Goal: Information Seeking & Learning: Learn about a topic

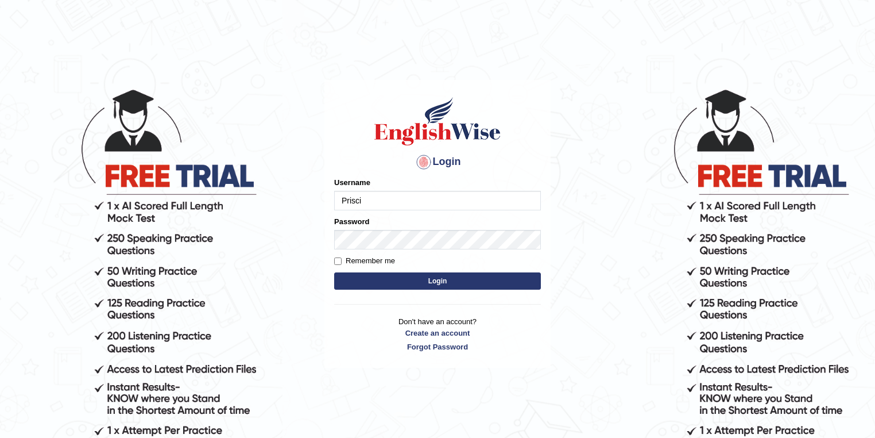
type input "Prisci"
click at [459, 284] on button "Login" at bounding box center [437, 280] width 207 height 17
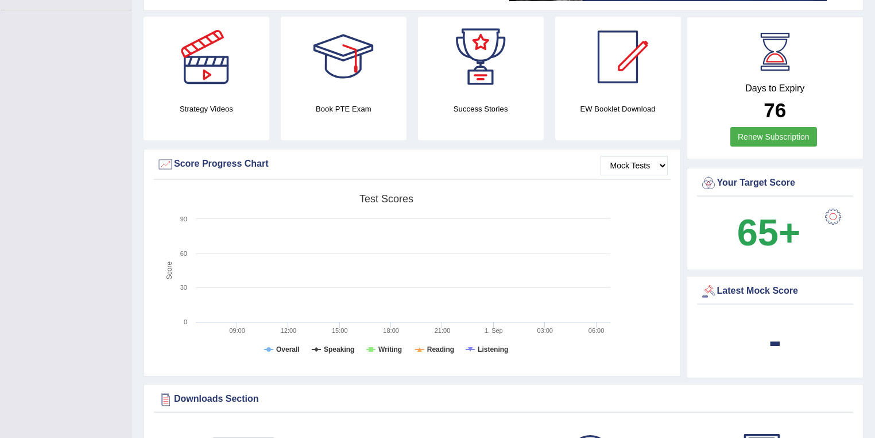
scroll to position [230, 0]
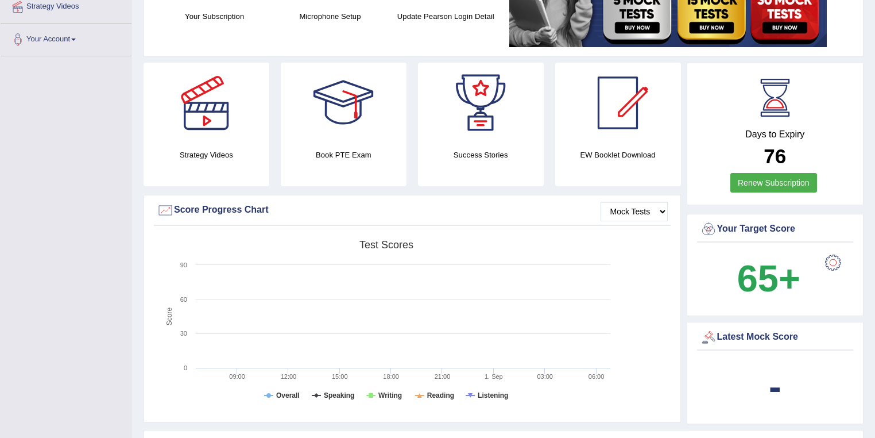
click at [834, 264] on div at bounding box center [833, 262] width 23 height 23
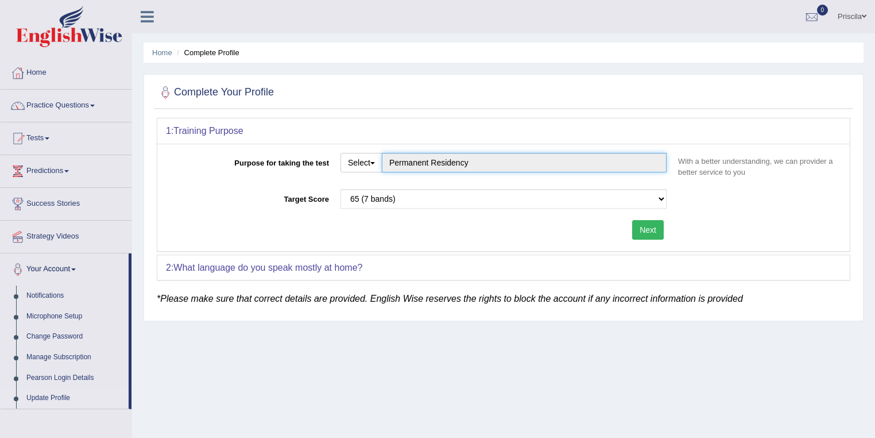
click at [418, 161] on input "Permanent Residency" at bounding box center [524, 163] width 285 height 20
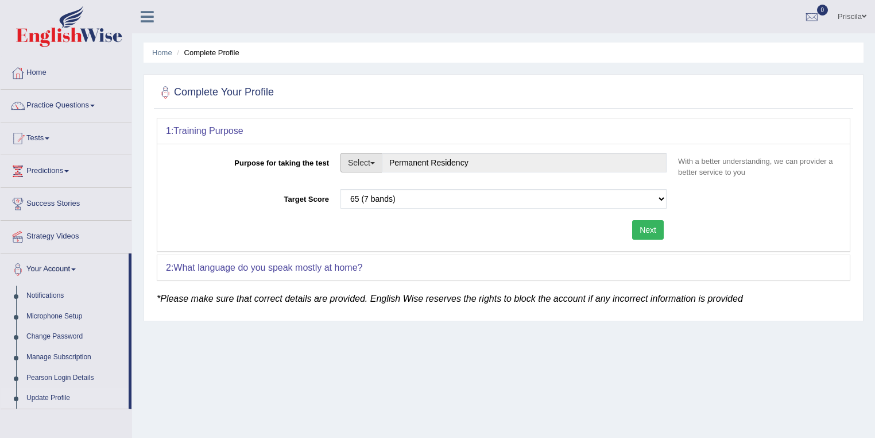
click at [367, 163] on button "Select" at bounding box center [362, 163] width 42 height 20
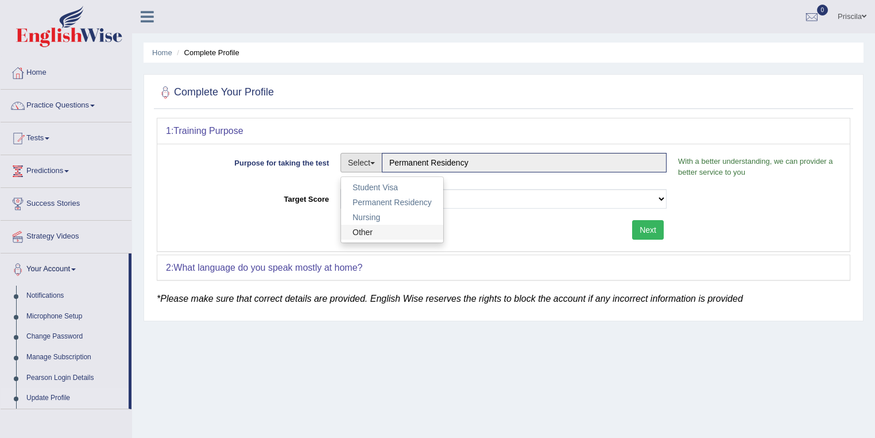
click at [381, 230] on link "Other" at bounding box center [392, 232] width 102 height 15
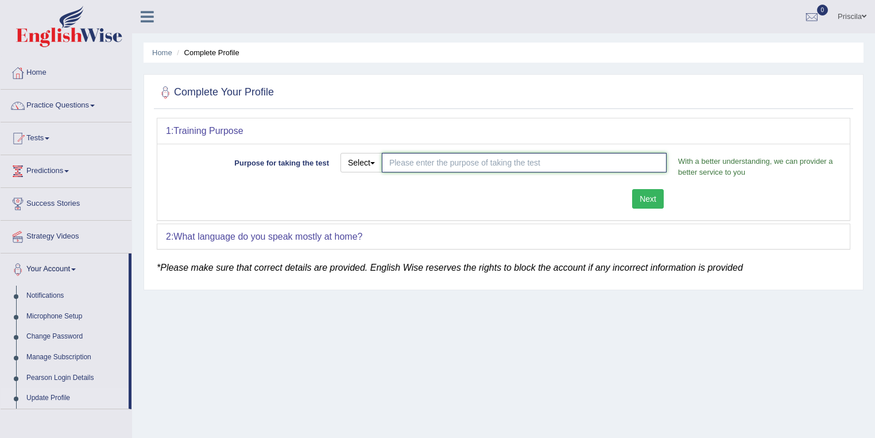
click at [432, 156] on input "Purpose for taking the test" at bounding box center [524, 163] width 285 height 20
type input "Graduate Visa"
click at [639, 193] on div "Purpose for taking the test Select Student Visa Permanent Residency Nursing Oth…" at bounding box center [503, 182] width 693 height 76
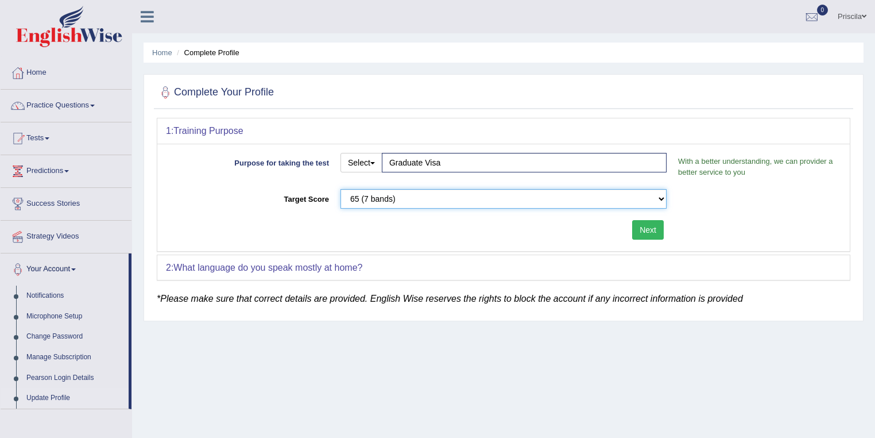
click at [409, 201] on select "Please select the correct value 50 (6 bands) 58 (6.5 bands) 65 (7 bands) 79 (8 …" at bounding box center [504, 199] width 326 height 20
click at [341, 189] on select "Please select the correct value 50 (6 bands) 58 (6.5 bands) 65 (7 bands) 79 (8 …" at bounding box center [504, 199] width 326 height 20
click at [423, 198] on select "Please select the correct value 50 (6 bands) 58 (6.5 bands) 65 (7 bands) 79 (8 …" at bounding box center [504, 199] width 326 height 20
click at [341, 189] on select "Please select the correct value 50 (6 bands) 58 (6.5 bands) 65 (7 bands) 79 (8 …" at bounding box center [504, 199] width 326 height 20
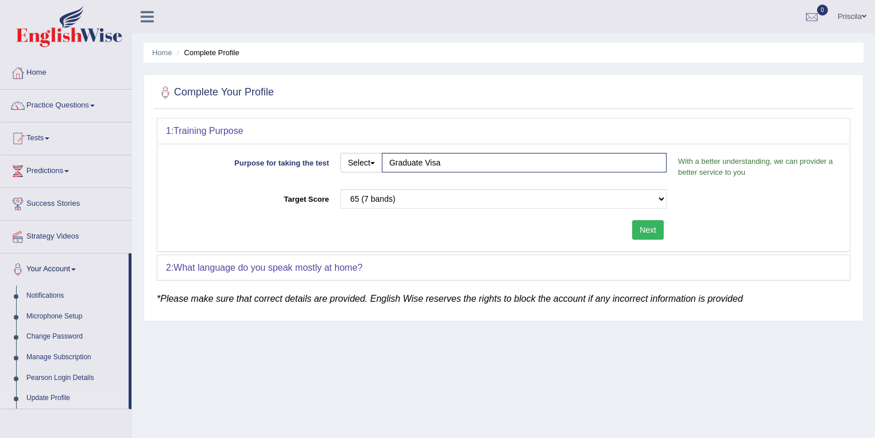
click at [341, 258] on div "2: What language do you speak mostly at home?" at bounding box center [503, 267] width 693 height 25
click at [46, 139] on link "Tests" at bounding box center [66, 136] width 131 height 29
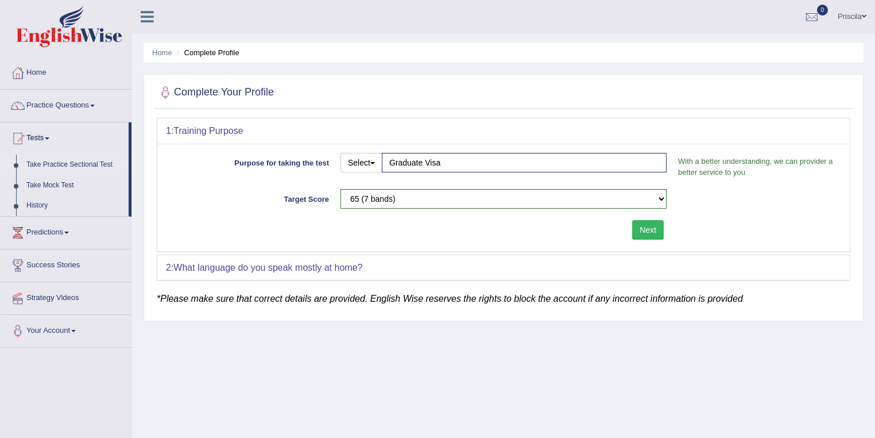
click at [62, 164] on link "Take Practice Sectional Test" at bounding box center [74, 164] width 107 height 21
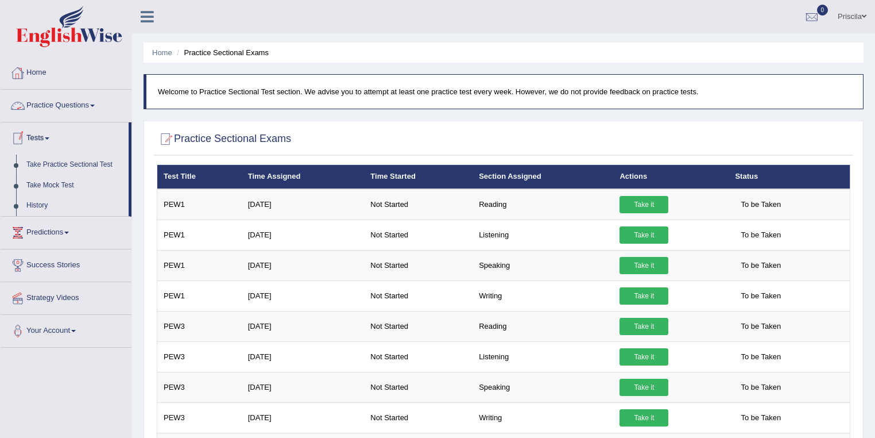
click at [88, 101] on link "Practice Questions" at bounding box center [66, 104] width 131 height 29
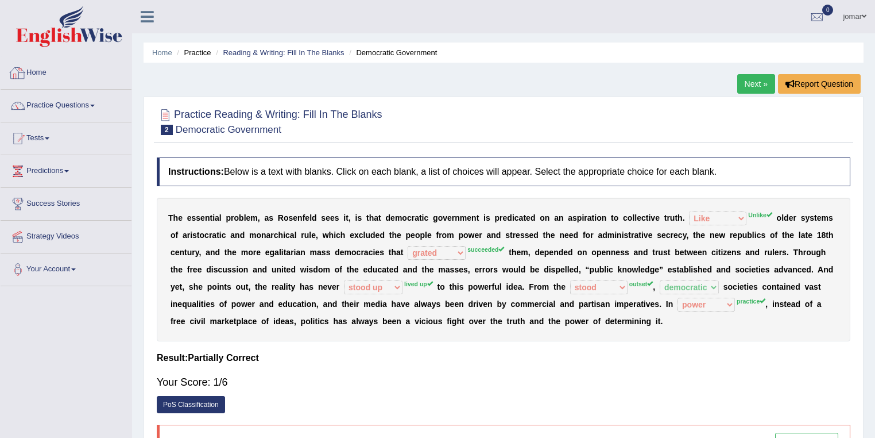
select select "Like"
select select "grated"
select select "stood up"
select select "stood"
select select "democratic"
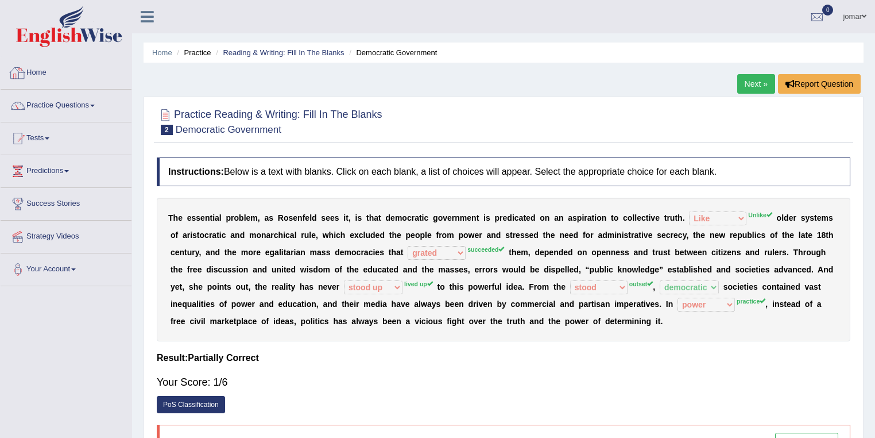
select select "power"
click at [755, 83] on link "Next »" at bounding box center [756, 84] width 38 height 20
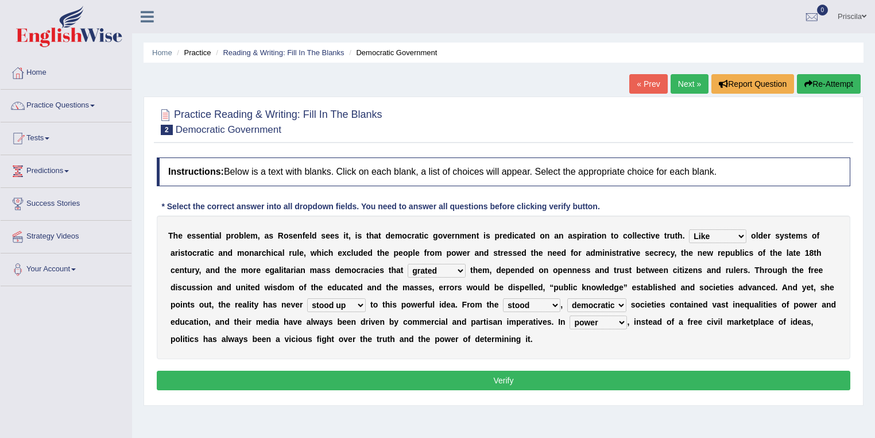
select select "Like"
select select "grated"
select select "stood up"
select select "stood"
select select "democratic"
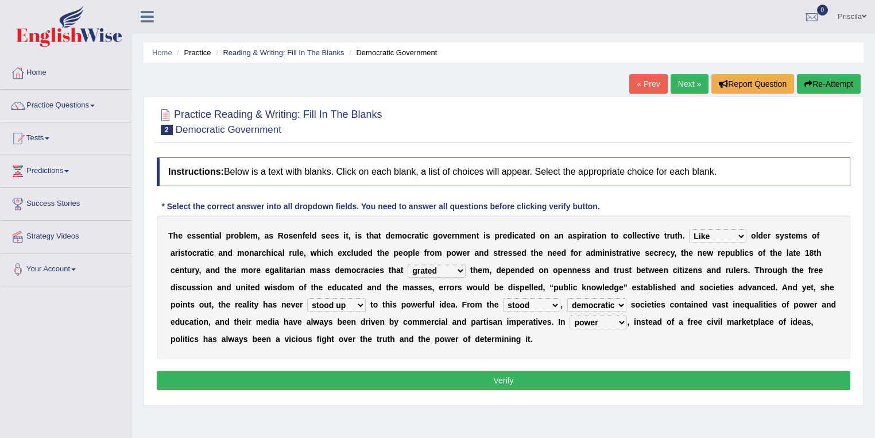
select select "power"
click at [51, 102] on link "Practice Questions" at bounding box center [66, 104] width 131 height 29
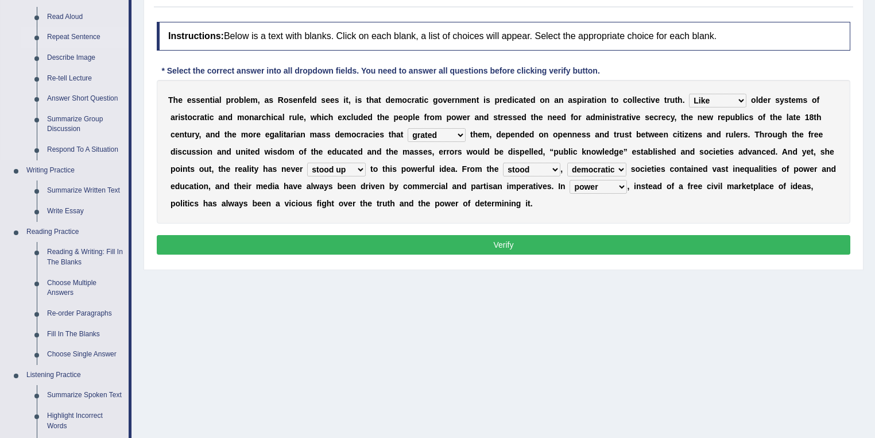
scroll to position [138, 0]
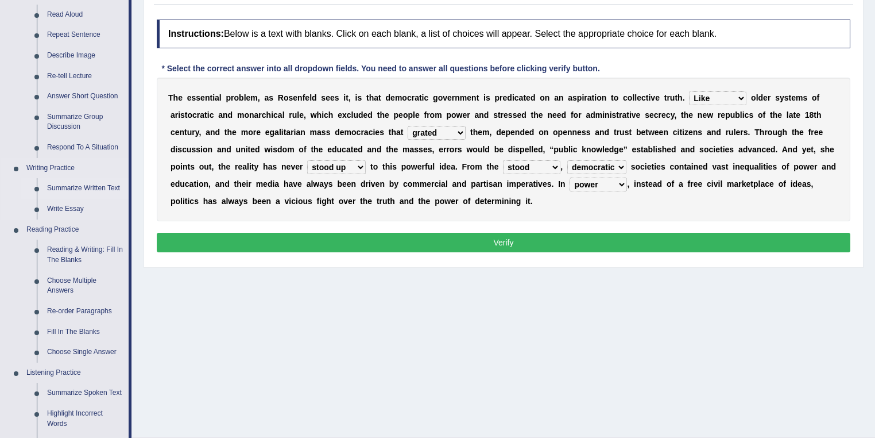
click at [96, 188] on link "Summarize Written Text" at bounding box center [85, 188] width 87 height 21
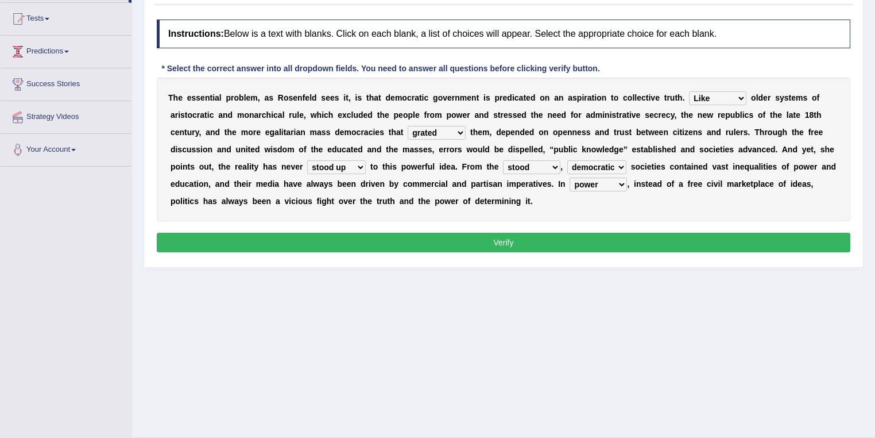
scroll to position [165, 0]
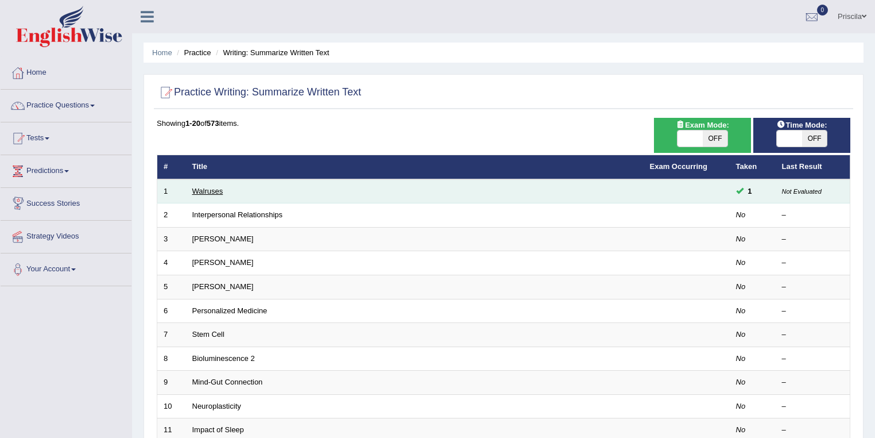
click at [211, 191] on link "Walruses" at bounding box center [207, 191] width 31 height 9
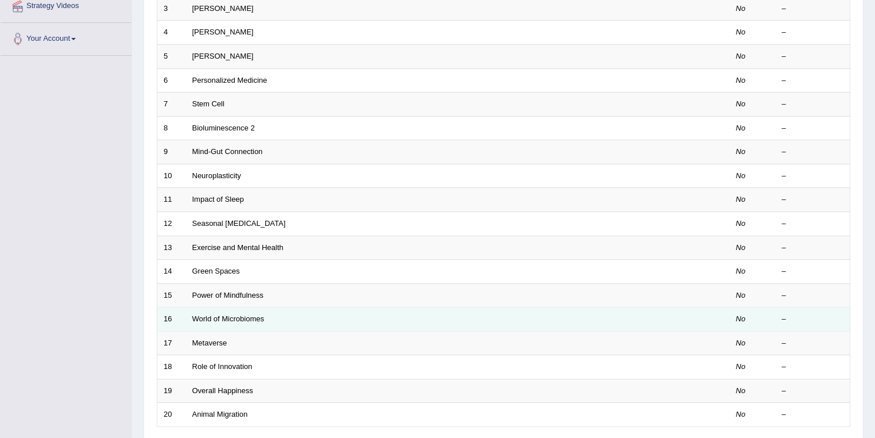
scroll to position [319, 0]
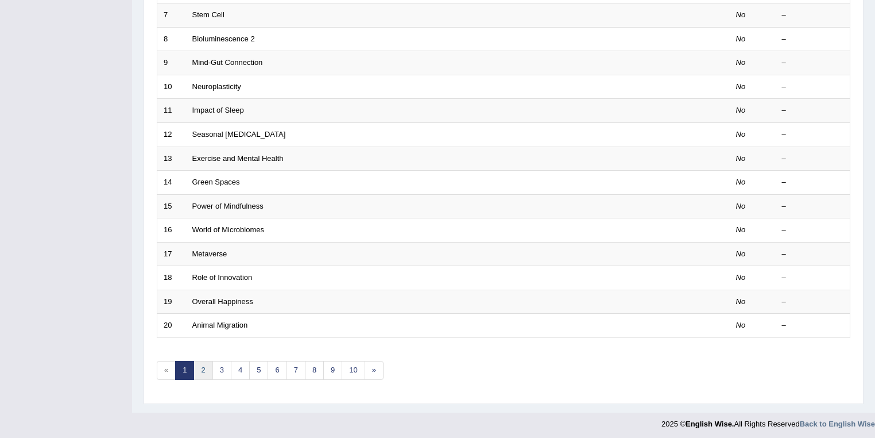
click at [203, 365] on link "2" at bounding box center [203, 370] width 19 height 19
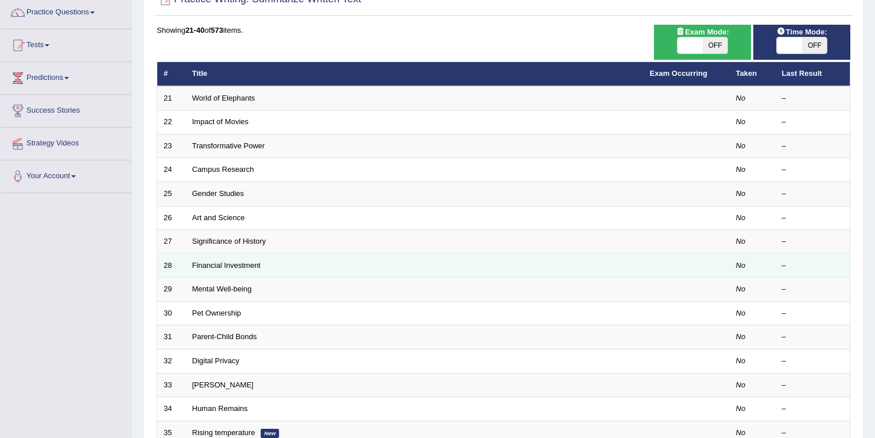
scroll to position [319, 0]
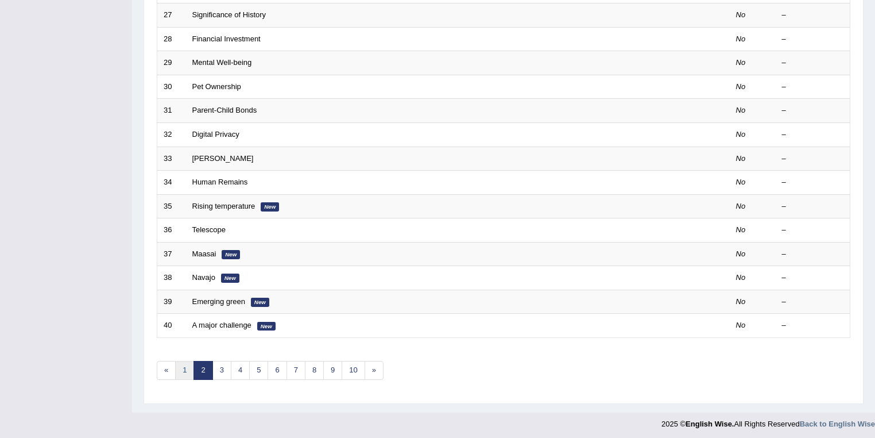
click at [185, 368] on link "1" at bounding box center [184, 370] width 19 height 19
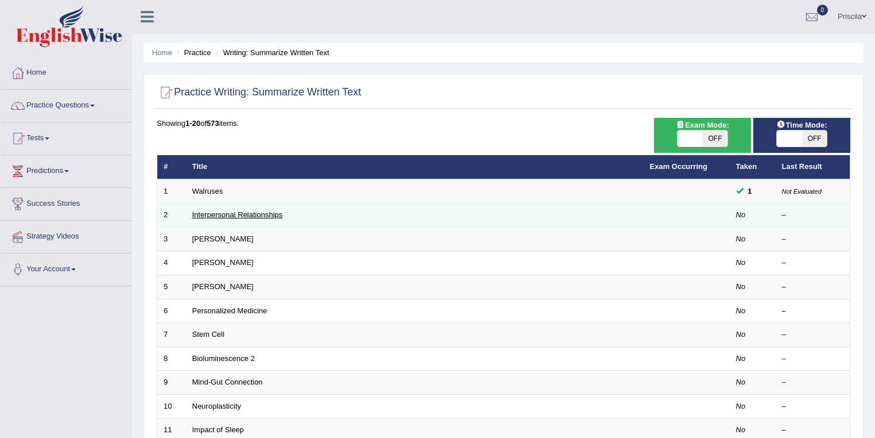
click at [228, 215] on link "Interpersonal Relationships" at bounding box center [237, 214] width 91 height 9
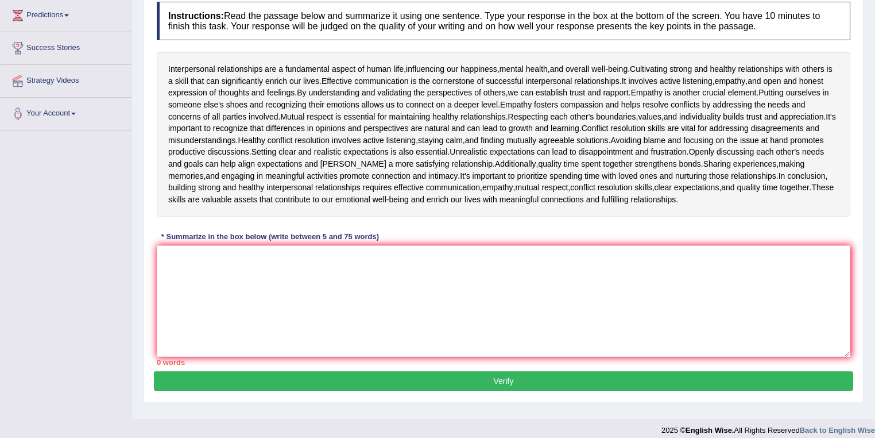
scroll to position [165, 0]
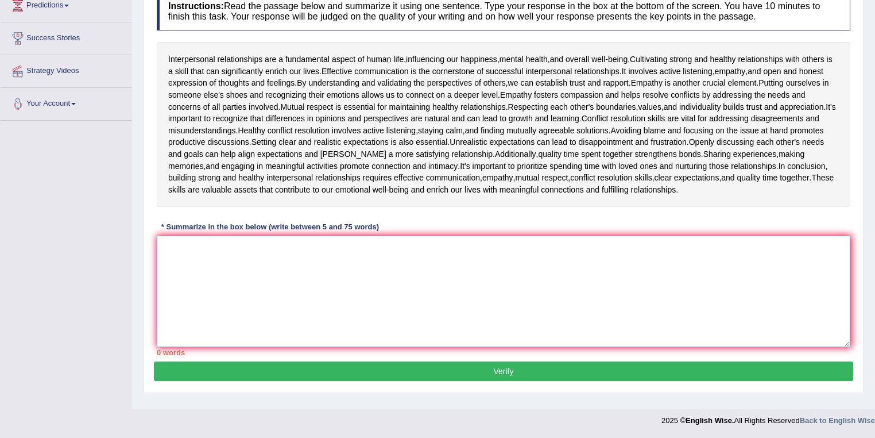
click at [267, 241] on textarea at bounding box center [504, 290] width 694 height 111
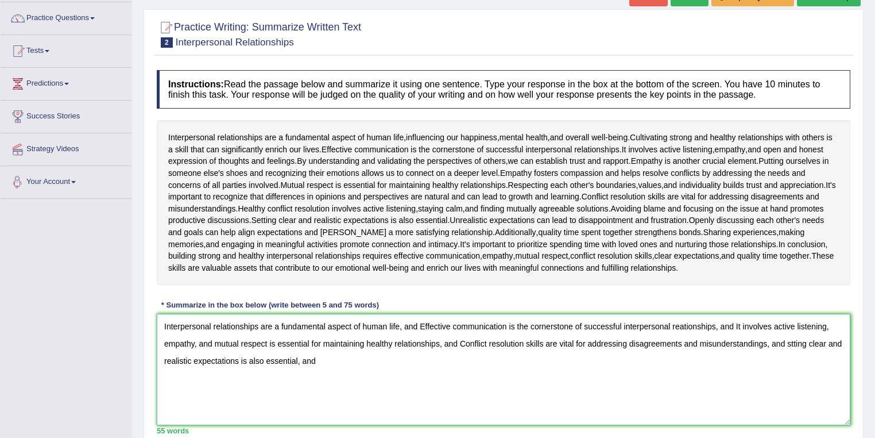
scroll to position [0, 0]
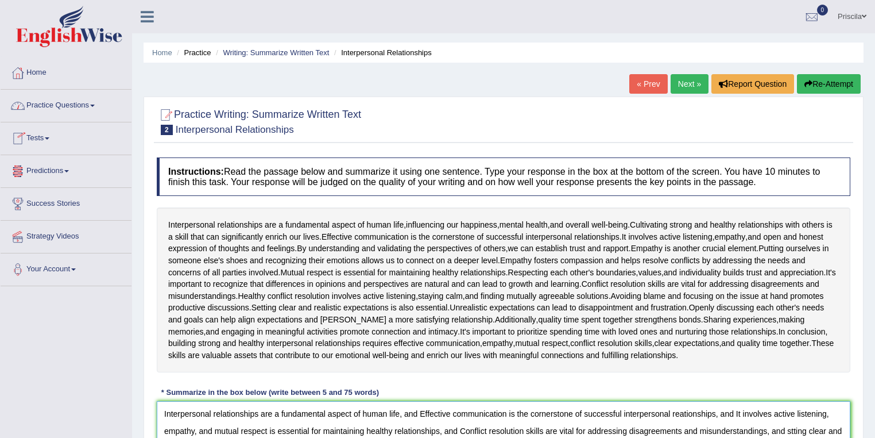
type textarea "Interpersonal relationships are a fundamental aspect of human life, and Effecti…"
click at [69, 101] on link "Practice Questions" at bounding box center [66, 104] width 131 height 29
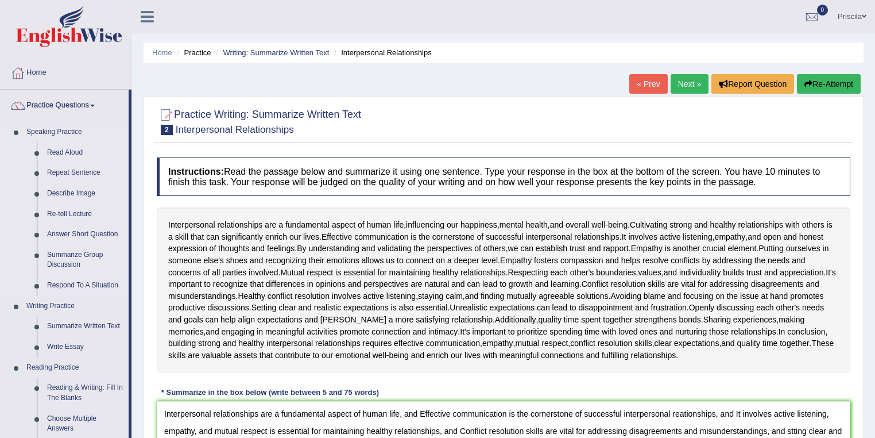
click at [66, 148] on link "Read Aloud" at bounding box center [85, 152] width 87 height 21
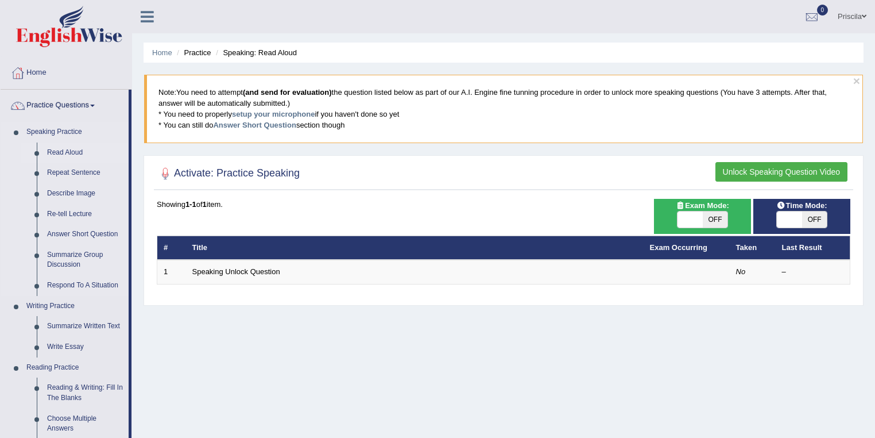
click at [57, 153] on link "Read Aloud" at bounding box center [85, 152] width 87 height 21
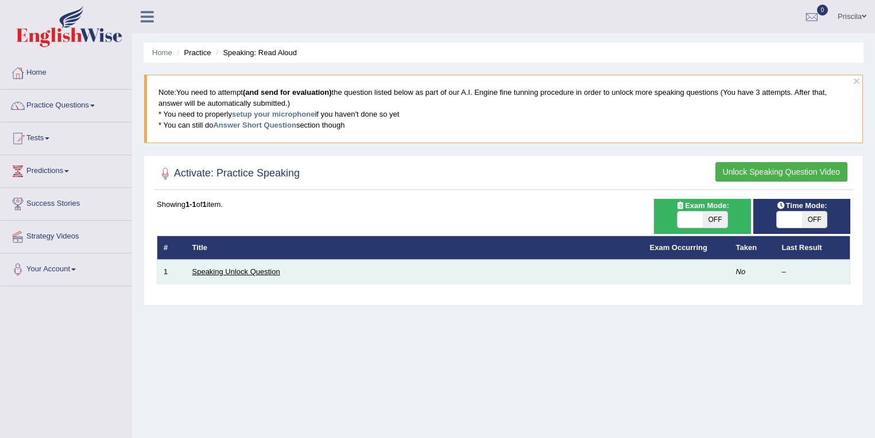
click at [249, 267] on link "Speaking Unlock Question" at bounding box center [236, 271] width 88 height 9
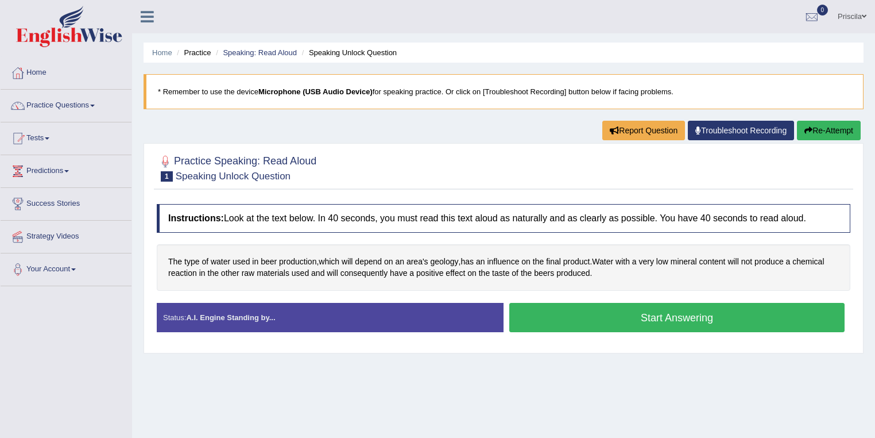
scroll to position [46, 0]
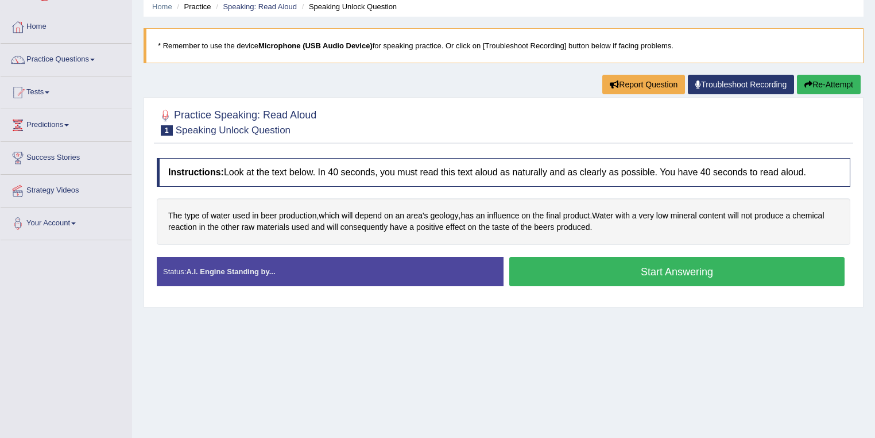
click at [686, 271] on button "Start Answering" at bounding box center [676, 271] width 335 height 29
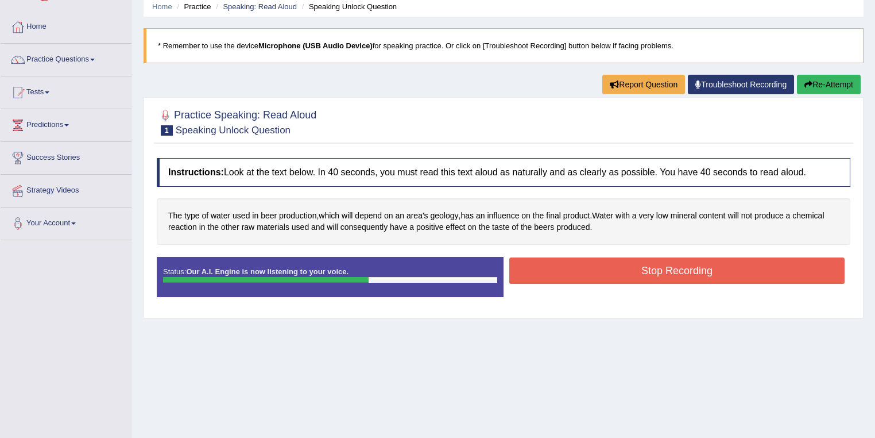
click at [636, 260] on button "Stop Recording" at bounding box center [676, 270] width 335 height 26
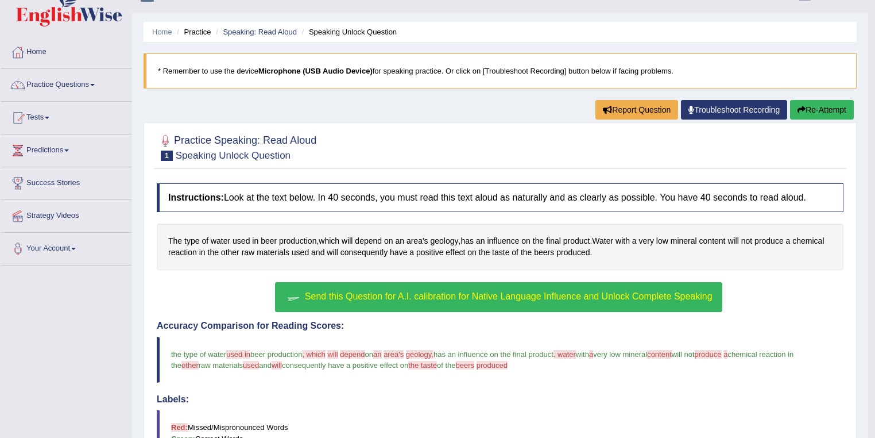
scroll to position [0, 0]
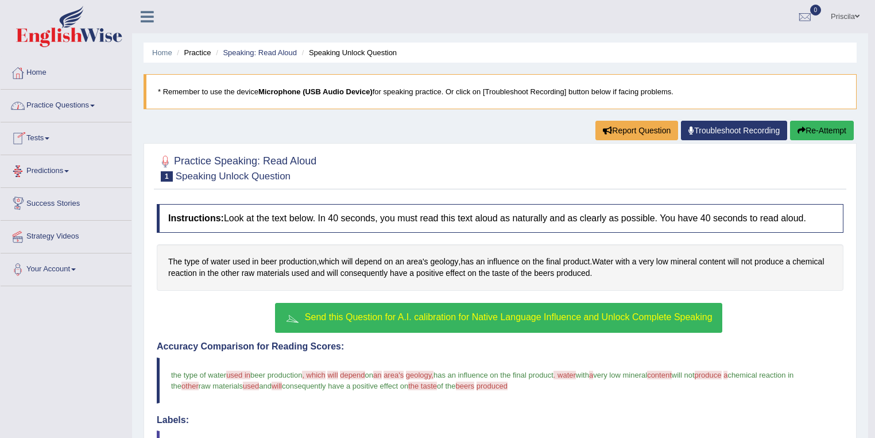
click at [226, 172] on small "Speaking Unlock Question" at bounding box center [233, 176] width 115 height 11
click at [229, 180] on small "Speaking Unlock Question" at bounding box center [233, 176] width 115 height 11
click at [62, 106] on link "Practice Questions" at bounding box center [66, 104] width 131 height 29
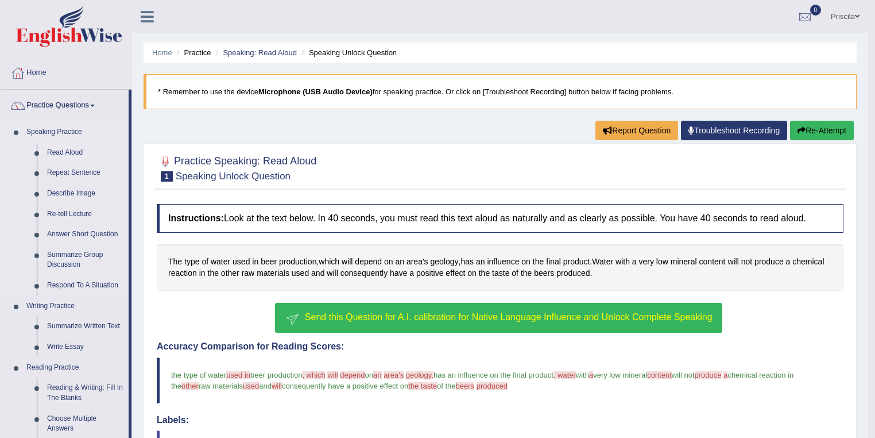
click at [73, 152] on link "Read Aloud" at bounding box center [85, 152] width 87 height 21
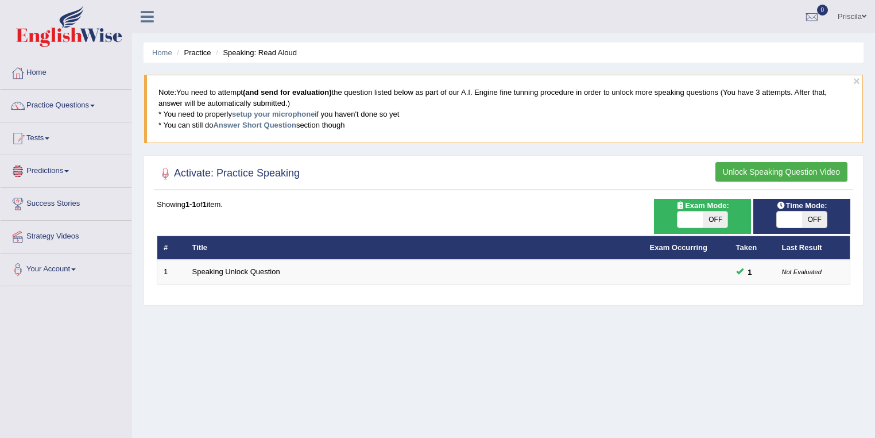
click at [244, 275] on td "Speaking Unlock Question" at bounding box center [415, 272] width 458 height 24
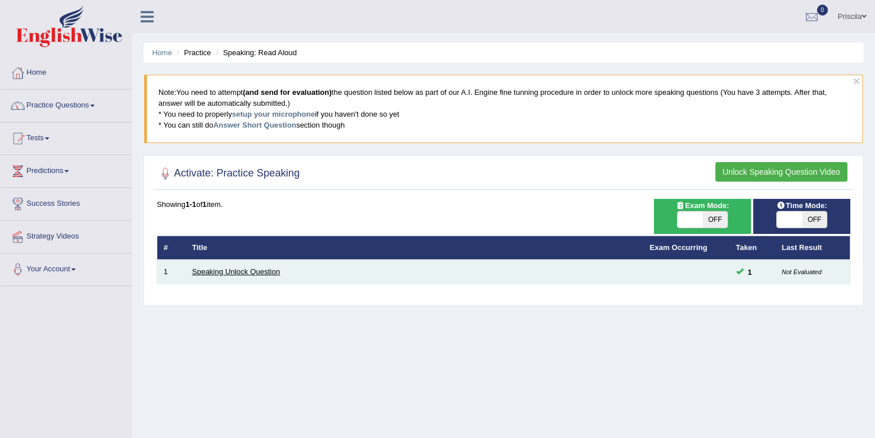
click at [254, 270] on link "Speaking Unlock Question" at bounding box center [236, 271] width 88 height 9
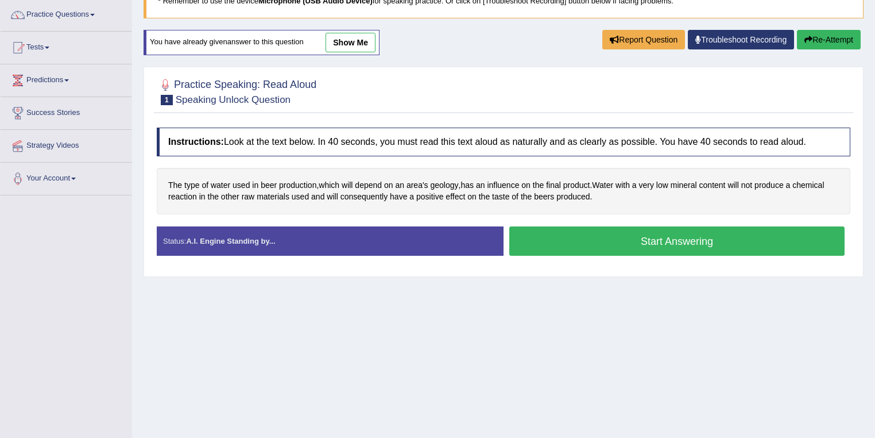
scroll to position [92, 0]
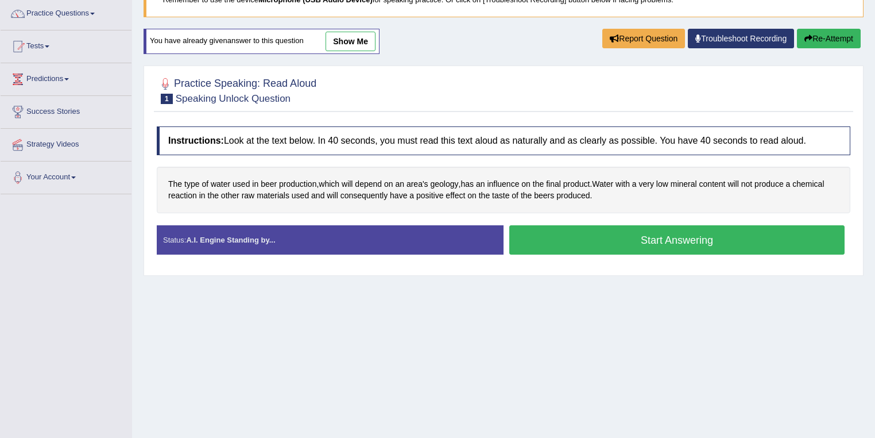
click at [647, 243] on button "Start Answering" at bounding box center [676, 239] width 335 height 29
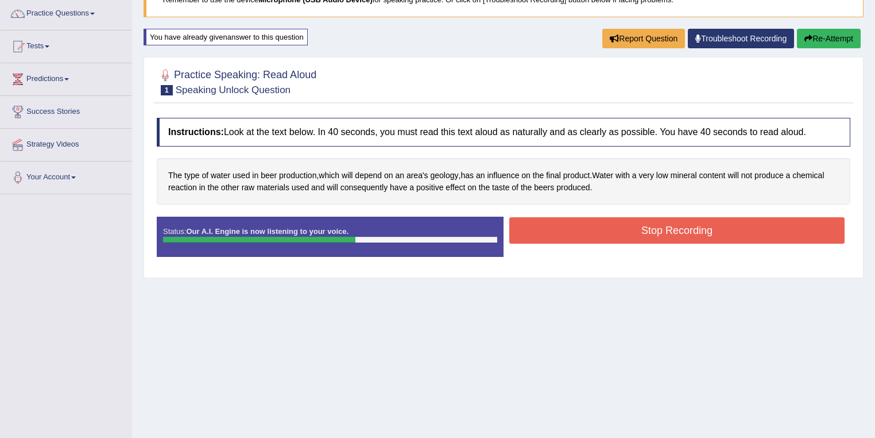
click at [648, 209] on div "Instructions: Look at the text below. In 40 seconds, you must read this text al…" at bounding box center [504, 192] width 700 height 160
click at [655, 241] on button "Stop Recording" at bounding box center [676, 230] width 335 height 26
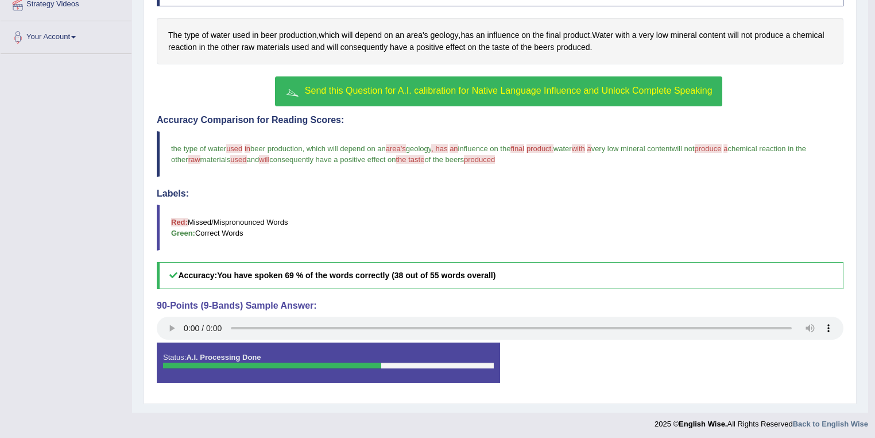
scroll to position [233, 0]
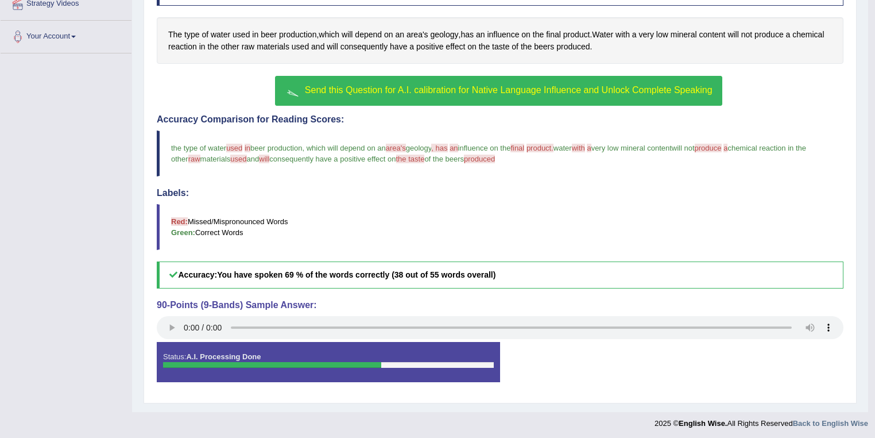
click at [495, 156] on span "produced" at bounding box center [479, 158] width 31 height 9
click at [495, 157] on span "produced" at bounding box center [479, 158] width 31 height 9
click at [495, 154] on span "produced" at bounding box center [479, 158] width 31 height 9
click at [495, 157] on span "produced" at bounding box center [479, 158] width 31 height 9
click at [420, 85] on span "Send this Question for A.I. calibration for Native Language Influence and Unloc…" at bounding box center [509, 90] width 408 height 10
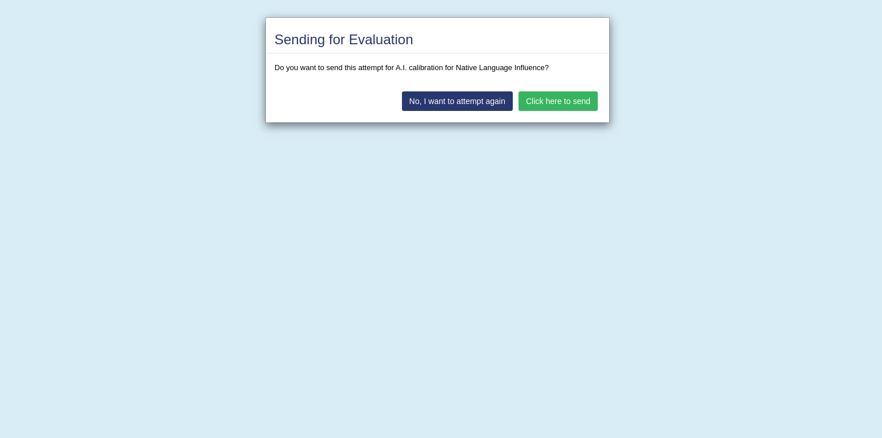
click at [148, 140] on div "Sending for Evaluation Do you want to send this attempt for A.I. calibration fo…" at bounding box center [441, 219] width 882 height 438
click at [464, 101] on button "No, I want to attempt again" at bounding box center [457, 101] width 111 height 20
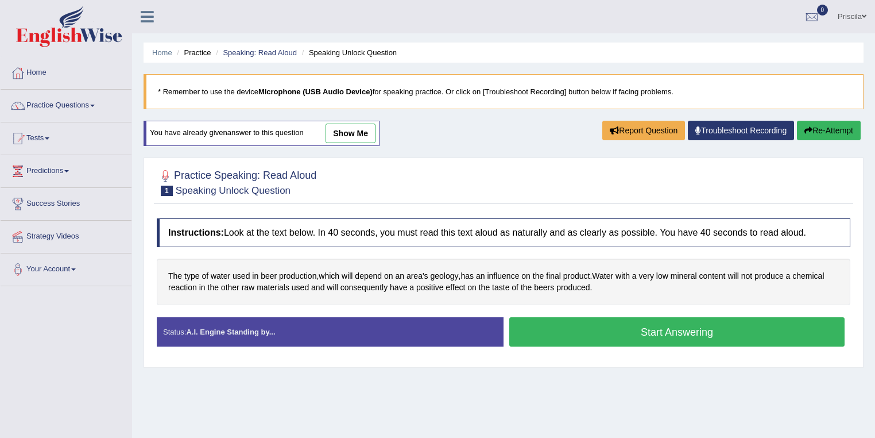
scroll to position [165, 0]
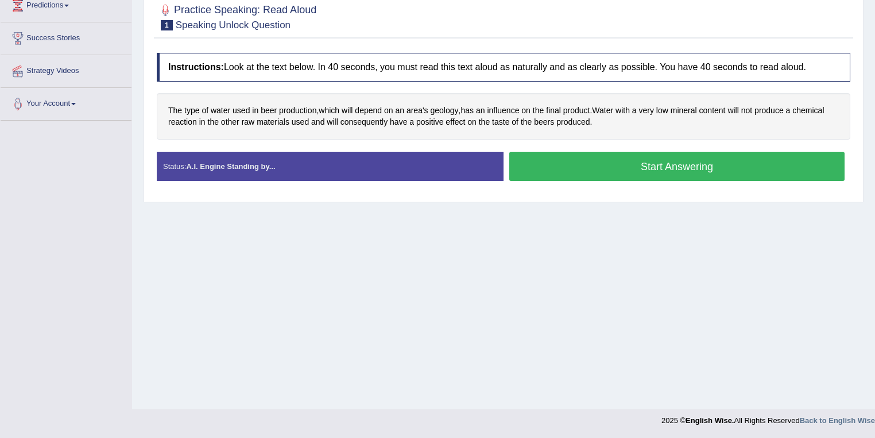
click at [602, 163] on button "Start Answering" at bounding box center [676, 166] width 335 height 29
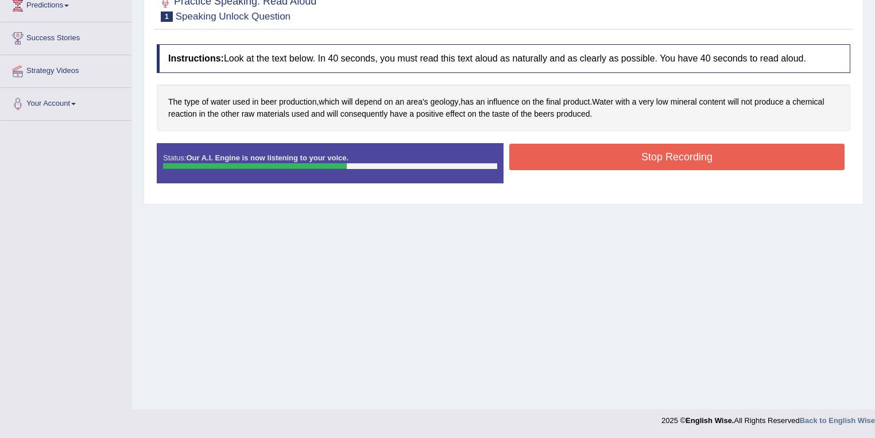
click at [619, 155] on button "Stop Recording" at bounding box center [676, 157] width 335 height 26
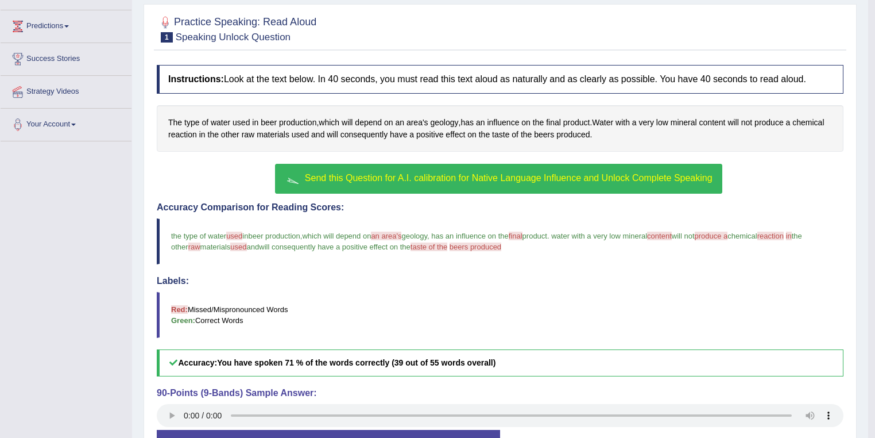
scroll to position [184, 0]
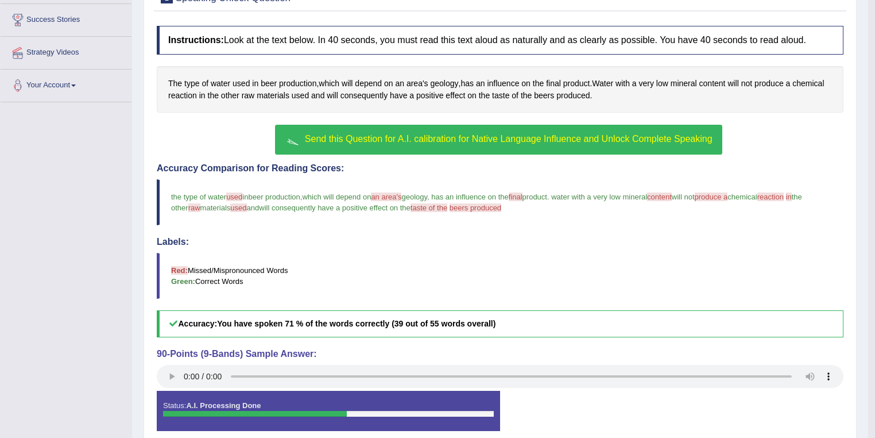
click at [326, 134] on span "Send this Question for A.I. calibration for Native Language Influence and Unloc…" at bounding box center [509, 139] width 408 height 10
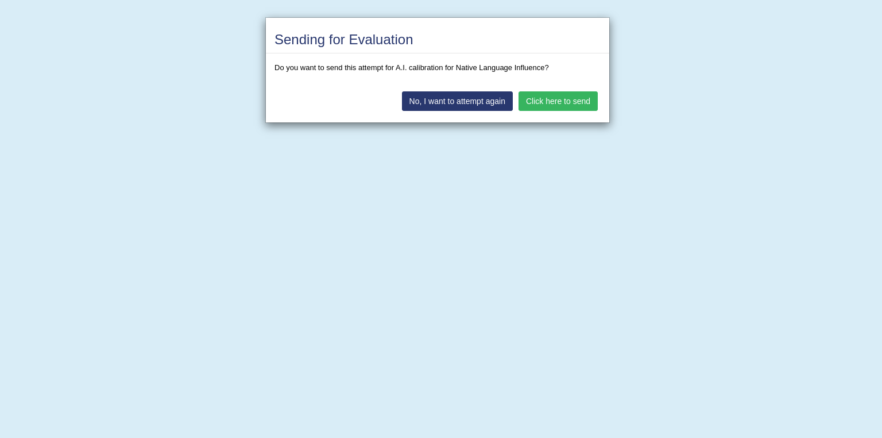
click at [554, 102] on button "Click here to send" at bounding box center [558, 101] width 79 height 20
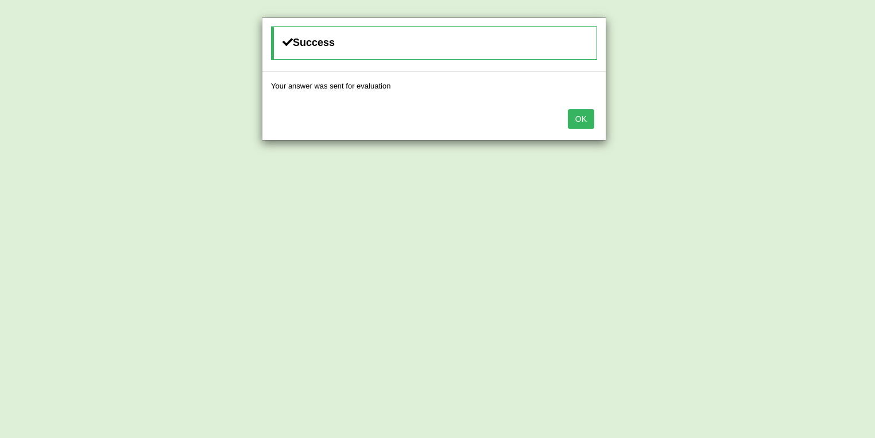
click at [581, 116] on button "OK" at bounding box center [581, 119] width 26 height 20
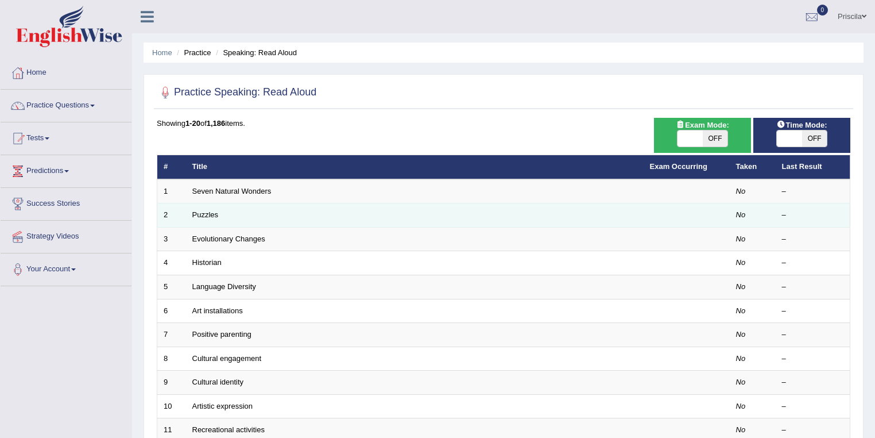
click at [219, 210] on td "Puzzles" at bounding box center [415, 215] width 458 height 24
click at [203, 217] on link "Puzzles" at bounding box center [205, 214] width 26 height 9
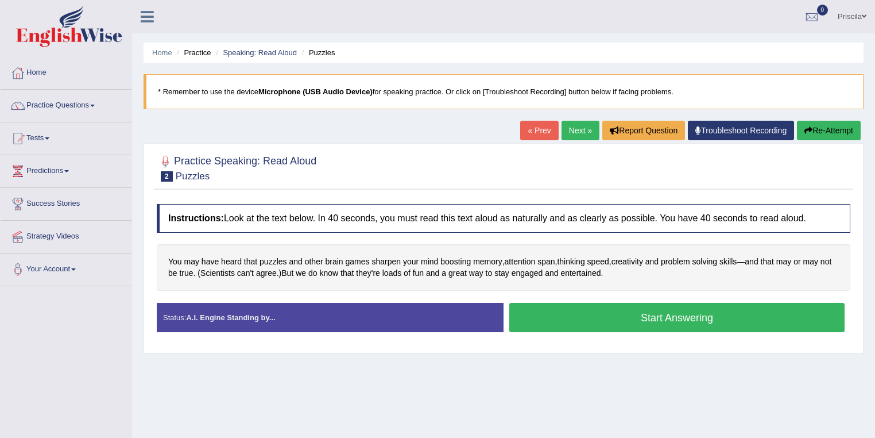
click at [639, 317] on button "Start Answering" at bounding box center [676, 317] width 335 height 29
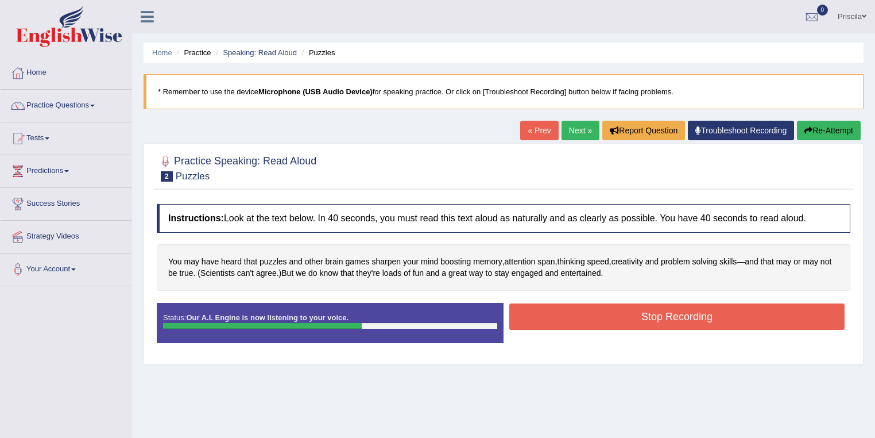
click at [591, 320] on button "Stop Recording" at bounding box center [676, 316] width 335 height 26
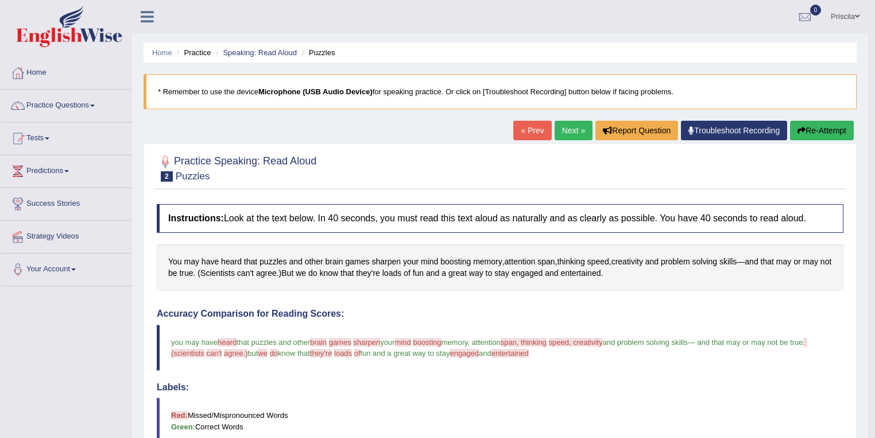
click at [818, 132] on button "Re-Attempt" at bounding box center [822, 131] width 64 height 20
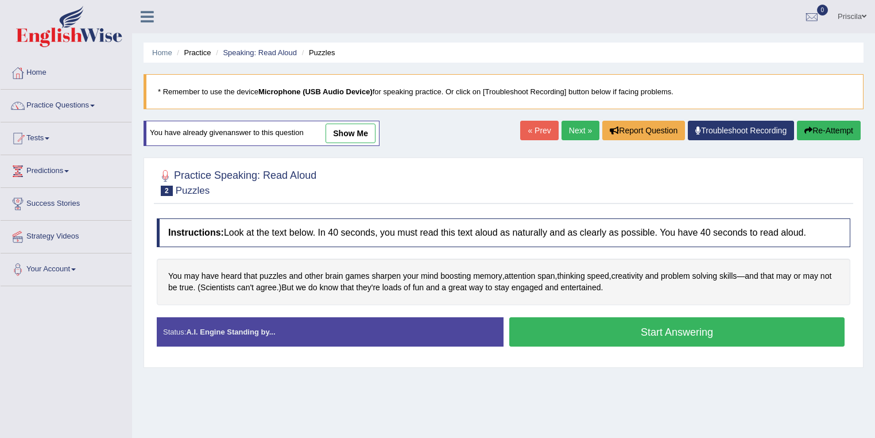
click at [551, 329] on button "Start Answering" at bounding box center [676, 331] width 335 height 29
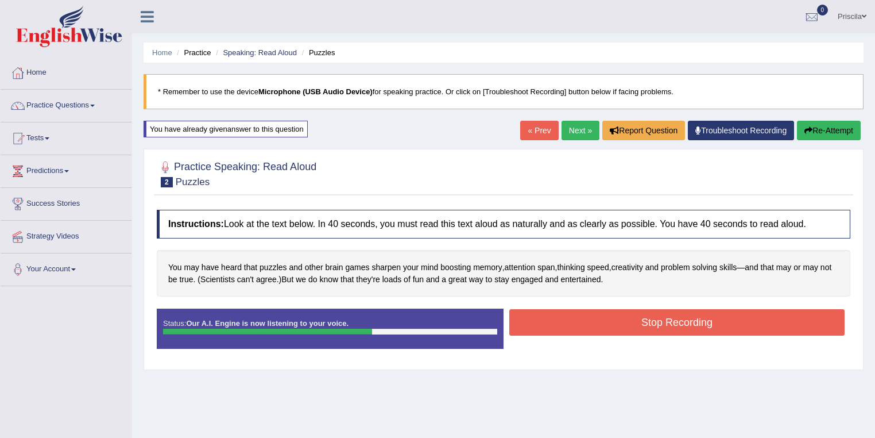
click at [570, 318] on button "Stop Recording" at bounding box center [676, 322] width 335 height 26
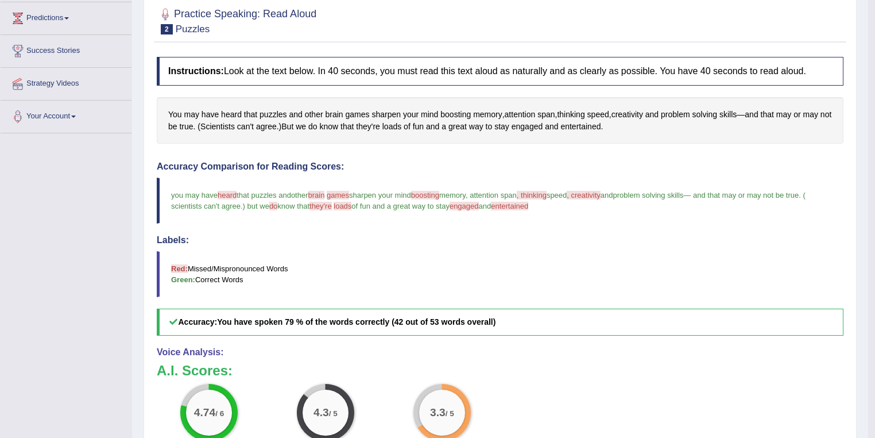
scroll to position [184, 0]
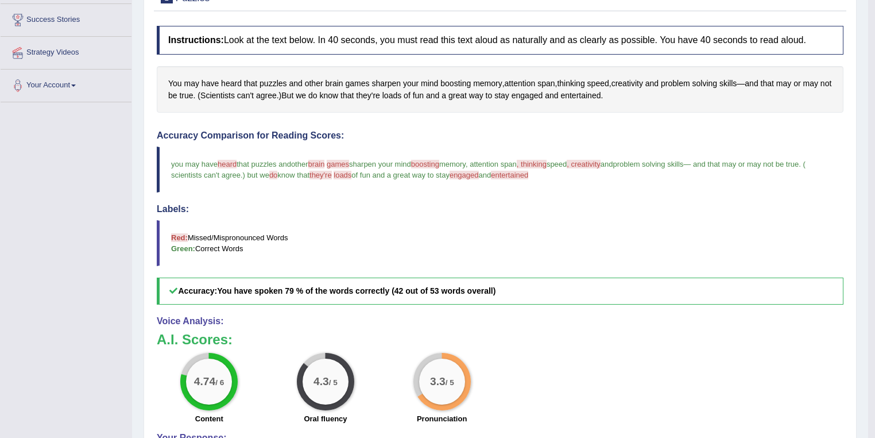
click at [547, 163] on span ", thinking" at bounding box center [532, 164] width 30 height 9
click at [547, 161] on span ", thinking" at bounding box center [532, 164] width 30 height 9
click at [229, 160] on span "heard" at bounding box center [227, 164] width 19 height 9
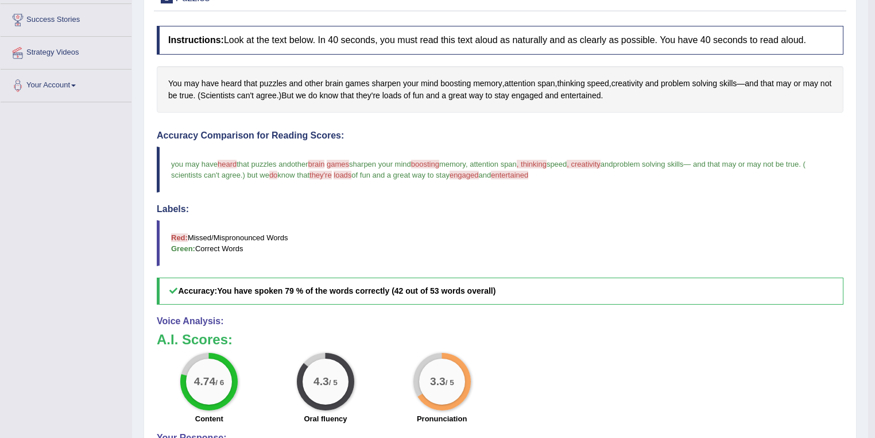
click at [229, 160] on span "heard" at bounding box center [227, 164] width 19 height 9
click at [277, 172] on span "do" at bounding box center [273, 175] width 8 height 9
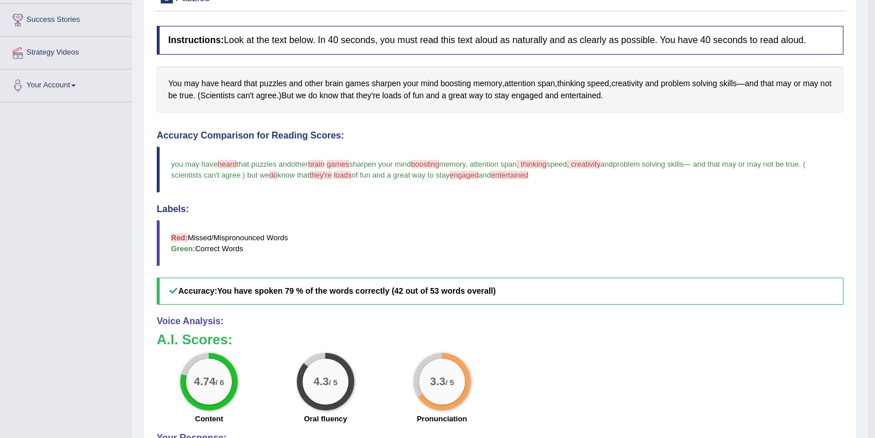
click at [225, 161] on span "heard" at bounding box center [227, 164] width 19 height 9
click at [234, 82] on span "heard" at bounding box center [231, 84] width 21 height 12
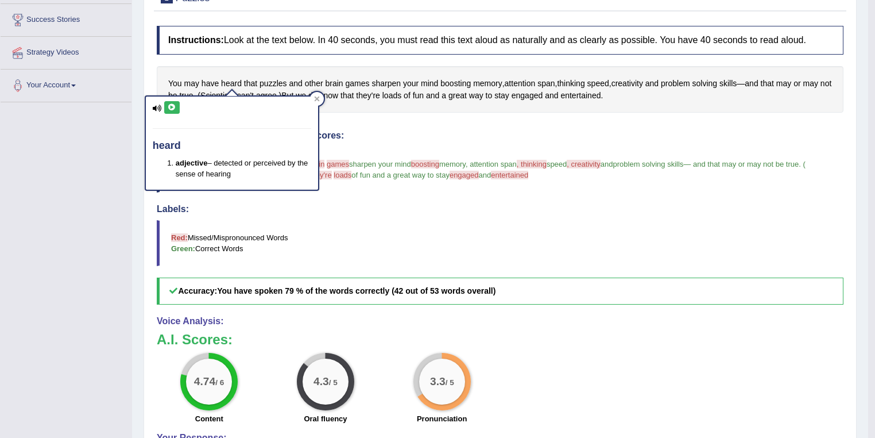
click at [156, 107] on icon at bounding box center [157, 108] width 9 height 7
drag, startPoint x: 180, startPoint y: 106, endPoint x: 153, endPoint y: 107, distance: 27.6
click at [179, 106] on div "heard adjective – detected or perceived by the sense of hearing" at bounding box center [232, 142] width 172 height 93
click at [171, 106] on icon at bounding box center [172, 107] width 9 height 7
click at [171, 109] on icon at bounding box center [172, 107] width 9 height 7
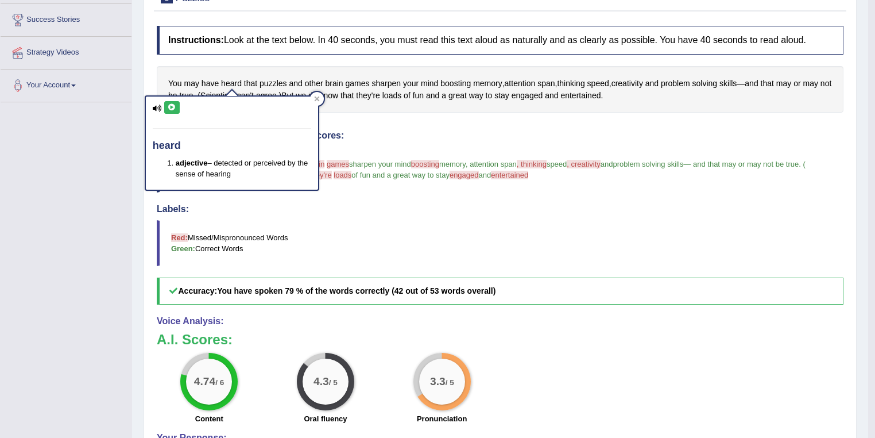
click at [172, 110] on icon at bounding box center [172, 107] width 9 height 7
click at [396, 124] on div "Created with Highcharts 7.1.2 Too low Too high Time Pitch meter: 0 5 10 15 20 2…" at bounding box center [325, 124] width 349 height 1
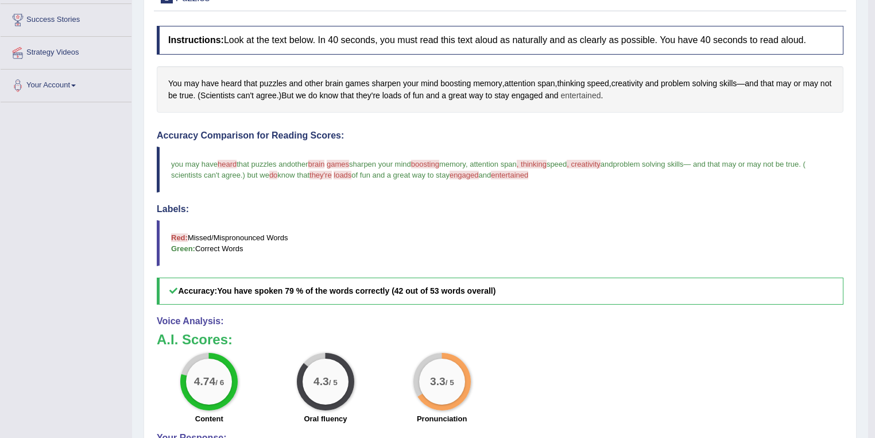
click at [594, 92] on span "entertained" at bounding box center [581, 96] width 40 height 12
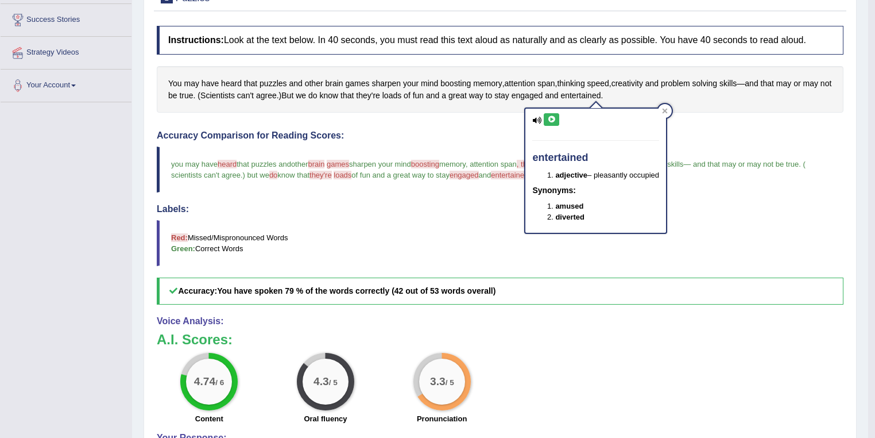
click at [554, 118] on icon at bounding box center [551, 119] width 9 height 7
click at [543, 94] on span "engaged" at bounding box center [528, 96] width 32 height 12
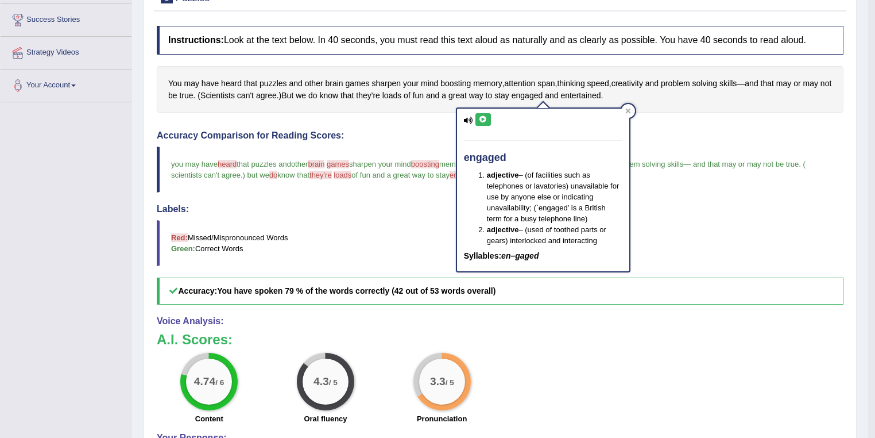
click at [482, 116] on icon at bounding box center [483, 119] width 9 height 7
click at [480, 119] on icon at bounding box center [483, 119] width 9 height 7
click at [601, 95] on span "entertained" at bounding box center [581, 96] width 40 height 12
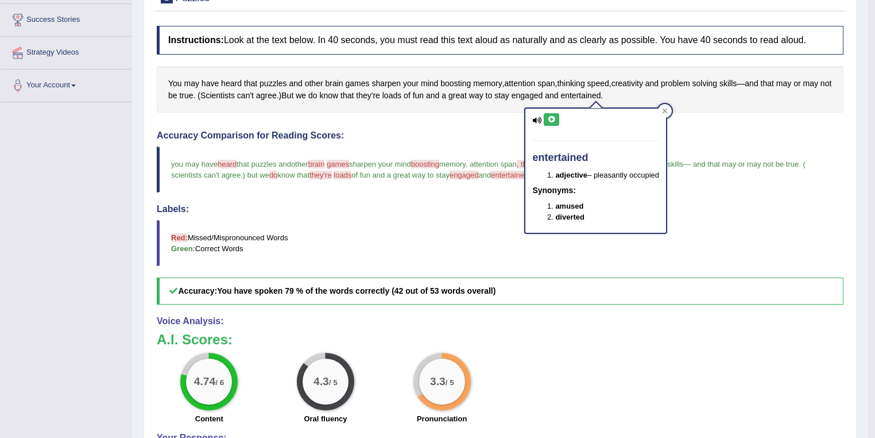
click at [552, 118] on icon at bounding box center [551, 119] width 9 height 7
click at [542, 94] on span "engaged" at bounding box center [528, 96] width 32 height 12
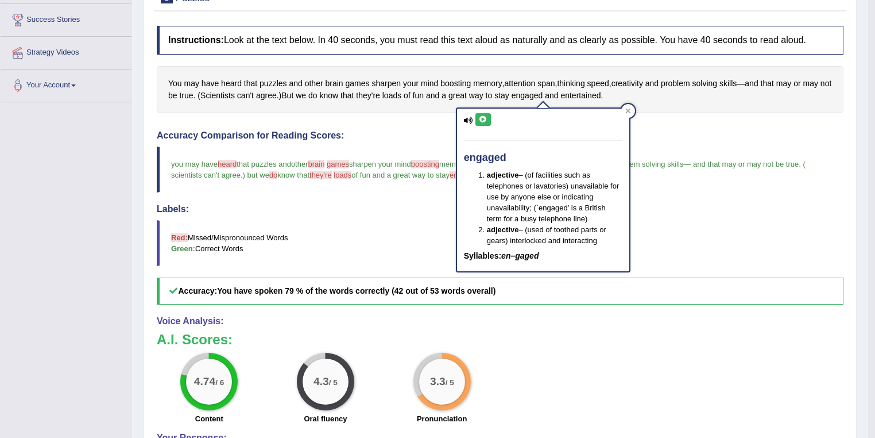
click at [482, 119] on icon at bounding box center [483, 119] width 9 height 7
click at [735, 283] on h5 "Accuracy: You have spoken 79 % of the words correctly (42 out of 53 words overa…" at bounding box center [500, 290] width 687 height 27
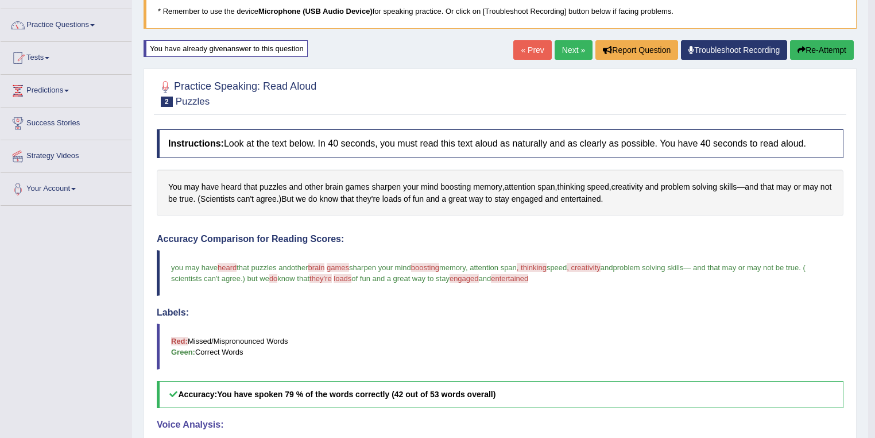
scroll to position [0, 0]
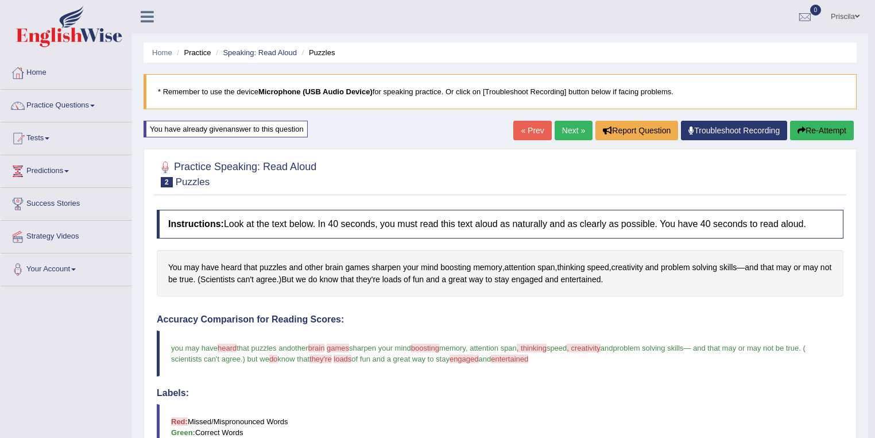
click at [807, 133] on button "Re-Attempt" at bounding box center [822, 131] width 64 height 20
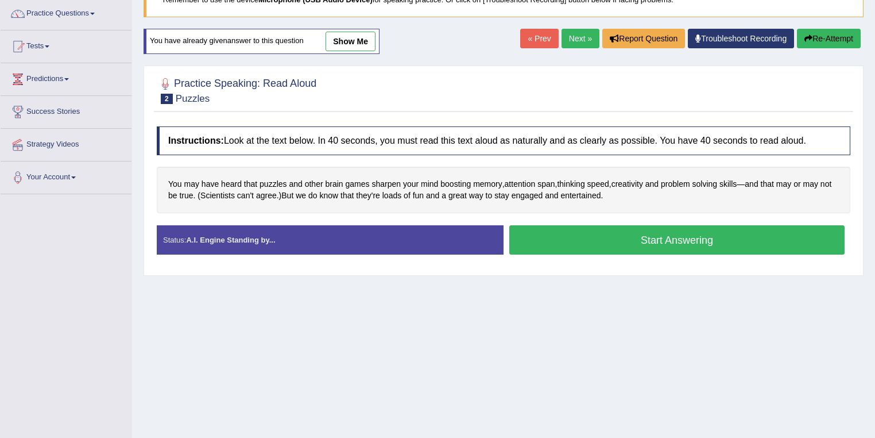
click at [642, 235] on button "Start Answering" at bounding box center [676, 239] width 335 height 29
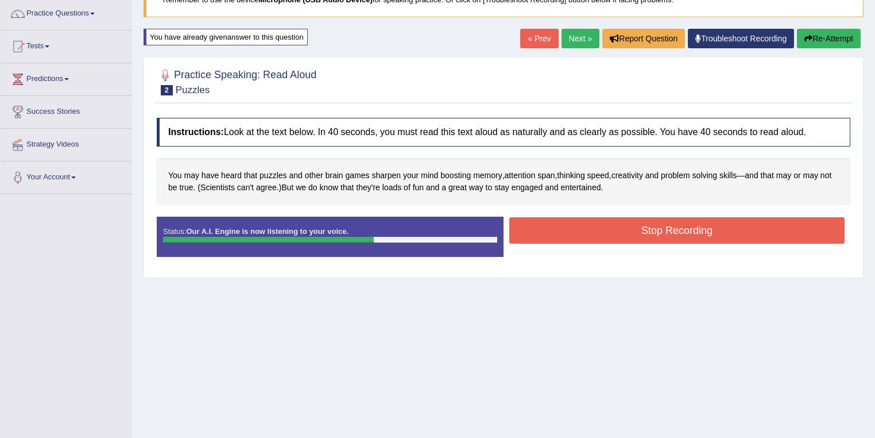
click at [632, 229] on button "Stop Recording" at bounding box center [676, 230] width 335 height 26
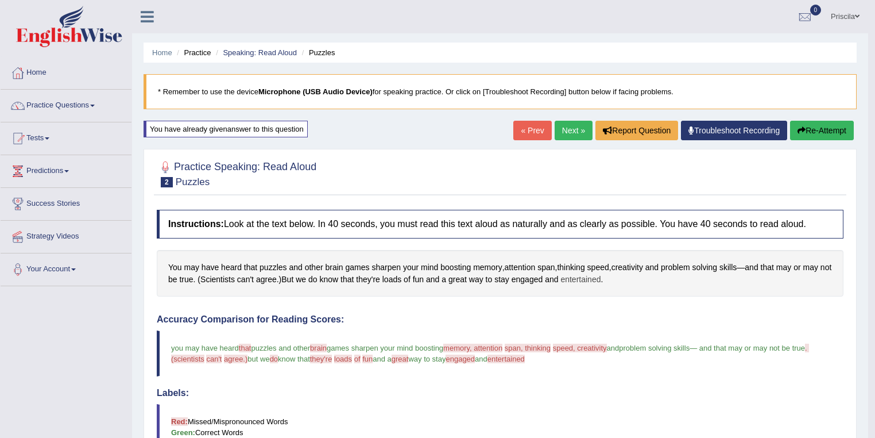
click at [596, 278] on span "entertained" at bounding box center [581, 279] width 40 height 12
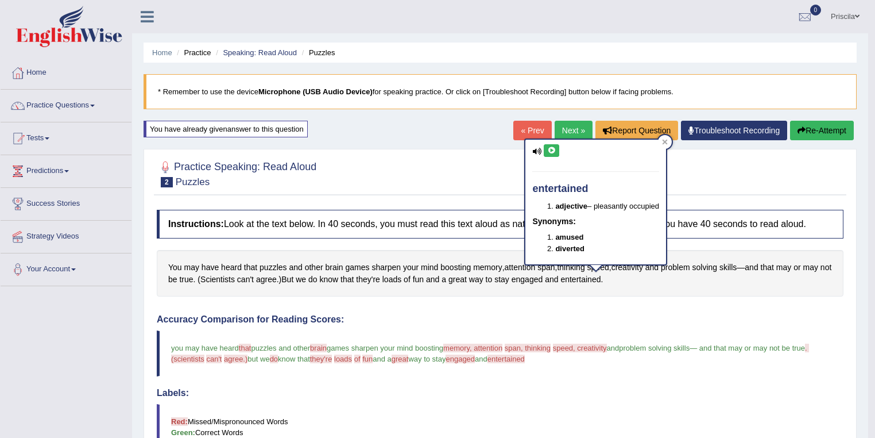
click at [550, 147] on icon at bounding box center [551, 150] width 9 height 7
click at [664, 144] on icon at bounding box center [665, 142] width 6 height 6
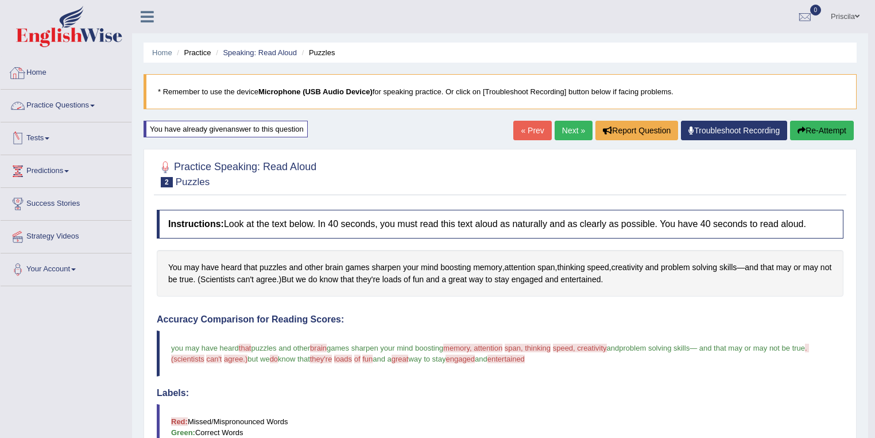
click at [78, 99] on link "Practice Questions" at bounding box center [66, 104] width 131 height 29
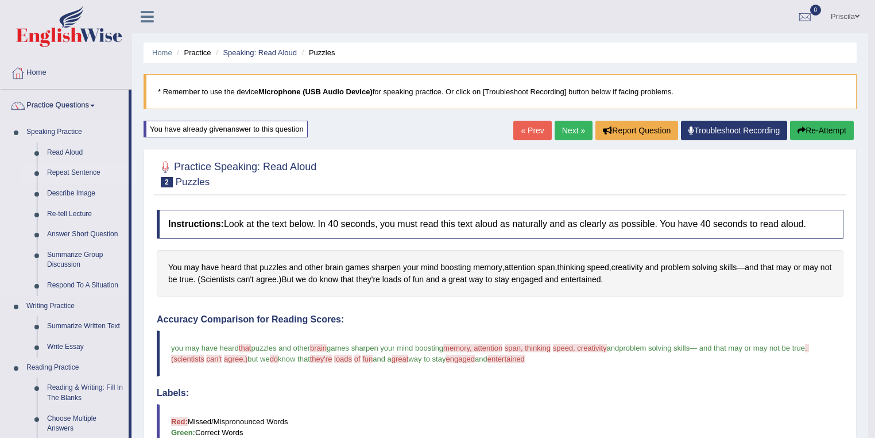
click at [83, 164] on link "Repeat Sentence" at bounding box center [85, 173] width 87 height 21
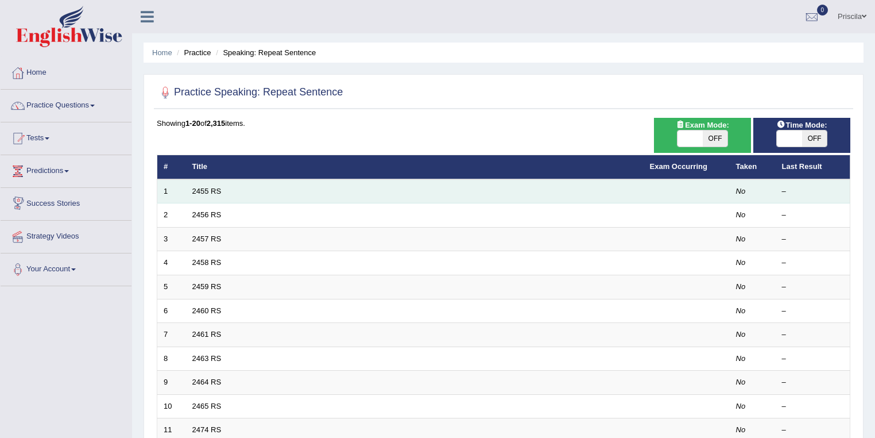
click at [206, 181] on td "2455 RS" at bounding box center [415, 191] width 458 height 24
click at [208, 191] on link "2455 RS" at bounding box center [206, 191] width 29 height 9
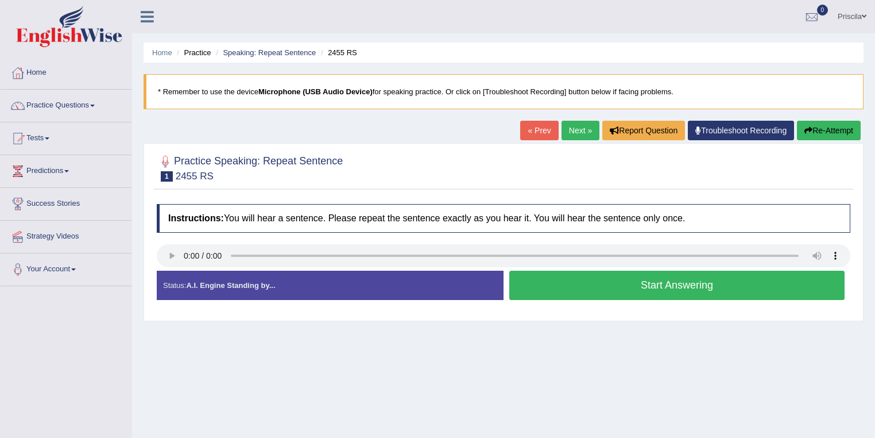
click at [635, 285] on button "Start Answering" at bounding box center [676, 284] width 335 height 29
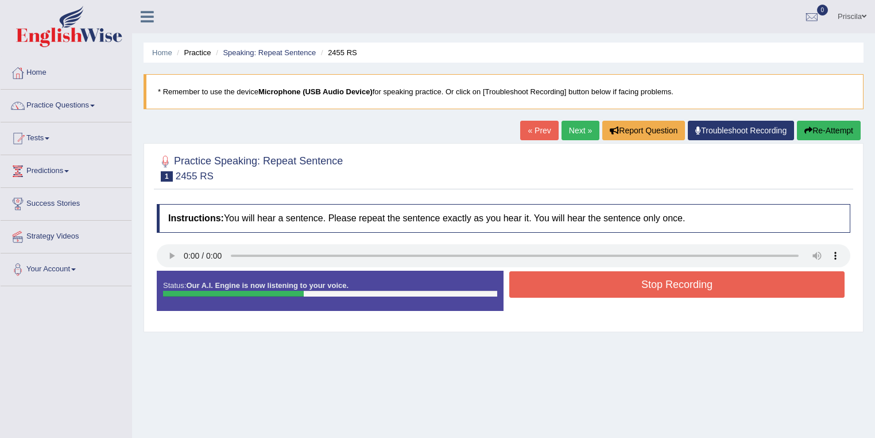
click at [609, 282] on button "Stop Recording" at bounding box center [676, 284] width 335 height 26
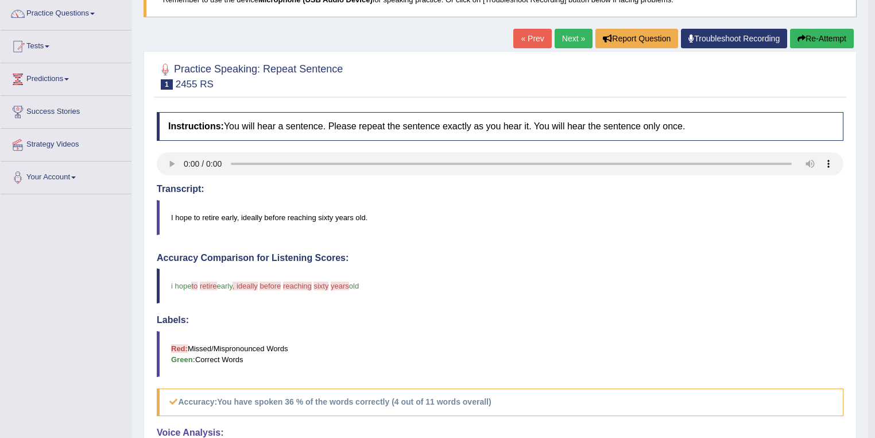
scroll to position [46, 0]
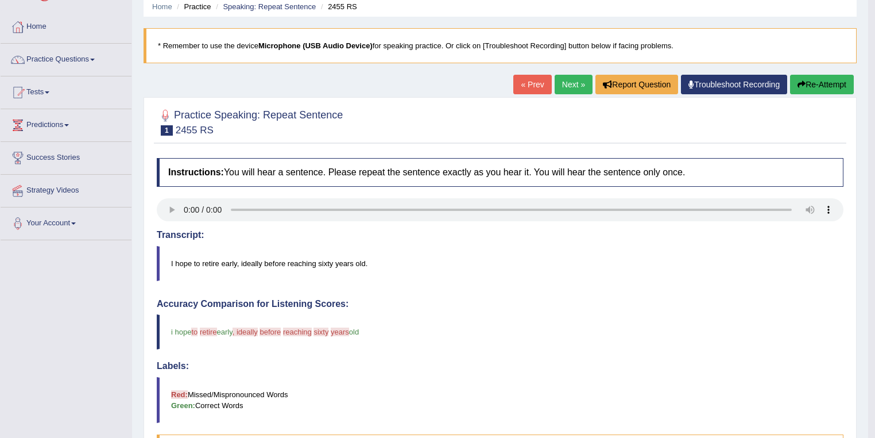
click at [810, 84] on button "Re-Attempt" at bounding box center [822, 85] width 64 height 20
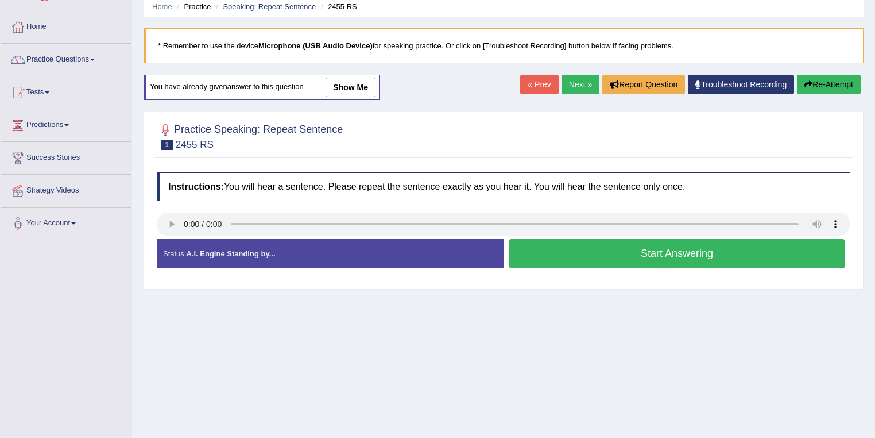
click at [651, 252] on button "Start Answering" at bounding box center [676, 253] width 335 height 29
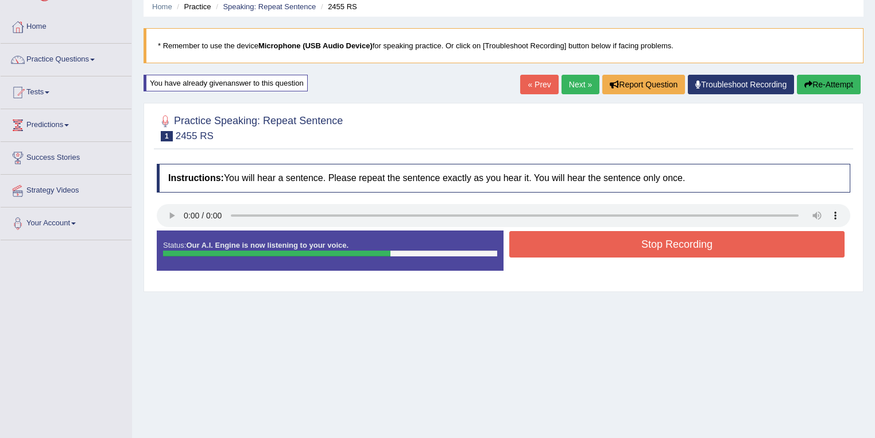
click at [586, 244] on button "Stop Recording" at bounding box center [676, 244] width 335 height 26
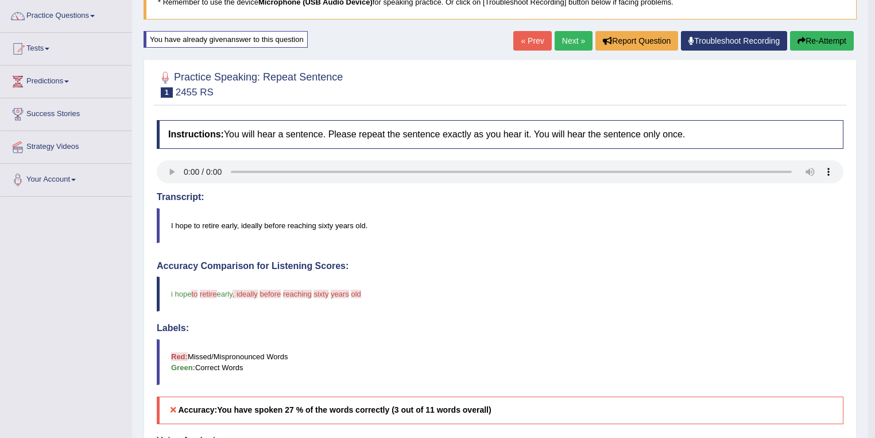
scroll to position [46, 0]
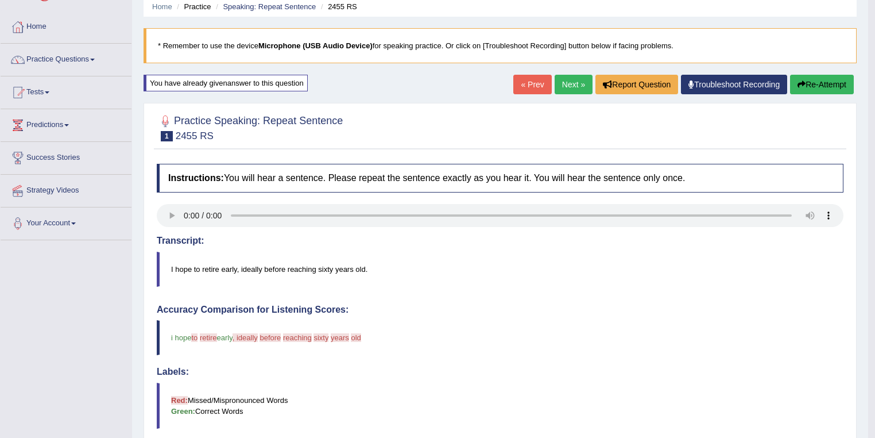
click at [810, 80] on button "Re-Attempt" at bounding box center [822, 85] width 64 height 20
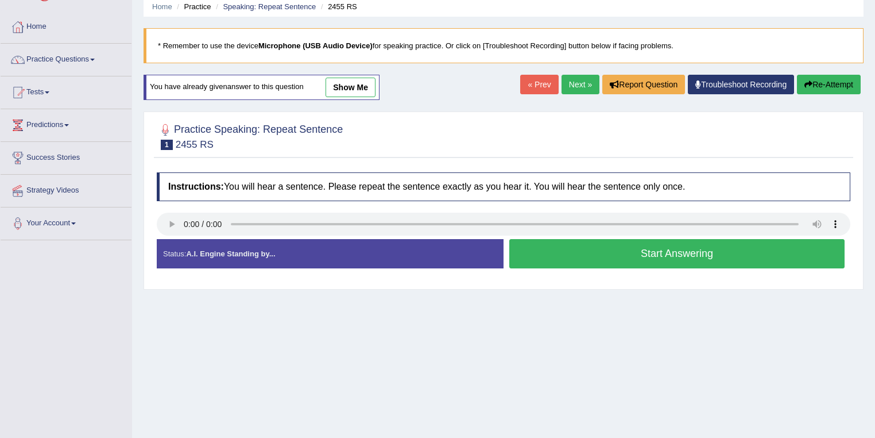
click at [547, 246] on button "Start Answering" at bounding box center [676, 253] width 335 height 29
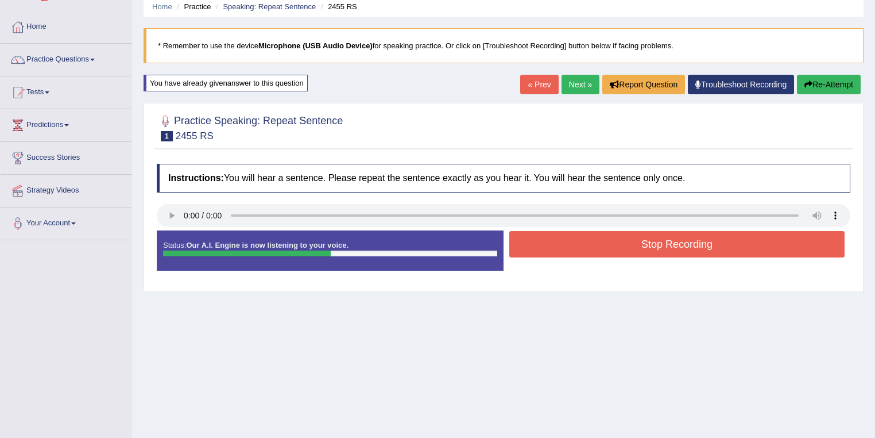
click at [580, 248] on button "Stop Recording" at bounding box center [676, 244] width 335 height 26
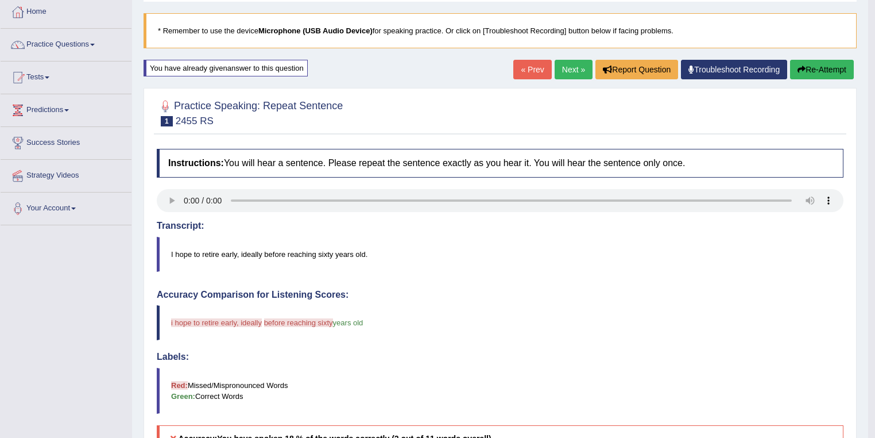
scroll to position [46, 0]
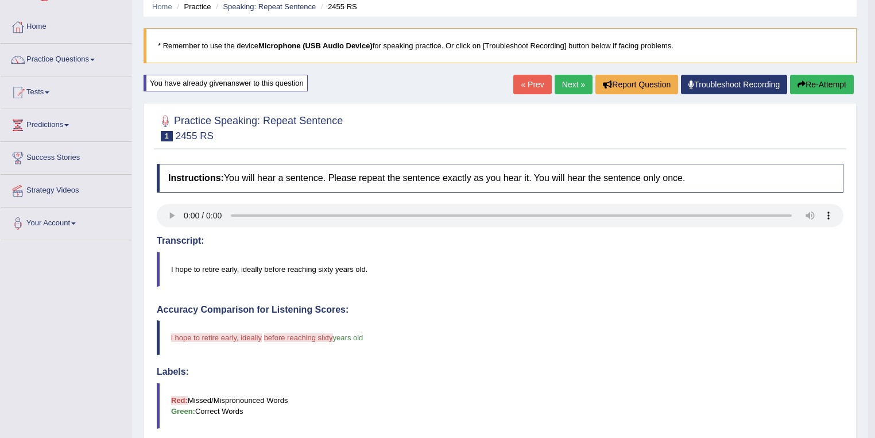
click at [810, 82] on button "Re-Attempt" at bounding box center [822, 85] width 64 height 20
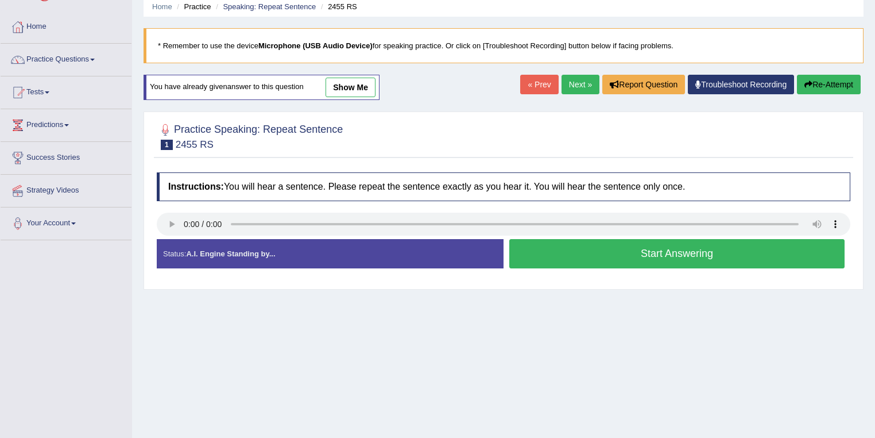
click at [551, 260] on button "Start Answering" at bounding box center [676, 253] width 335 height 29
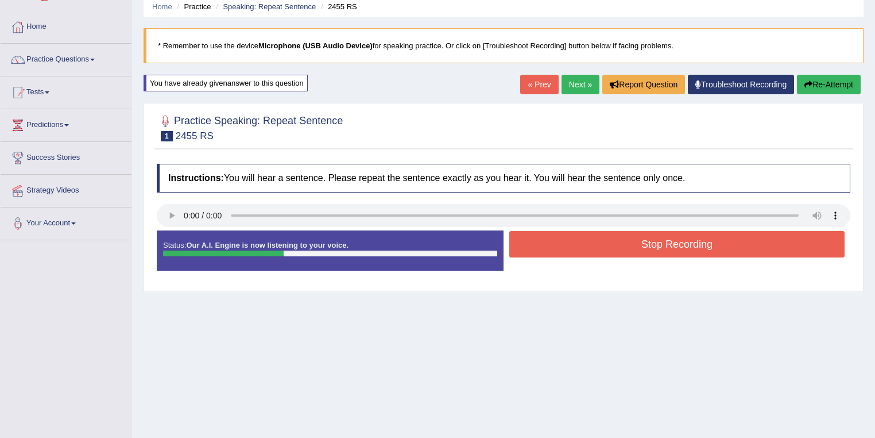
click at [574, 246] on button "Stop Recording" at bounding box center [676, 244] width 335 height 26
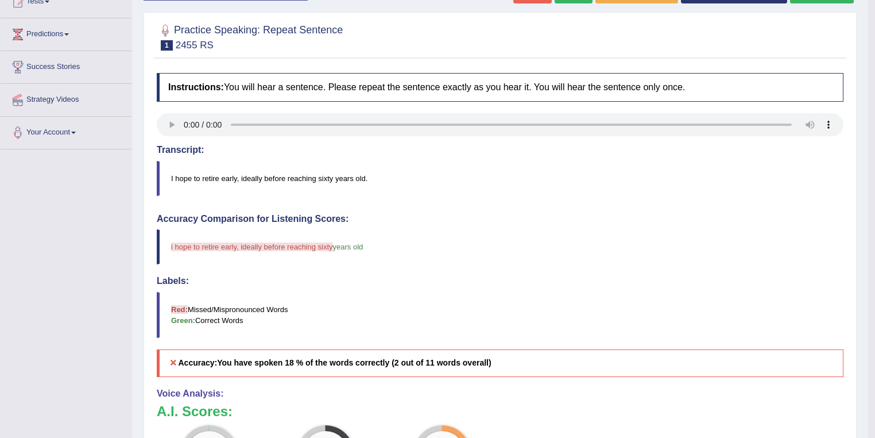
scroll to position [138, 0]
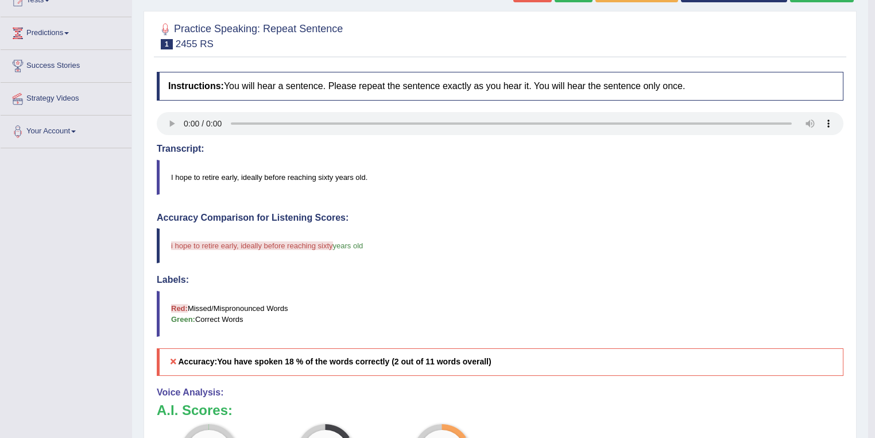
click at [330, 179] on blockquote "I hope to retire early, ideally before reaching sixty years old." at bounding box center [500, 177] width 687 height 35
click at [262, 80] on h4 "Instructions: You will hear a sentence. Please repeat the sentence exactly as y…" at bounding box center [500, 86] width 687 height 29
click at [268, 85] on h4 "Instructions: You will hear a sentence. Please repeat the sentence exactly as y…" at bounding box center [500, 86] width 687 height 29
click at [300, 84] on h4 "Instructions: You will hear a sentence. Please repeat the sentence exactly as y…" at bounding box center [500, 86] width 687 height 29
click at [358, 87] on h4 "Instructions: You will hear a sentence. Please repeat the sentence exactly as y…" at bounding box center [500, 86] width 687 height 29
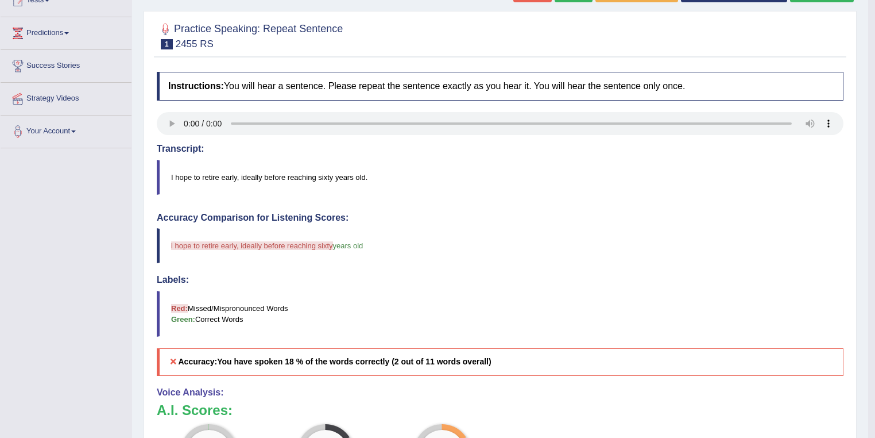
click at [374, 84] on h4 "Instructions: You will hear a sentence. Please repeat the sentence exactly as y…" at bounding box center [500, 86] width 687 height 29
click at [490, 83] on h4 "Instructions: You will hear a sentence. Please repeat the sentence exactly as y…" at bounding box center [500, 86] width 687 height 29
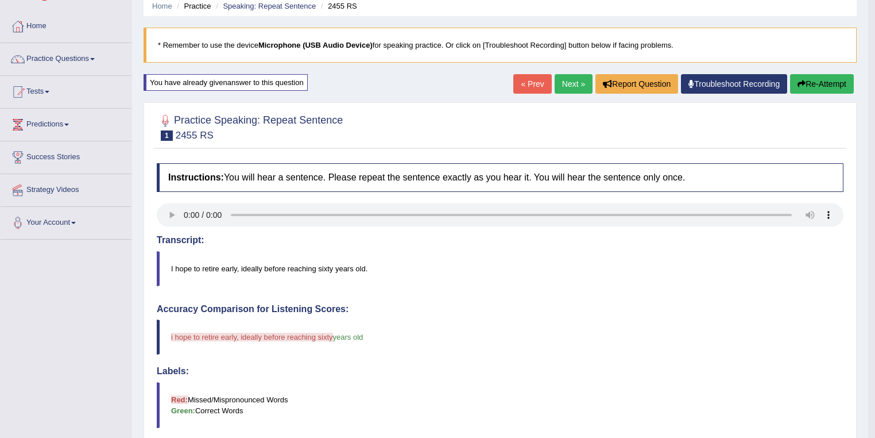
scroll to position [46, 0]
click at [833, 83] on button "Re-Attempt" at bounding box center [822, 85] width 64 height 20
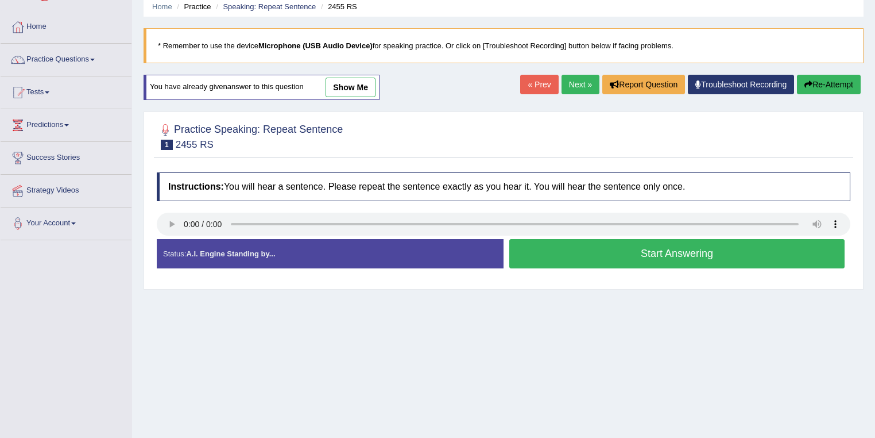
click at [549, 250] on button "Start Answering" at bounding box center [676, 253] width 335 height 29
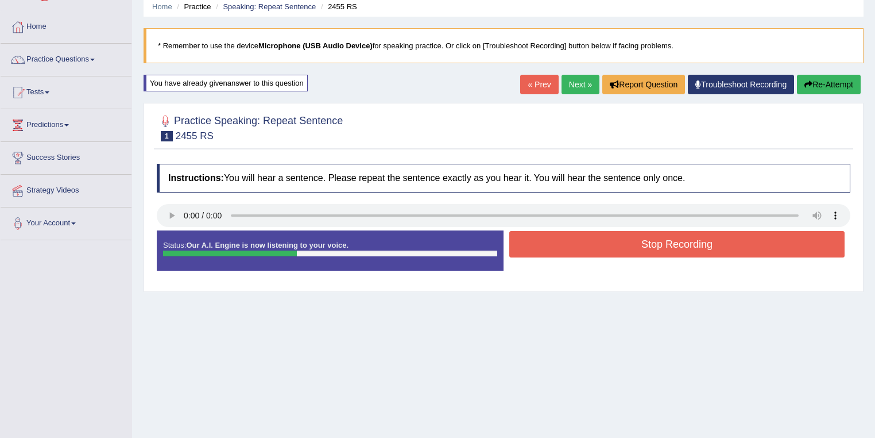
click at [562, 249] on button "Stop Recording" at bounding box center [676, 244] width 335 height 26
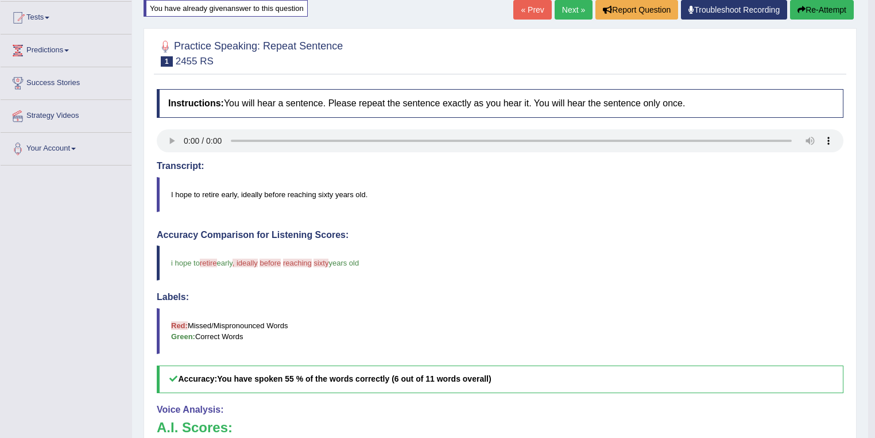
scroll to position [113, 0]
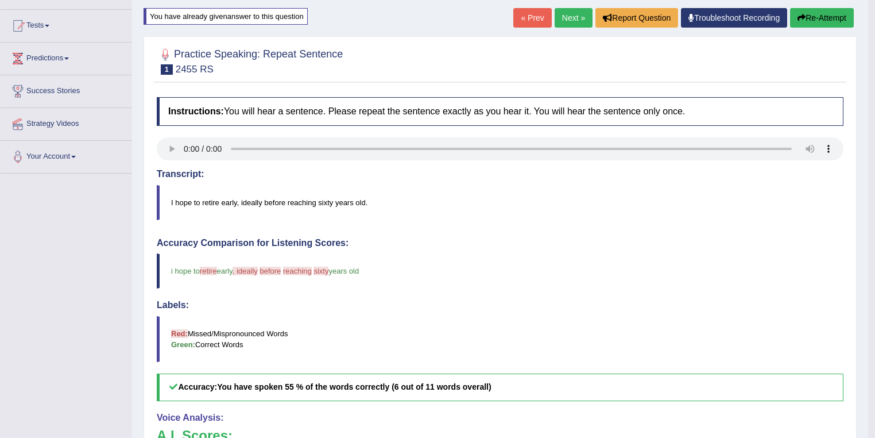
click at [836, 22] on button "Re-Attempt" at bounding box center [822, 18] width 64 height 20
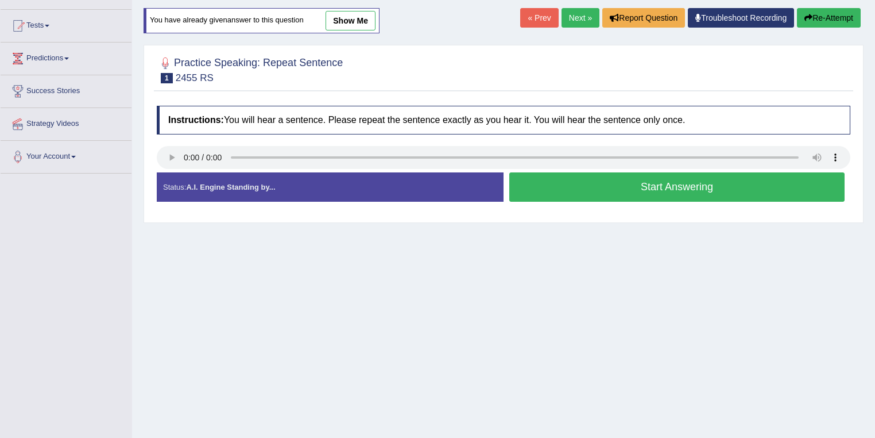
click at [604, 192] on button "Start Answering" at bounding box center [676, 186] width 335 height 29
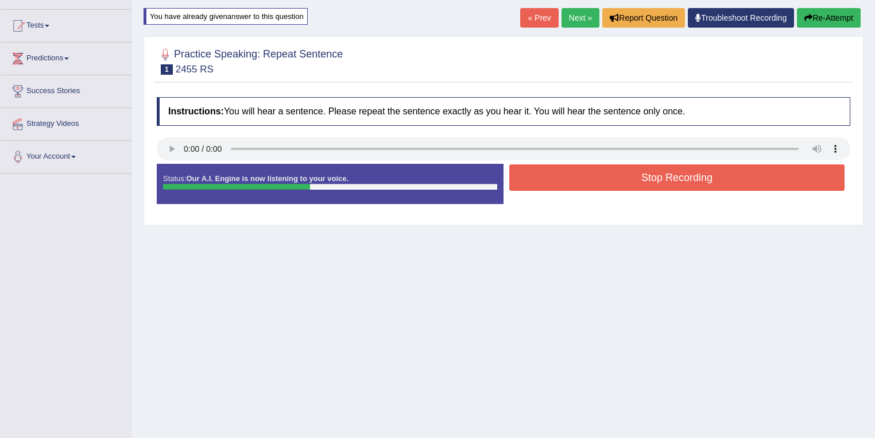
click at [577, 179] on button "Stop Recording" at bounding box center [676, 177] width 335 height 26
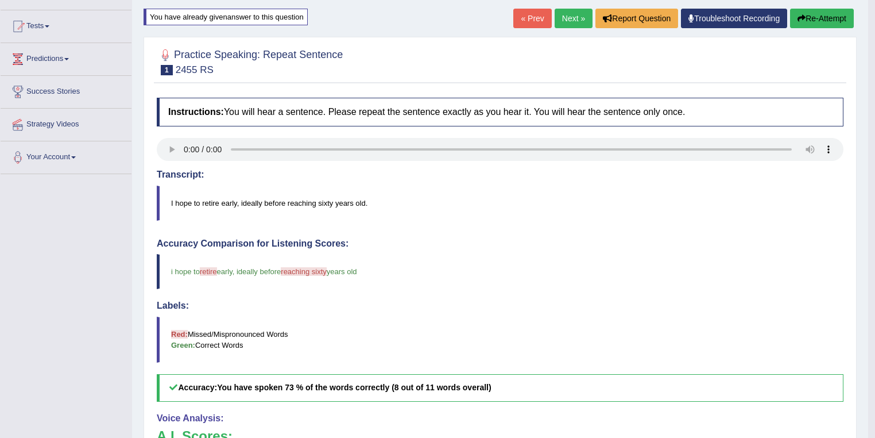
scroll to position [250, 0]
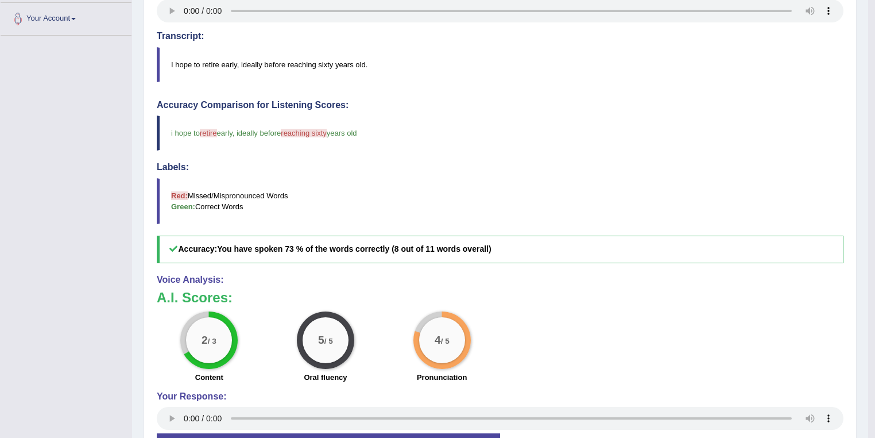
click at [325, 132] on span "reaching sixty" at bounding box center [303, 133] width 45 height 9
click at [308, 59] on blockquote "I hope to retire early, ideally before reaching sixty years old." at bounding box center [500, 64] width 687 height 35
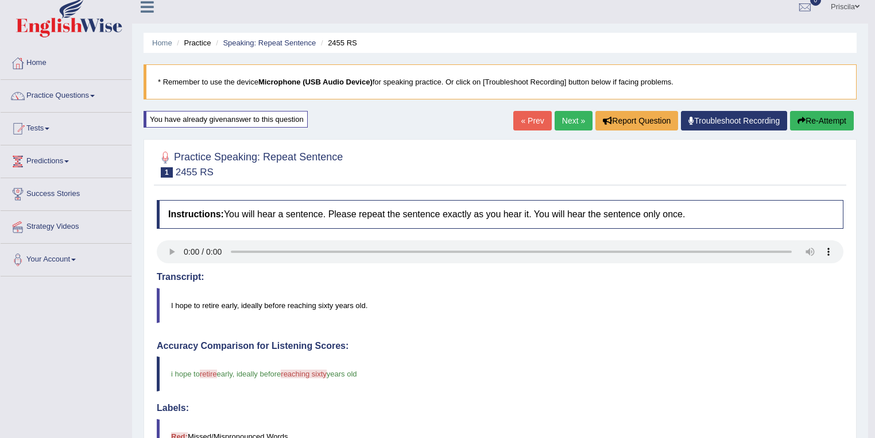
scroll to position [0, 0]
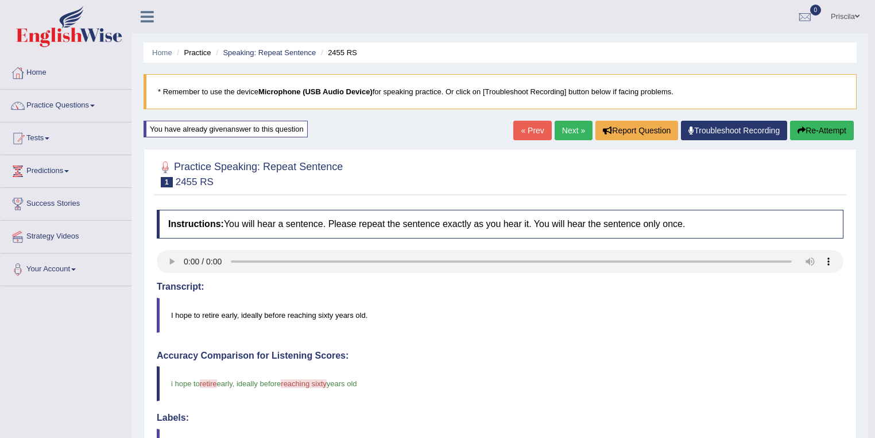
click at [579, 124] on link "Next »" at bounding box center [574, 131] width 38 height 20
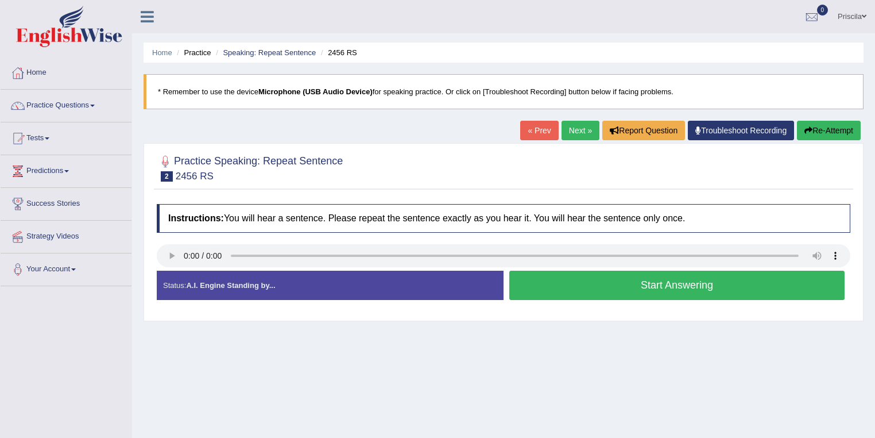
click at [595, 286] on button "Start Answering" at bounding box center [676, 284] width 335 height 29
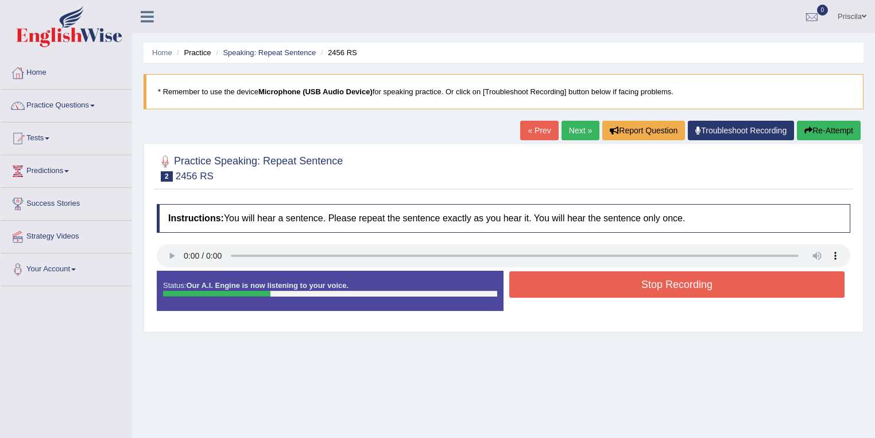
click at [639, 283] on button "Stop Recording" at bounding box center [676, 284] width 335 height 26
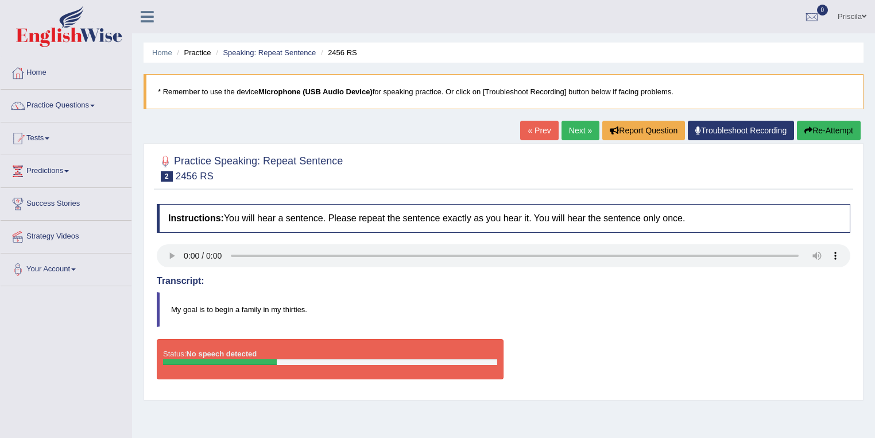
click at [827, 127] on button "Re-Attempt" at bounding box center [829, 131] width 64 height 20
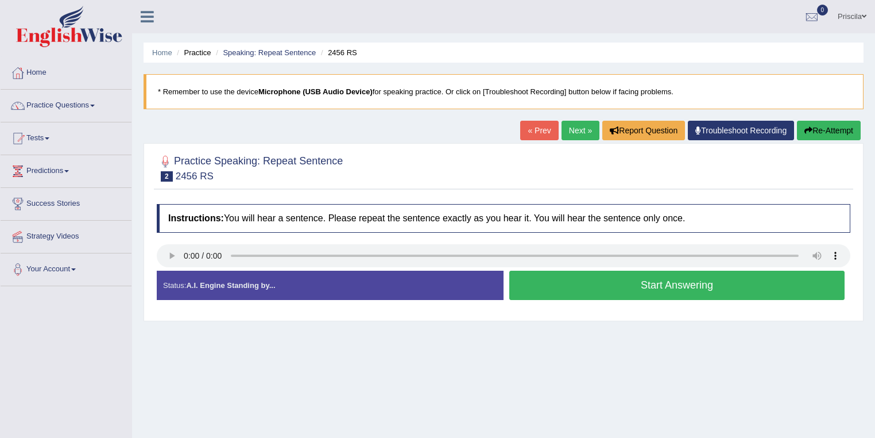
click at [687, 286] on button "Start Answering" at bounding box center [676, 284] width 335 height 29
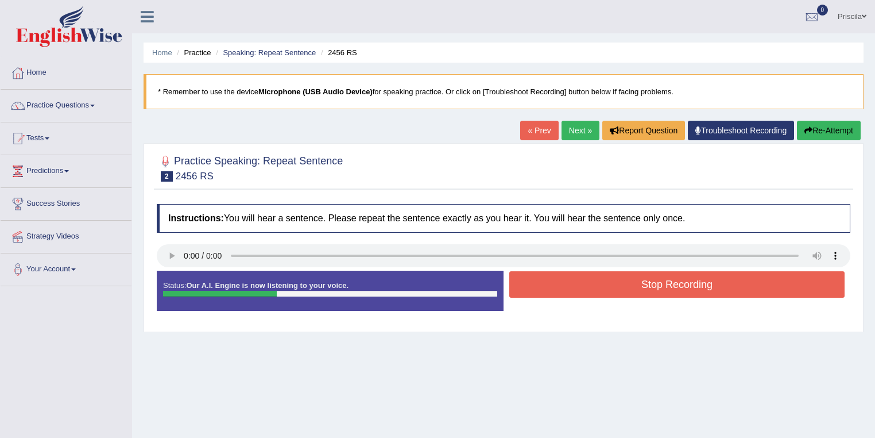
click at [662, 288] on button "Stop Recording" at bounding box center [676, 284] width 335 height 26
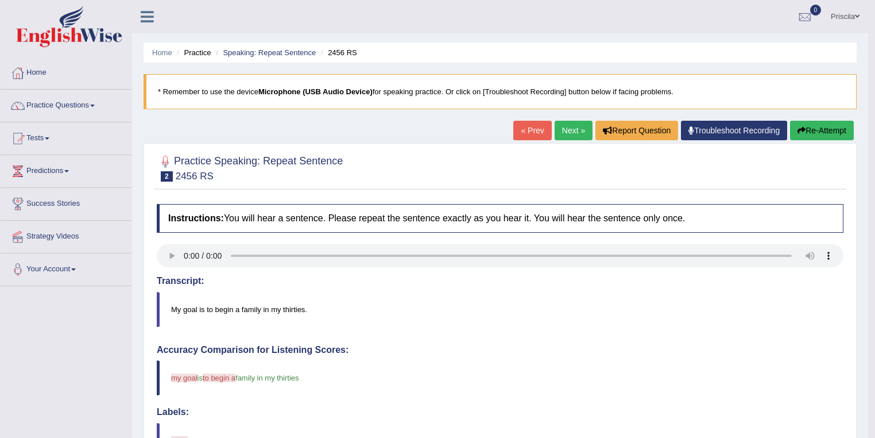
click at [814, 131] on button "Re-Attempt" at bounding box center [822, 131] width 64 height 20
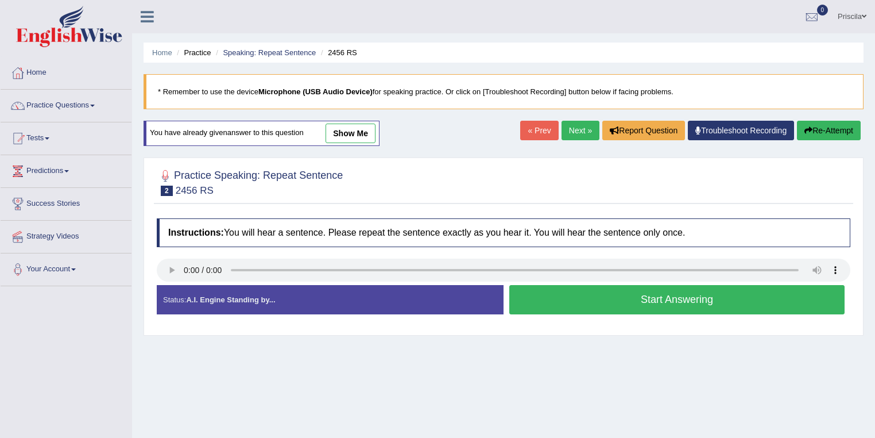
click at [675, 296] on button "Start Answering" at bounding box center [676, 299] width 335 height 29
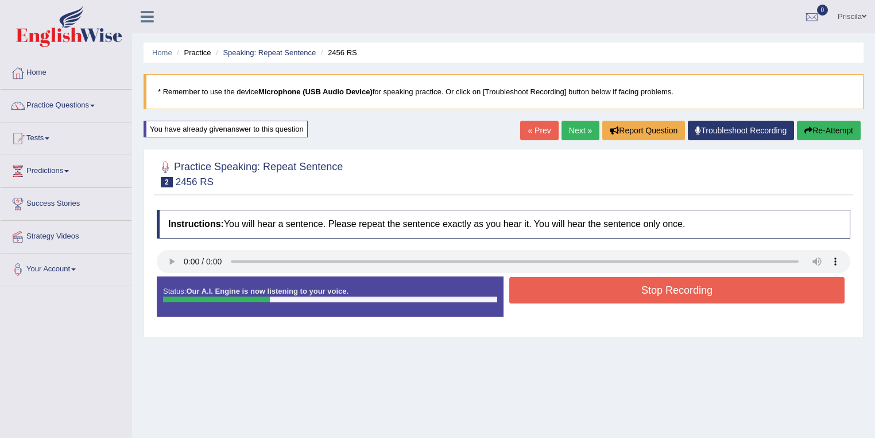
click at [671, 291] on button "Stop Recording" at bounding box center [676, 290] width 335 height 26
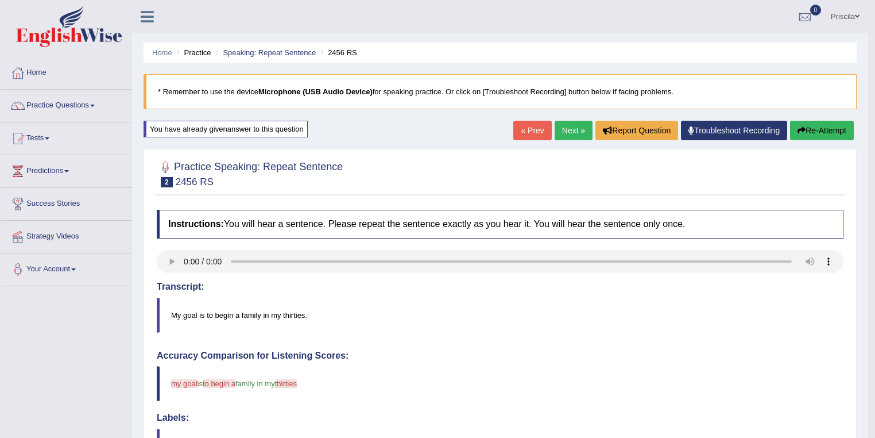
click at [805, 130] on button "Re-Attempt" at bounding box center [822, 131] width 64 height 20
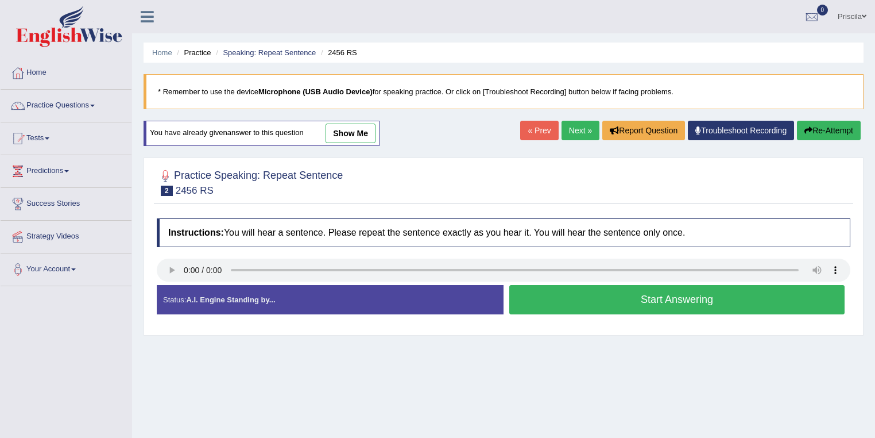
click at [610, 304] on button "Start Answering" at bounding box center [676, 299] width 335 height 29
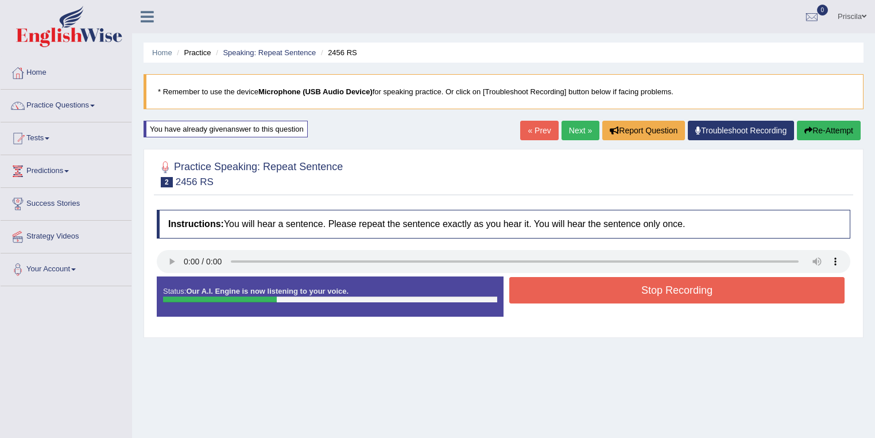
click at [596, 281] on button "Stop Recording" at bounding box center [676, 290] width 335 height 26
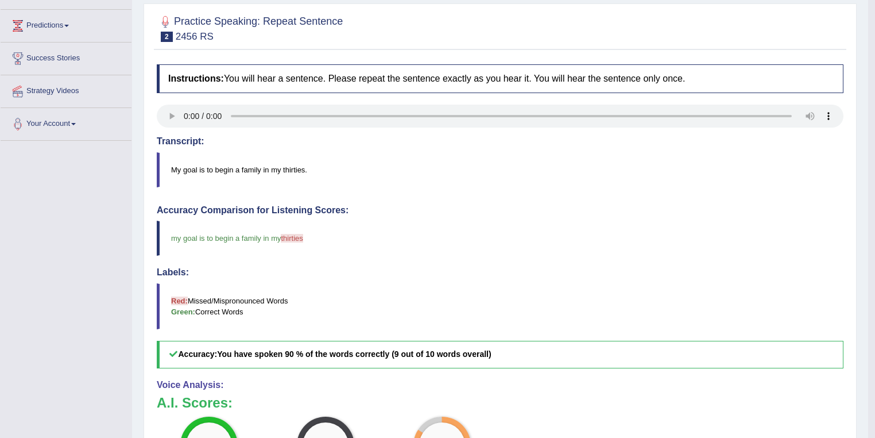
scroll to position [230, 0]
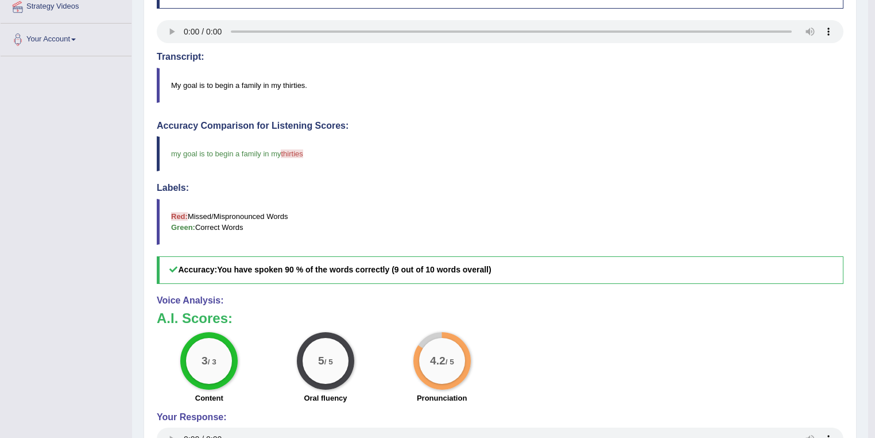
click at [293, 152] on span "thirties" at bounding box center [292, 153] width 22 height 9
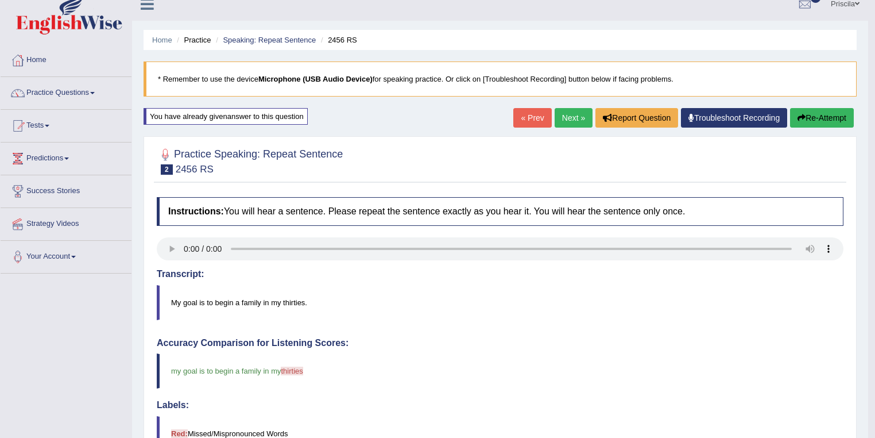
scroll to position [0, 0]
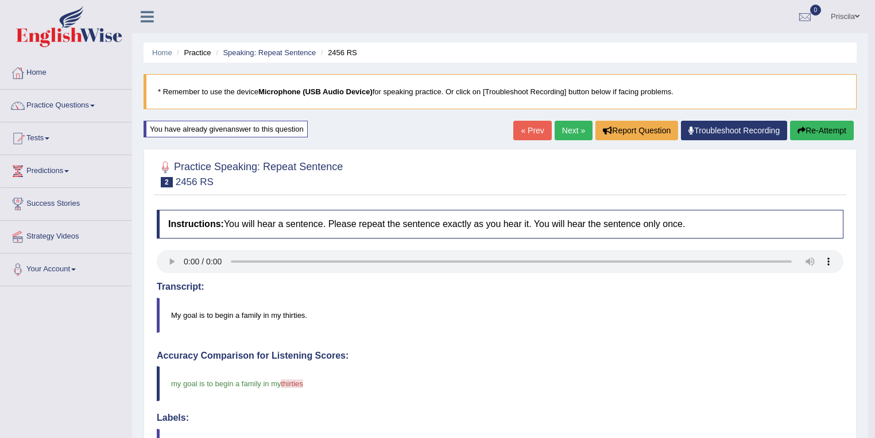
click at [572, 129] on link "Next »" at bounding box center [574, 131] width 38 height 20
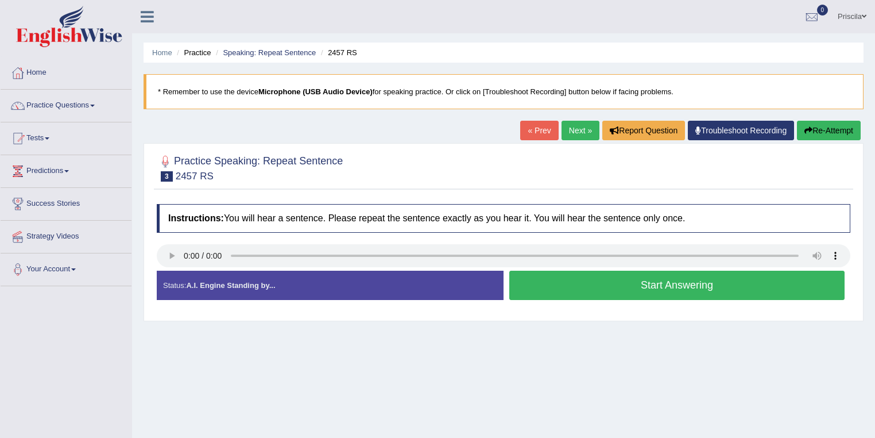
click at [646, 291] on button "Start Answering" at bounding box center [676, 284] width 335 height 29
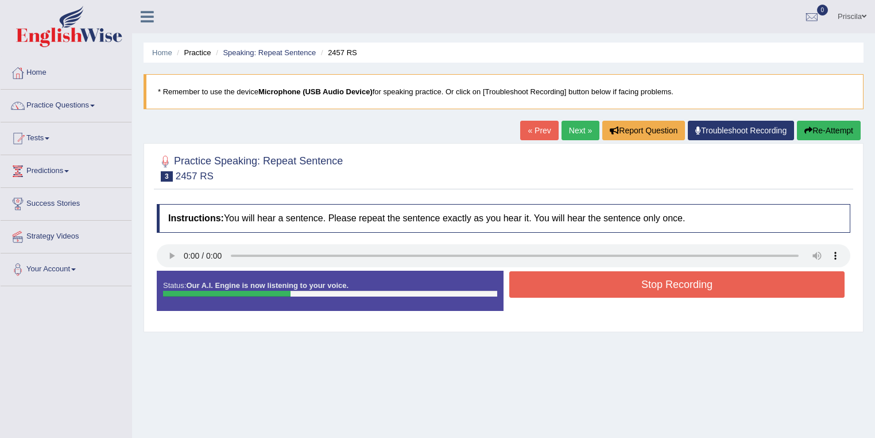
click at [633, 283] on button "Stop Recording" at bounding box center [676, 284] width 335 height 26
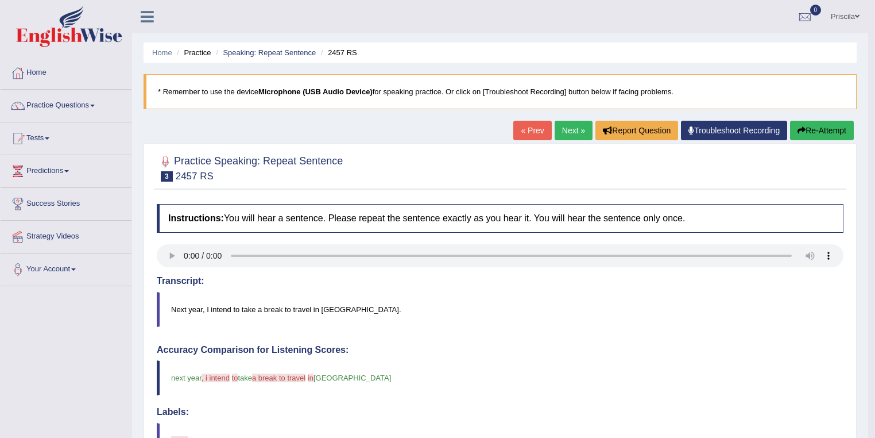
click at [809, 129] on button "Re-Attempt" at bounding box center [822, 131] width 64 height 20
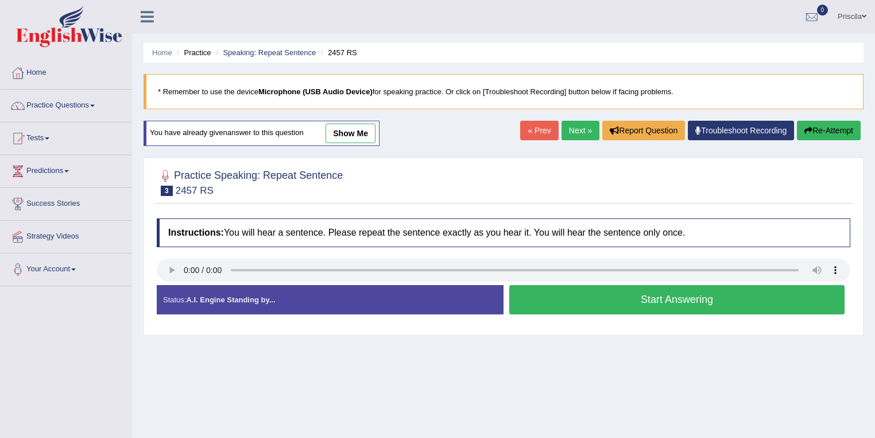
click at [668, 301] on button "Start Answering" at bounding box center [676, 299] width 335 height 29
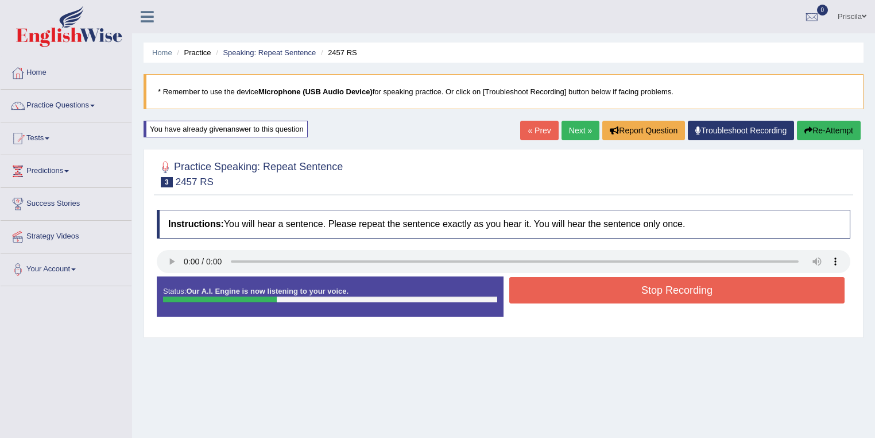
click at [609, 296] on button "Stop Recording" at bounding box center [676, 290] width 335 height 26
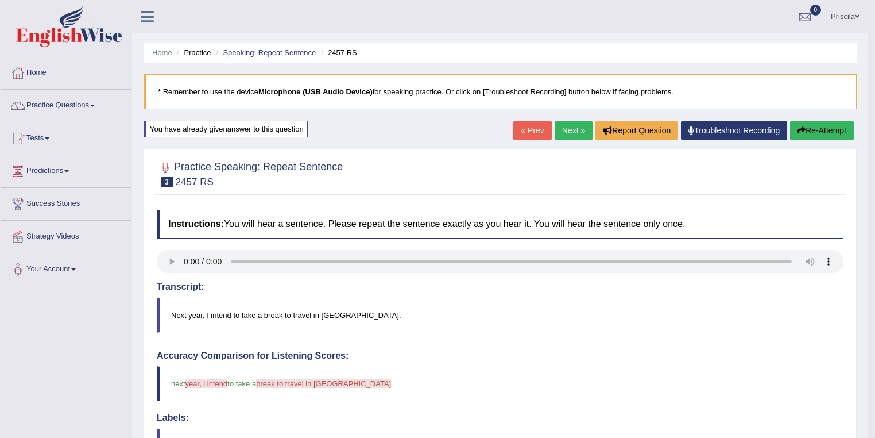
click at [818, 129] on button "Re-Attempt" at bounding box center [822, 131] width 64 height 20
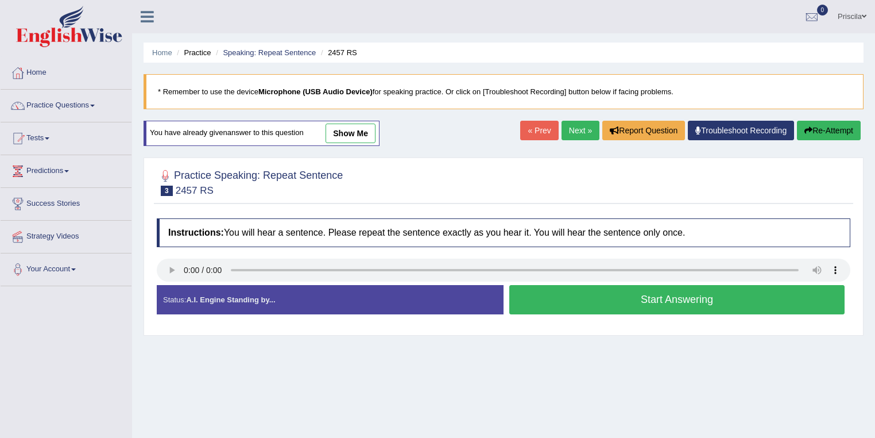
click at [588, 301] on button "Start Answering" at bounding box center [676, 299] width 335 height 29
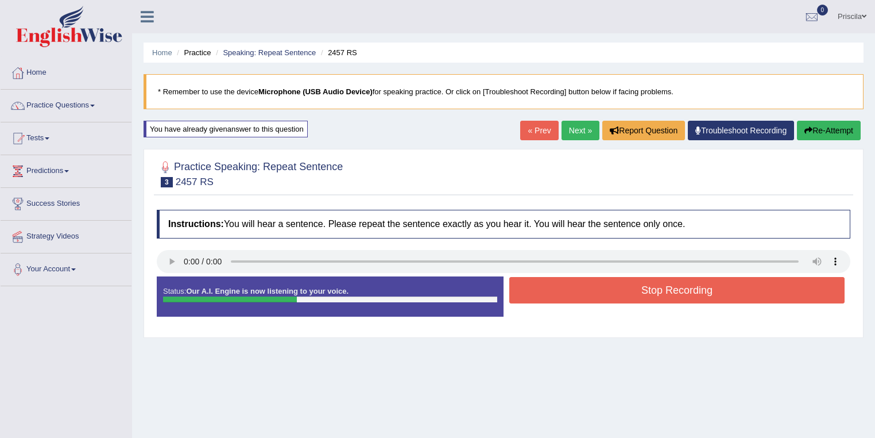
click at [581, 287] on button "Stop Recording" at bounding box center [676, 290] width 335 height 26
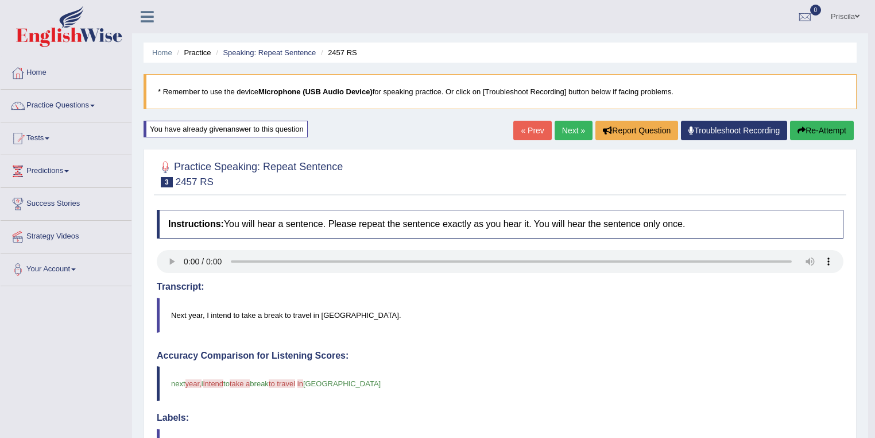
click at [821, 132] on button "Re-Attempt" at bounding box center [822, 131] width 64 height 20
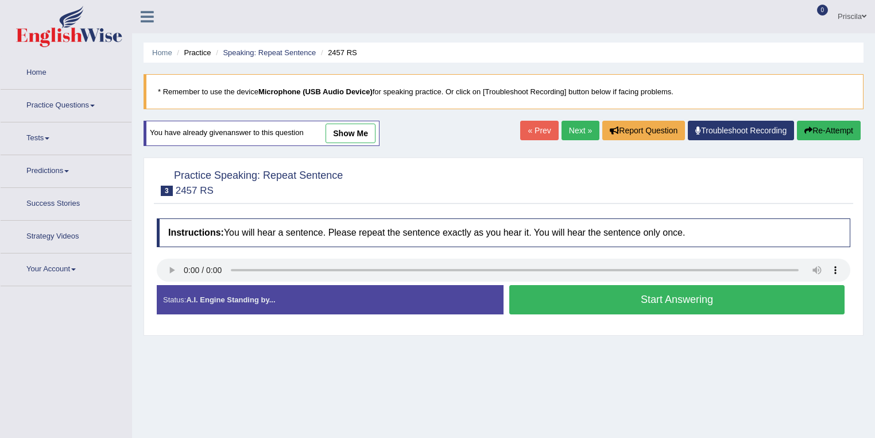
click at [647, 294] on button "Start Answering" at bounding box center [676, 299] width 335 height 29
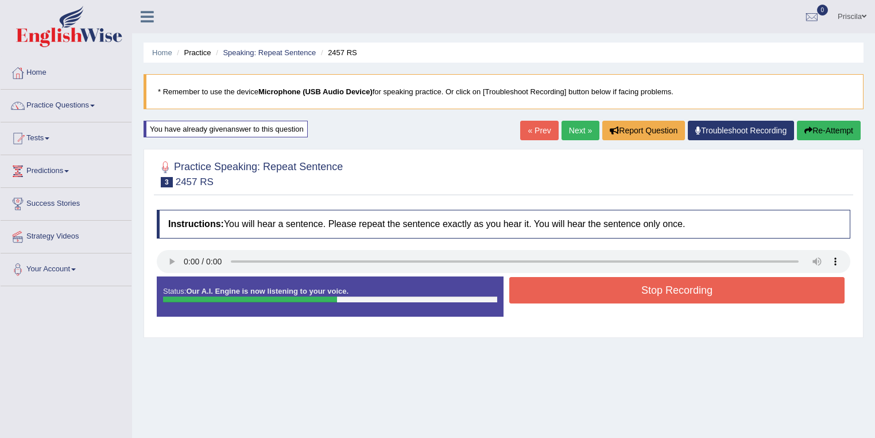
click at [618, 294] on button "Stop Recording" at bounding box center [676, 290] width 335 height 26
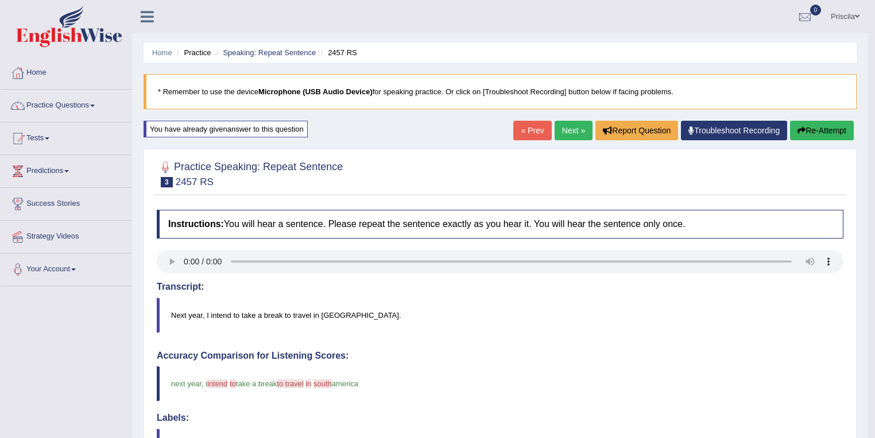
click at [839, 137] on button "Re-Attempt" at bounding box center [822, 131] width 64 height 20
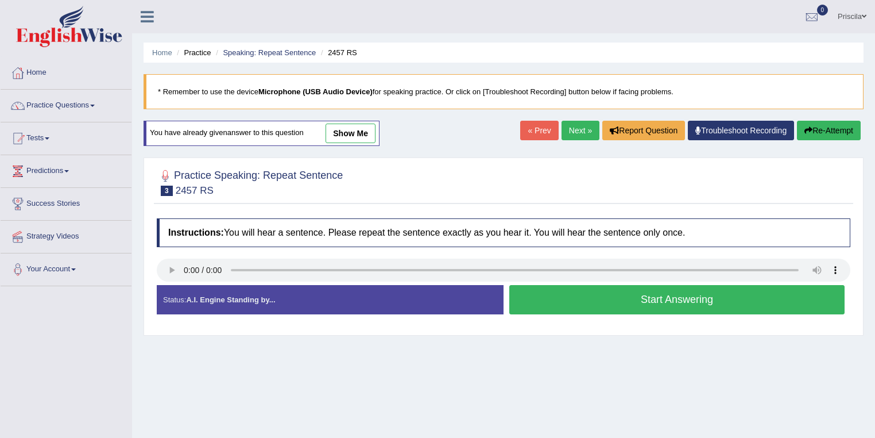
click at [681, 301] on button "Start Answering" at bounding box center [676, 299] width 335 height 29
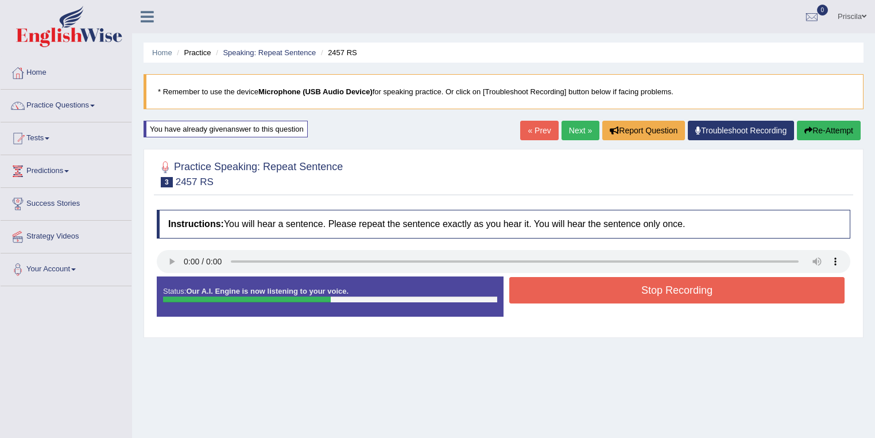
click at [578, 285] on button "Stop Recording" at bounding box center [676, 290] width 335 height 26
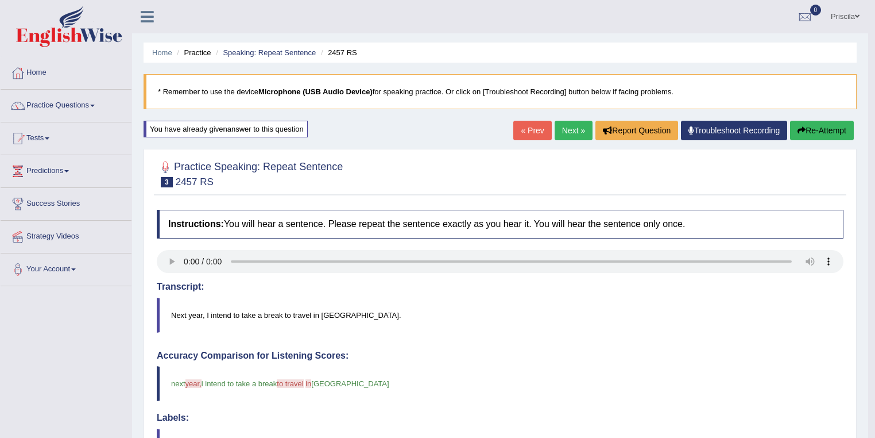
click at [561, 131] on link "Next »" at bounding box center [574, 131] width 38 height 20
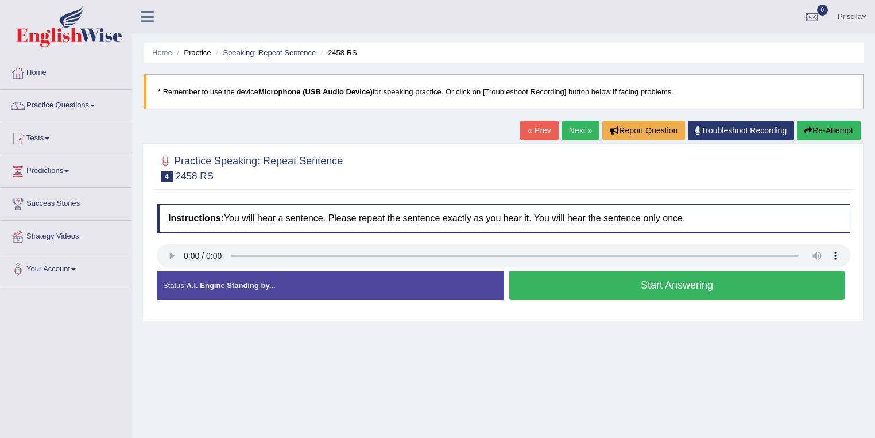
click at [572, 288] on button "Start Answering" at bounding box center [676, 284] width 335 height 29
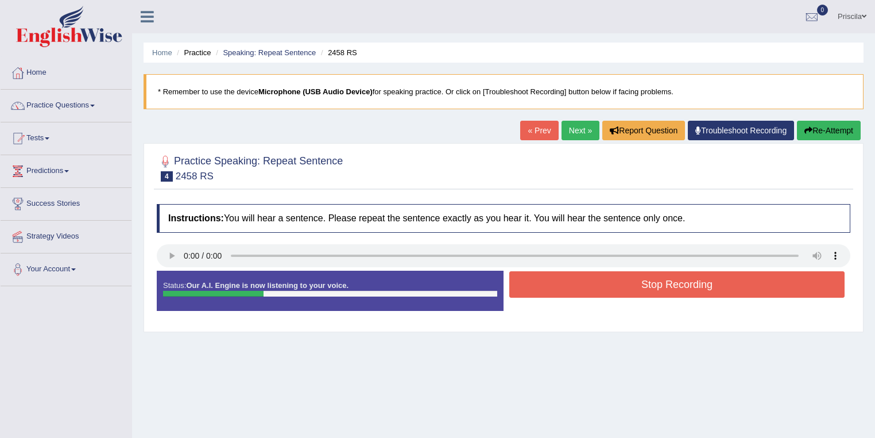
click at [565, 279] on button "Stop Recording" at bounding box center [676, 284] width 335 height 26
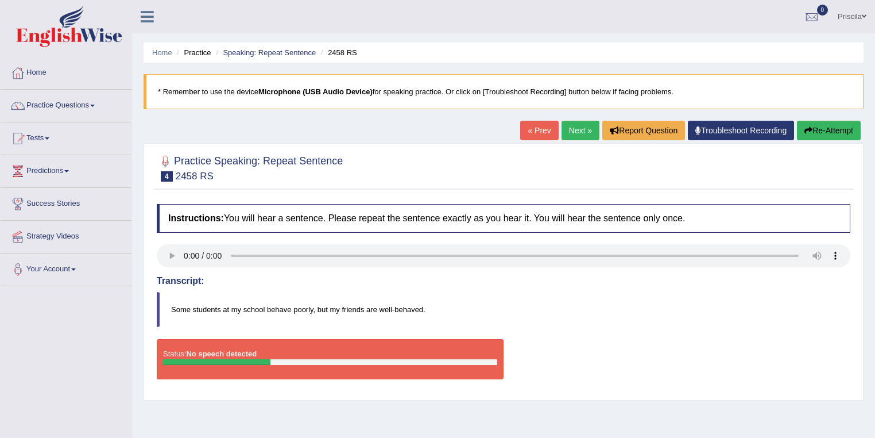
click at [825, 131] on button "Re-Attempt" at bounding box center [829, 131] width 64 height 20
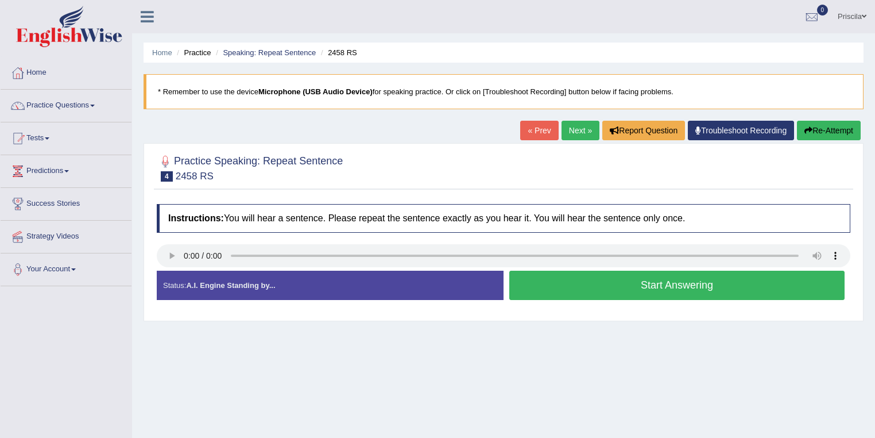
click at [594, 289] on button "Start Answering" at bounding box center [676, 284] width 335 height 29
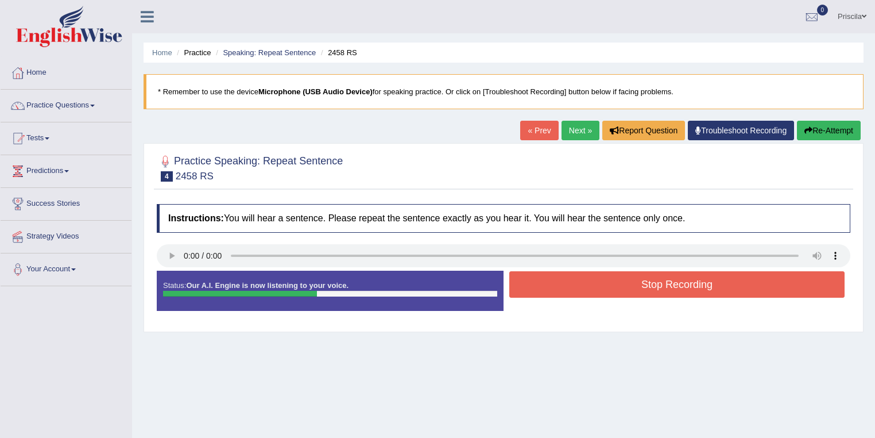
click at [582, 288] on button "Stop Recording" at bounding box center [676, 284] width 335 height 26
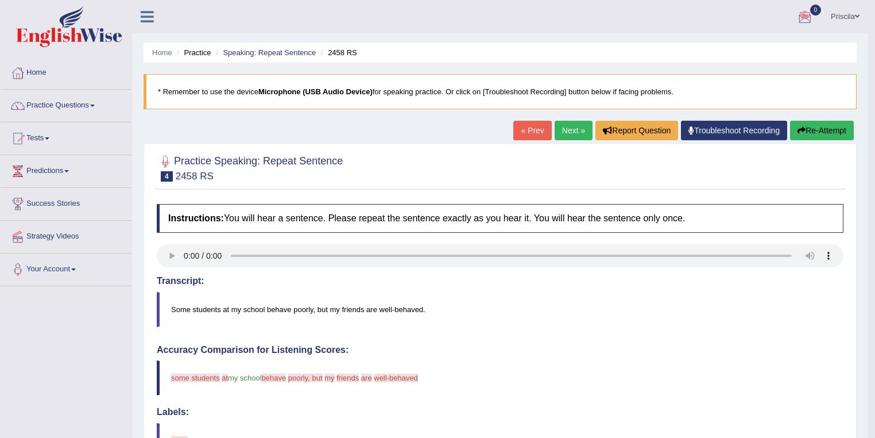
click at [820, 127] on button "Re-Attempt" at bounding box center [822, 131] width 64 height 20
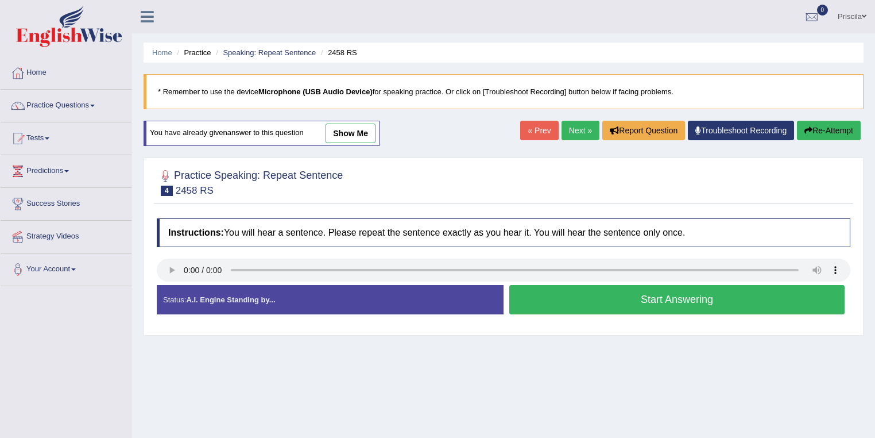
click at [735, 300] on button "Start Answering" at bounding box center [676, 299] width 335 height 29
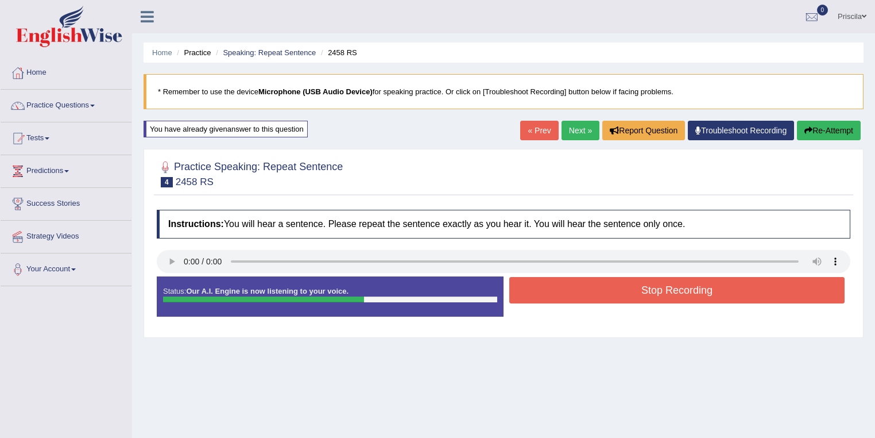
click at [728, 296] on button "Stop Recording" at bounding box center [676, 290] width 335 height 26
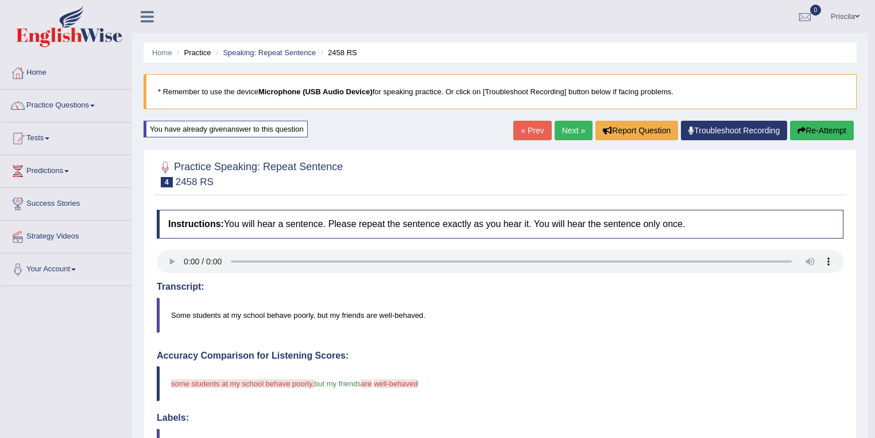
click at [802, 126] on icon "button" at bounding box center [802, 130] width 8 height 8
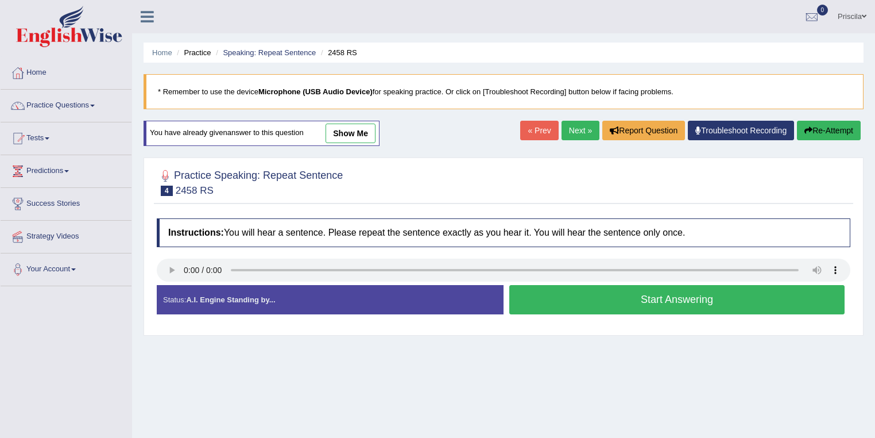
click at [603, 298] on button "Start Answering" at bounding box center [676, 299] width 335 height 29
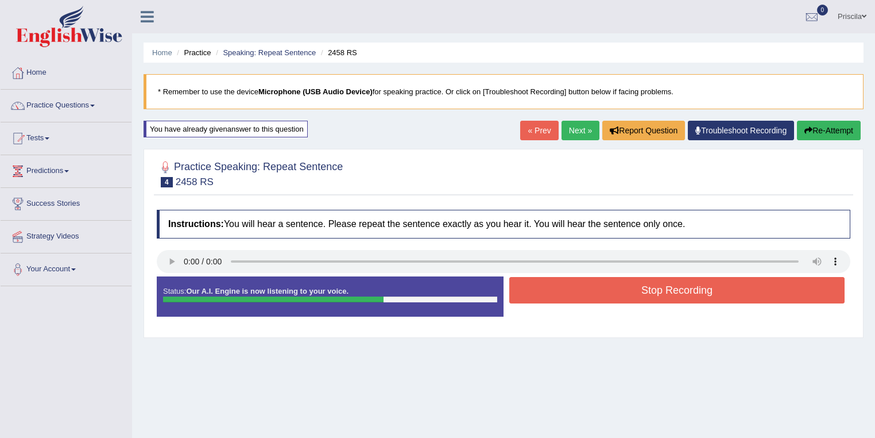
click at [640, 284] on button "Stop Recording" at bounding box center [676, 290] width 335 height 26
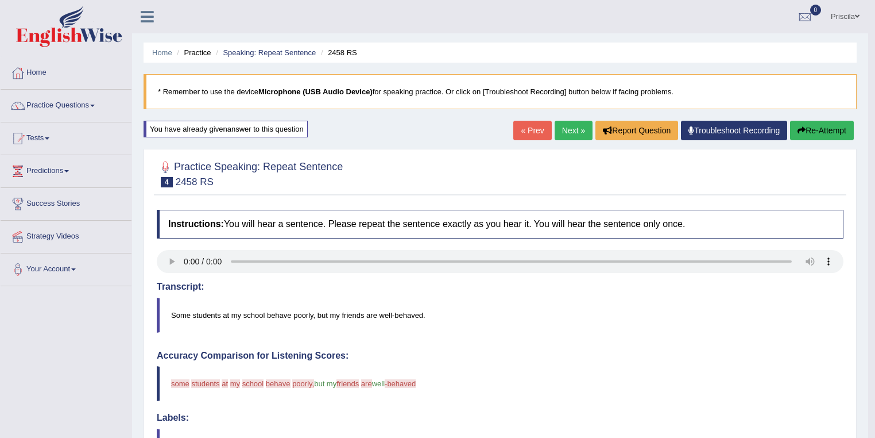
click at [832, 130] on button "Re-Attempt" at bounding box center [822, 131] width 64 height 20
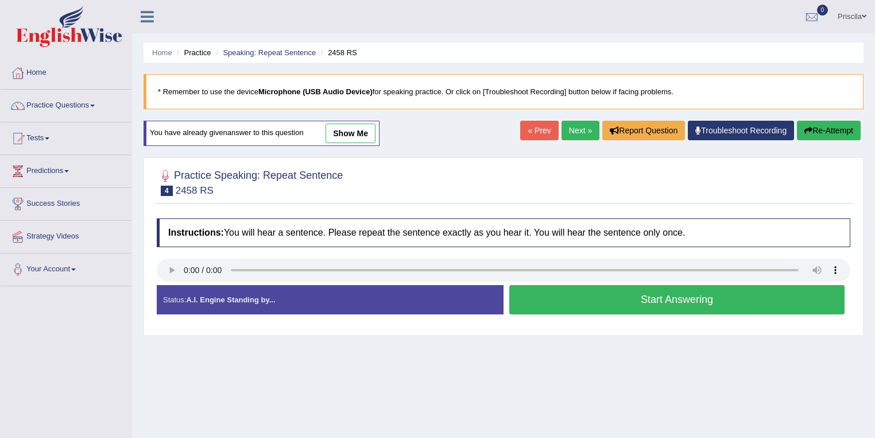
click at [580, 129] on link "Next »" at bounding box center [581, 131] width 38 height 20
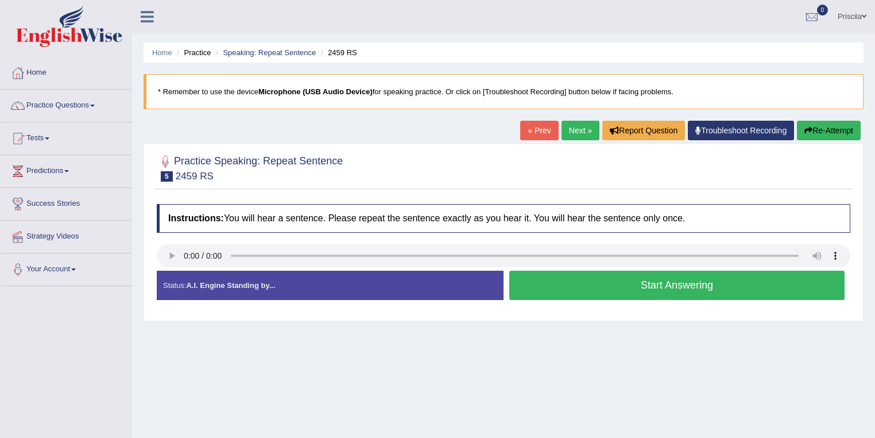
click at [632, 285] on button "Start Answering" at bounding box center [676, 284] width 335 height 29
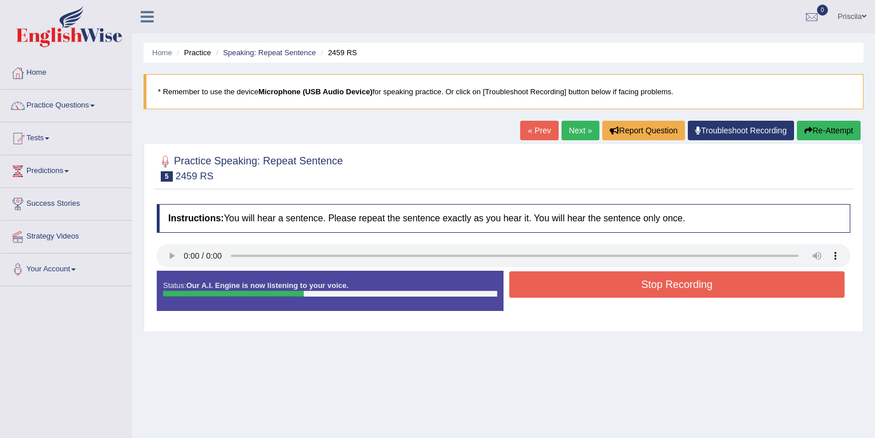
click at [620, 281] on button "Stop Recording" at bounding box center [676, 284] width 335 height 26
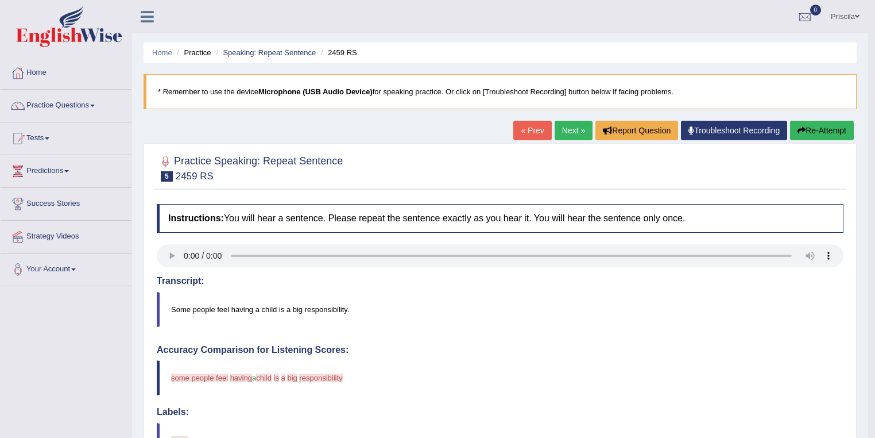
click at [806, 133] on button "Re-Attempt" at bounding box center [822, 131] width 64 height 20
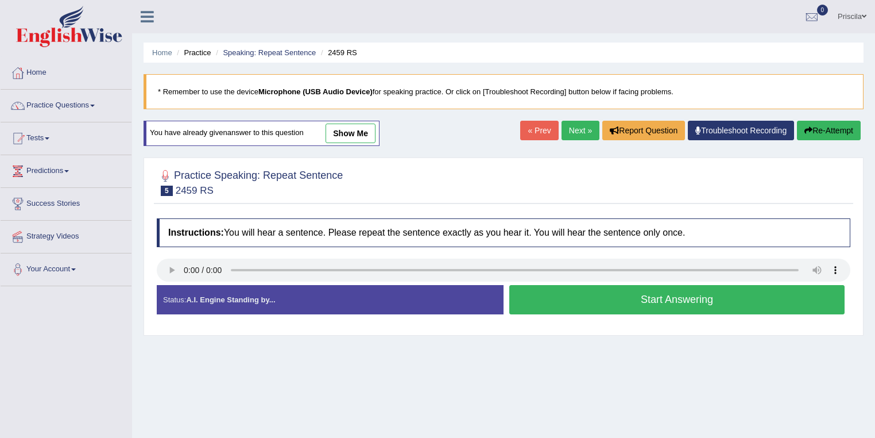
click at [582, 300] on button "Start Answering" at bounding box center [676, 299] width 335 height 29
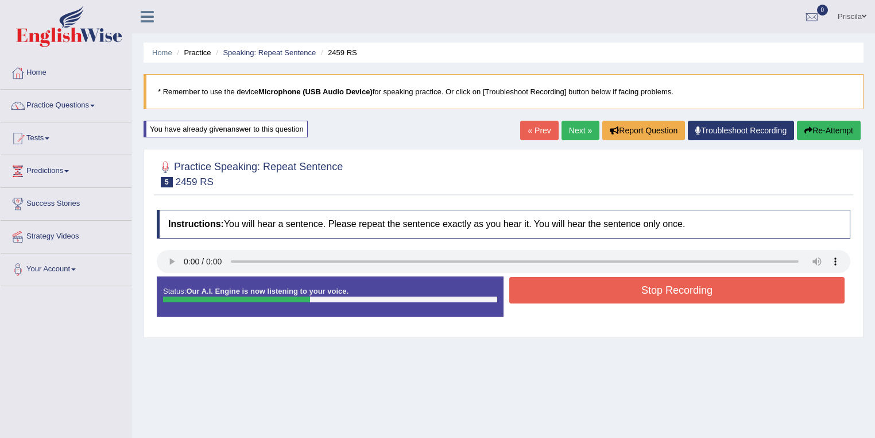
click at [595, 293] on button "Stop Recording" at bounding box center [676, 290] width 335 height 26
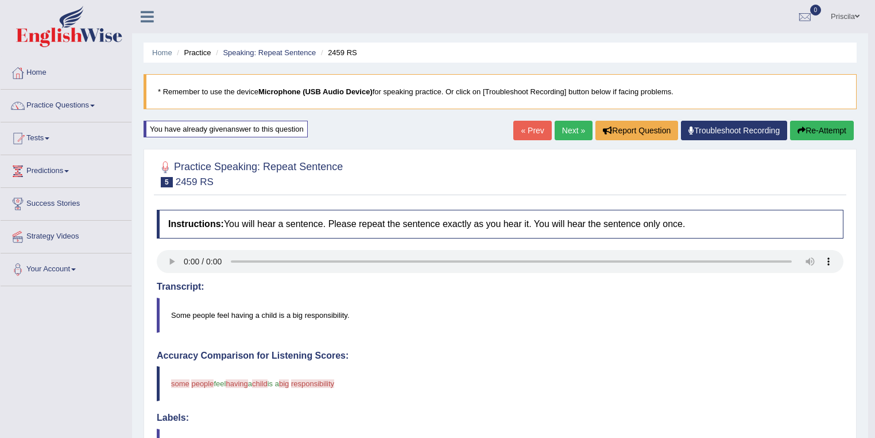
click at [802, 132] on icon "button" at bounding box center [802, 130] width 8 height 8
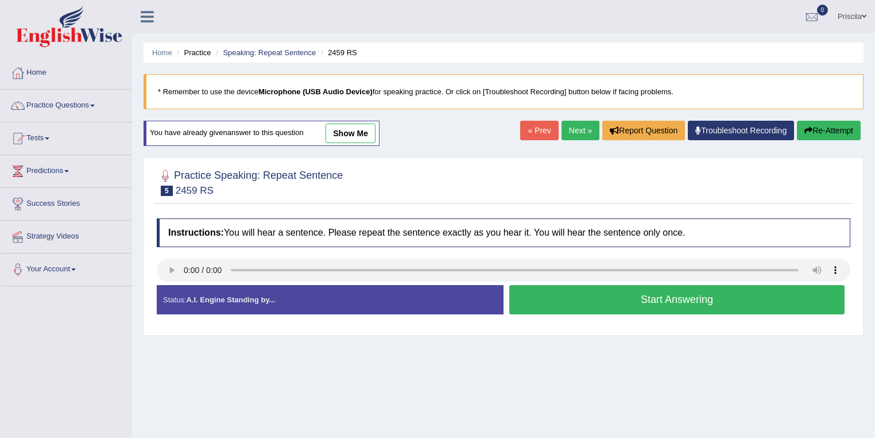
click at [614, 299] on button "Start Answering" at bounding box center [676, 299] width 335 height 29
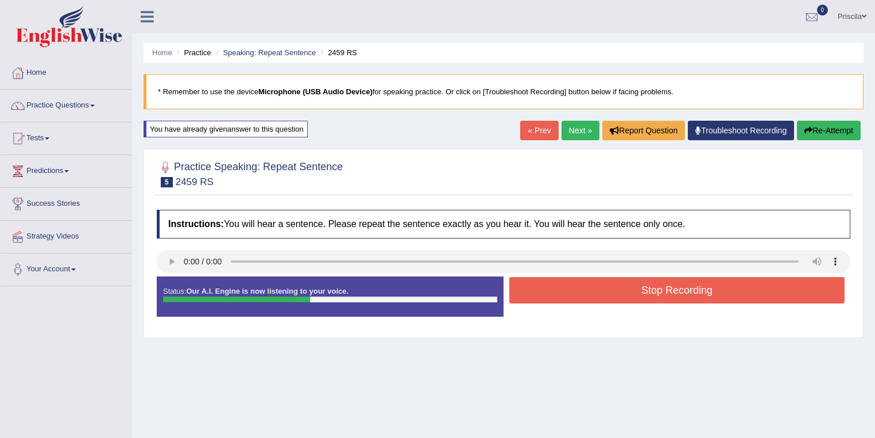
click at [600, 281] on button "Stop Recording" at bounding box center [676, 290] width 335 height 26
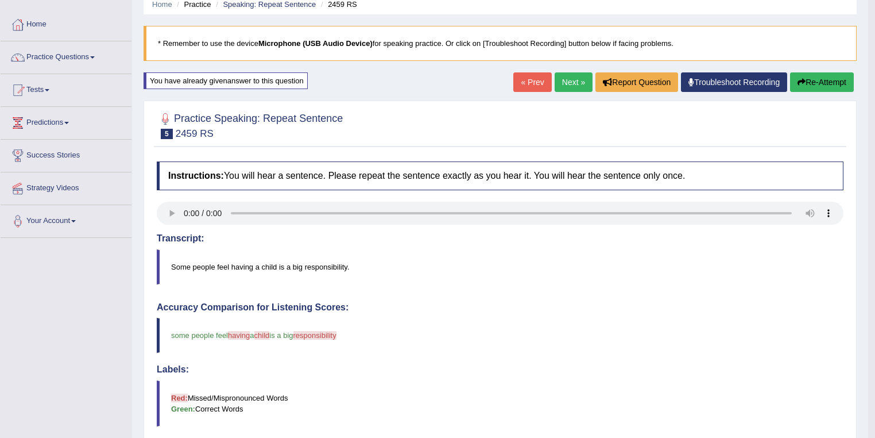
scroll to position [46, 0]
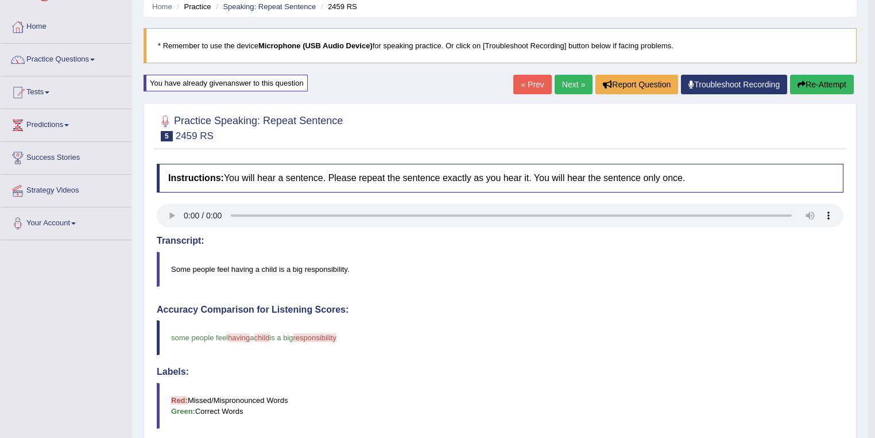
click at [574, 83] on link "Next »" at bounding box center [574, 85] width 38 height 20
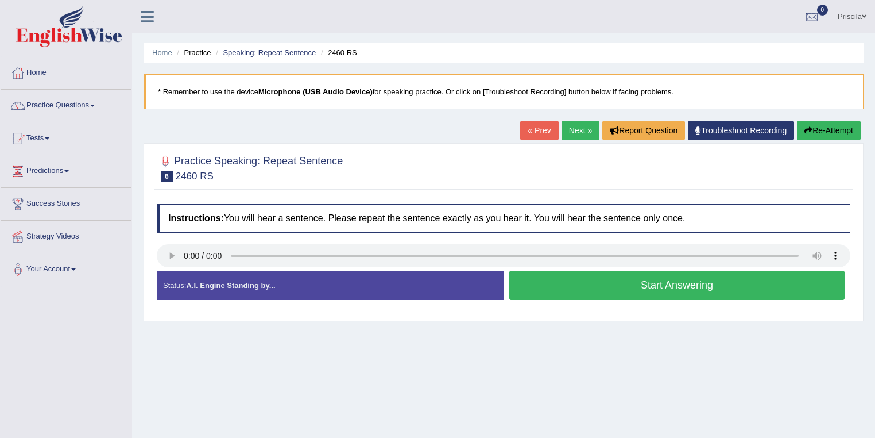
click at [639, 291] on button "Start Answering" at bounding box center [676, 284] width 335 height 29
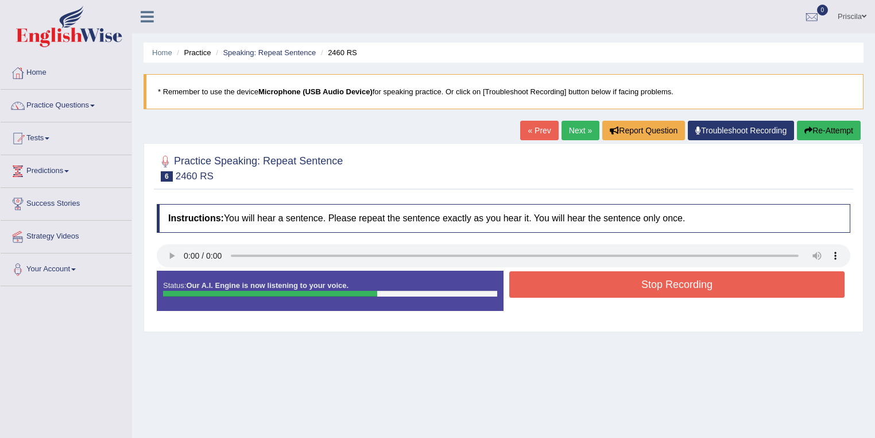
click at [628, 281] on button "Stop Recording" at bounding box center [676, 284] width 335 height 26
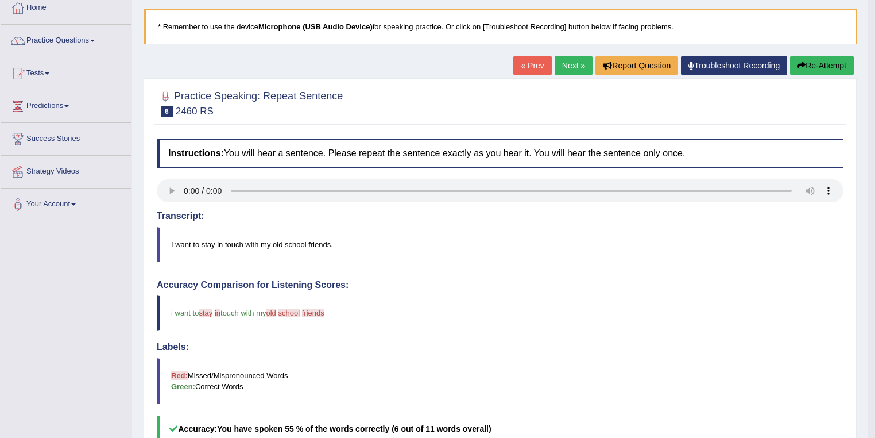
scroll to position [46, 0]
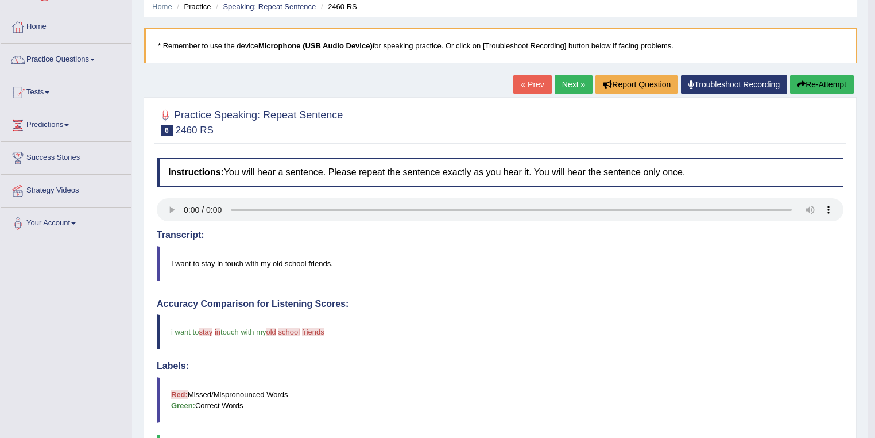
click at [816, 84] on button "Re-Attempt" at bounding box center [822, 85] width 64 height 20
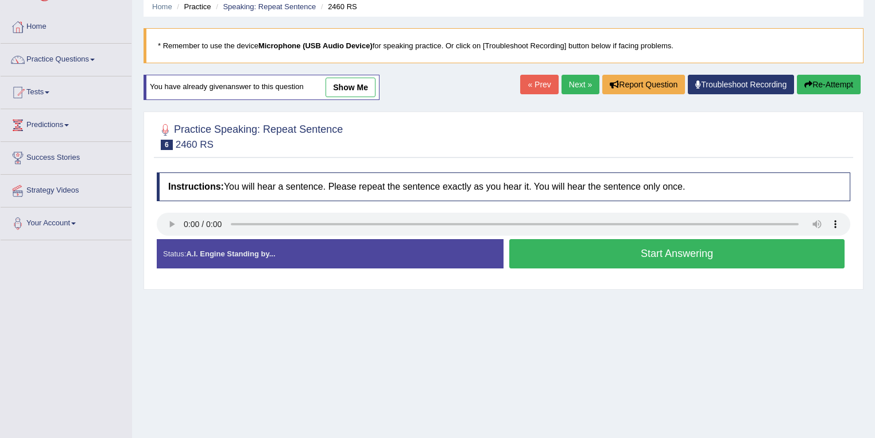
click at [657, 255] on button "Start Answering" at bounding box center [676, 253] width 335 height 29
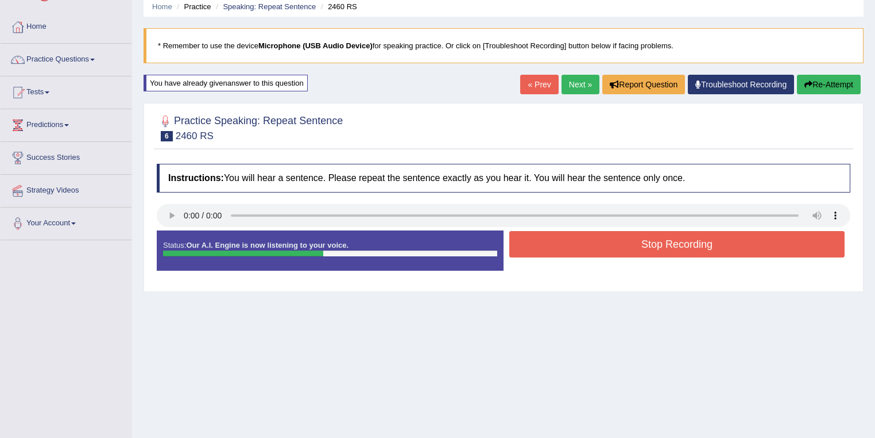
click at [651, 250] on button "Stop Recording" at bounding box center [676, 244] width 335 height 26
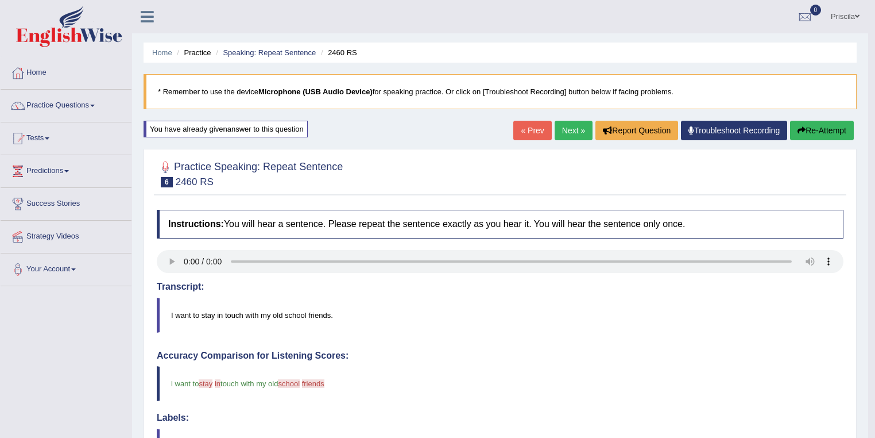
click at [825, 129] on button "Re-Attempt" at bounding box center [822, 131] width 64 height 20
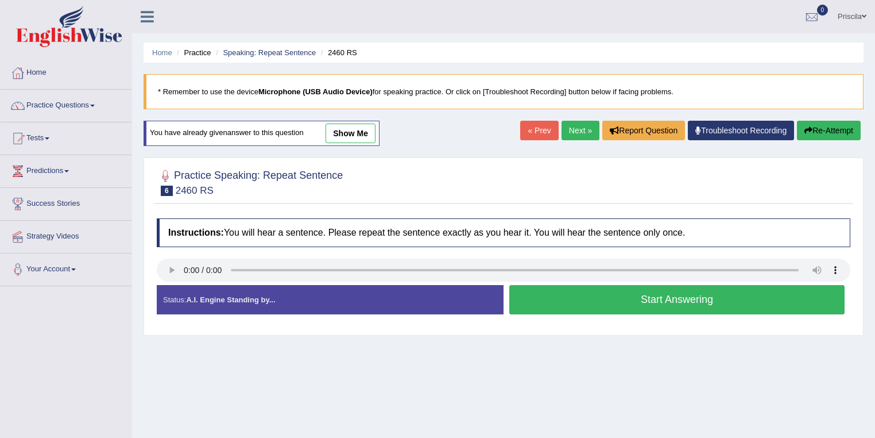
click at [702, 298] on button "Start Answering" at bounding box center [676, 299] width 335 height 29
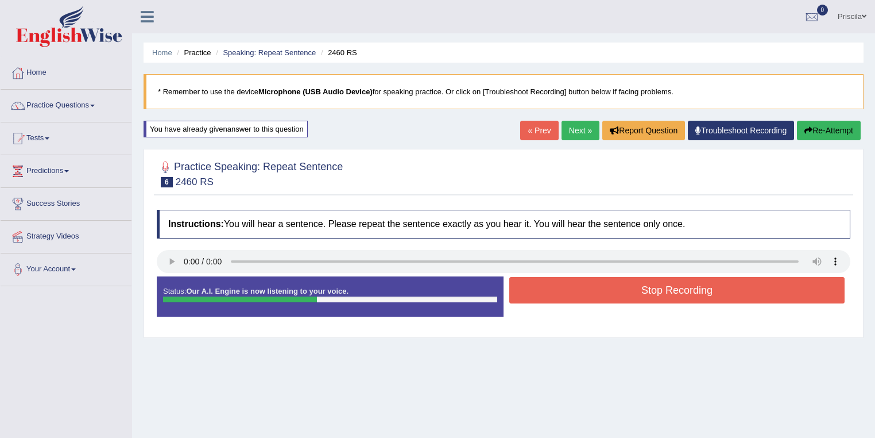
click at [615, 288] on button "Stop Recording" at bounding box center [676, 290] width 335 height 26
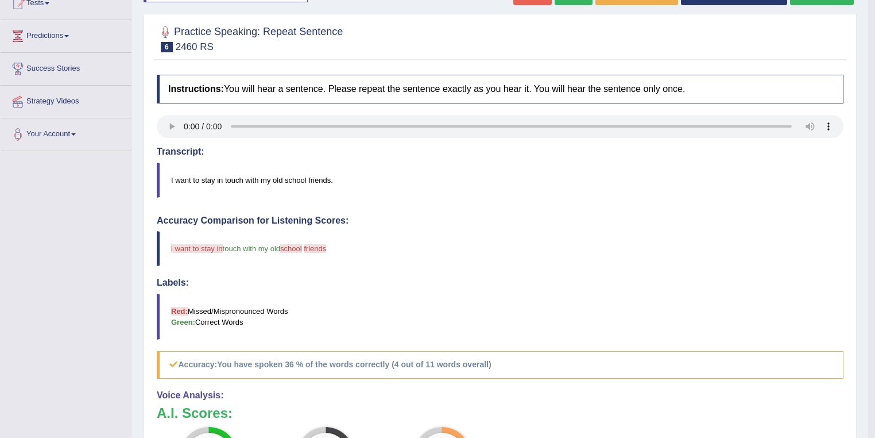
scroll to position [92, 0]
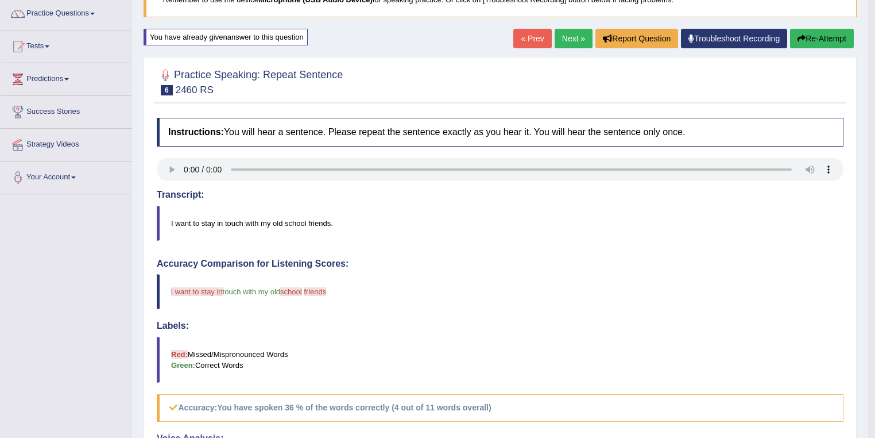
click at [831, 31] on button "Re-Attempt" at bounding box center [822, 39] width 64 height 20
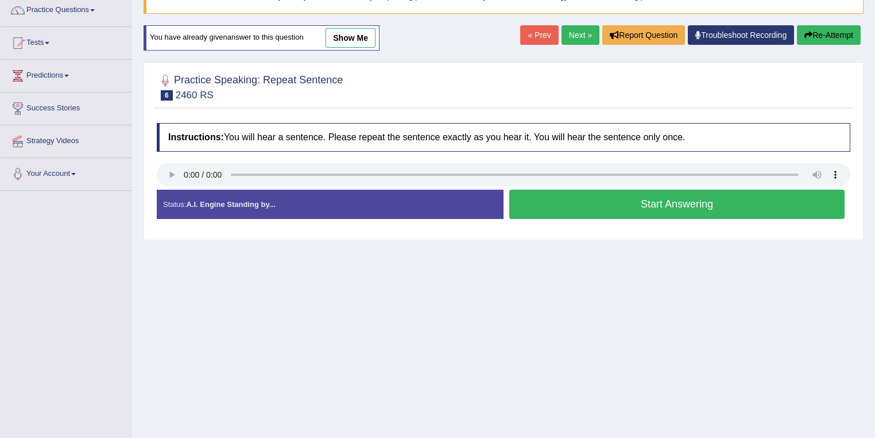
click at [603, 208] on button "Start Answering" at bounding box center [676, 204] width 335 height 29
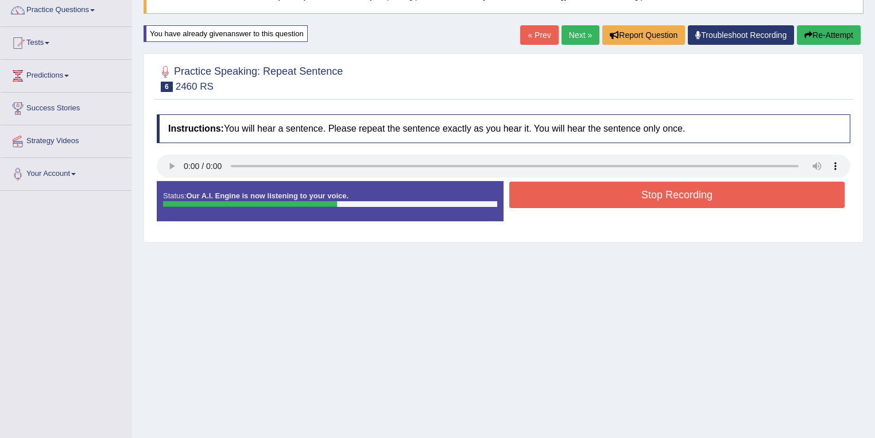
click at [587, 186] on button "Stop Recording" at bounding box center [676, 194] width 335 height 26
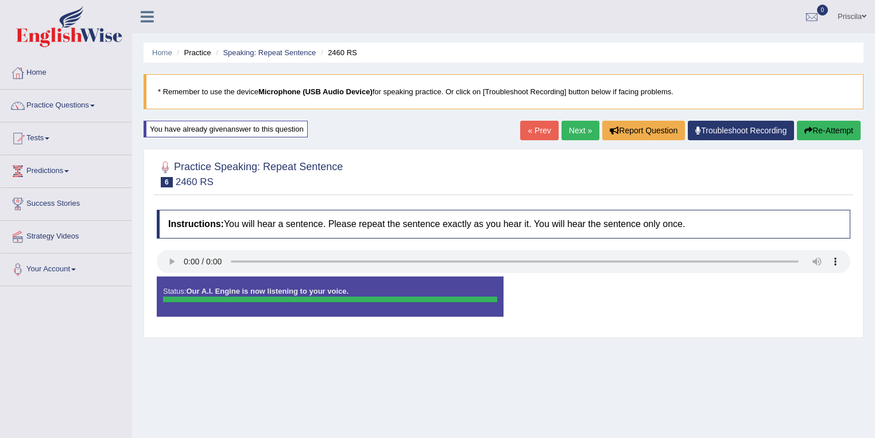
click at [823, 127] on button "Re-Attempt" at bounding box center [829, 131] width 64 height 20
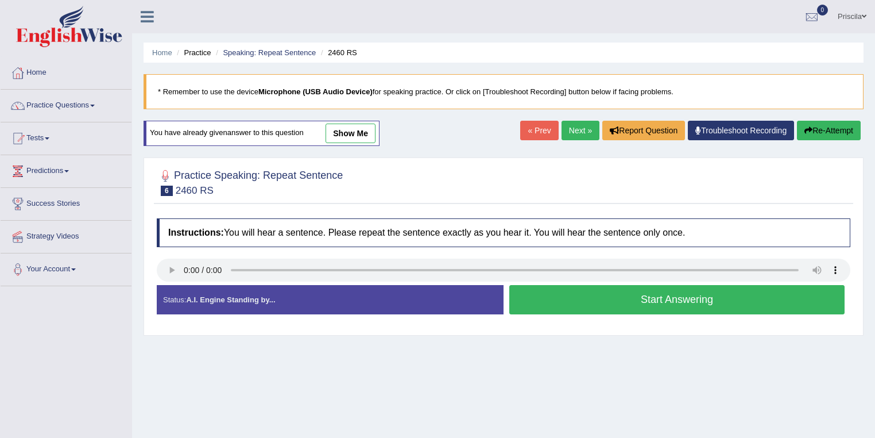
click at [623, 299] on button "Start Answering" at bounding box center [676, 299] width 335 height 29
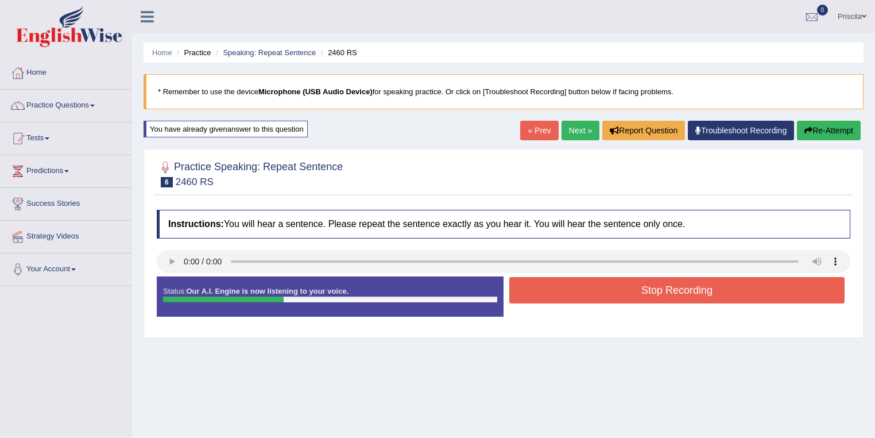
click at [668, 289] on button "Stop Recording" at bounding box center [676, 290] width 335 height 26
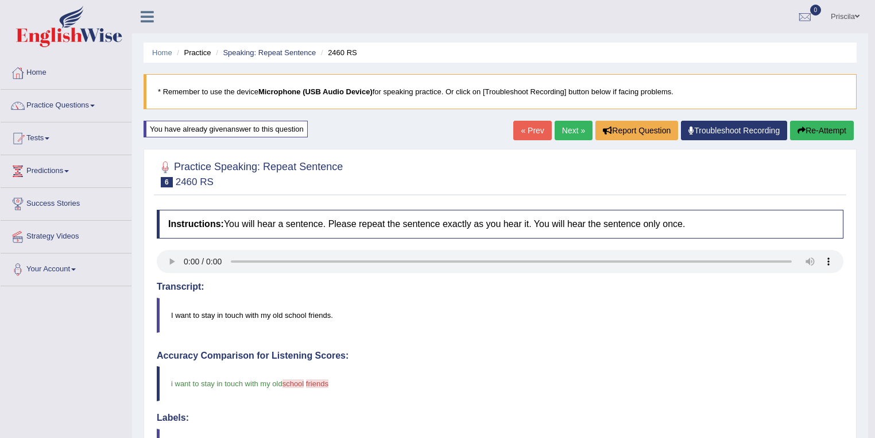
click at [573, 126] on link "Next »" at bounding box center [574, 131] width 38 height 20
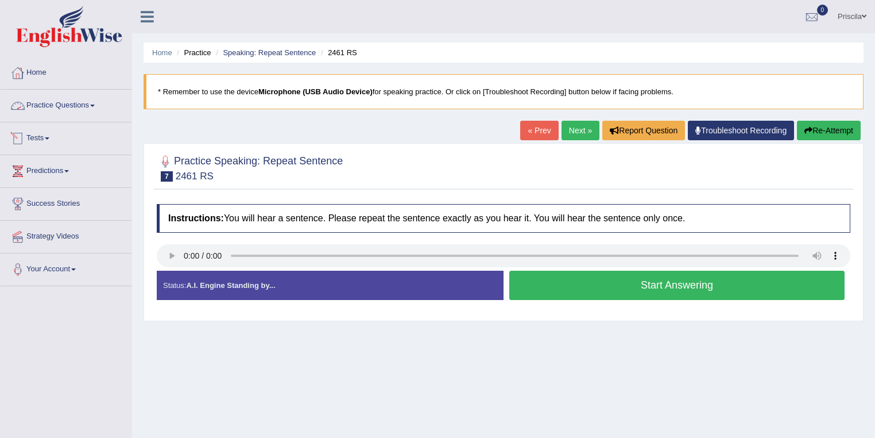
click at [85, 103] on link "Practice Questions" at bounding box center [66, 104] width 131 height 29
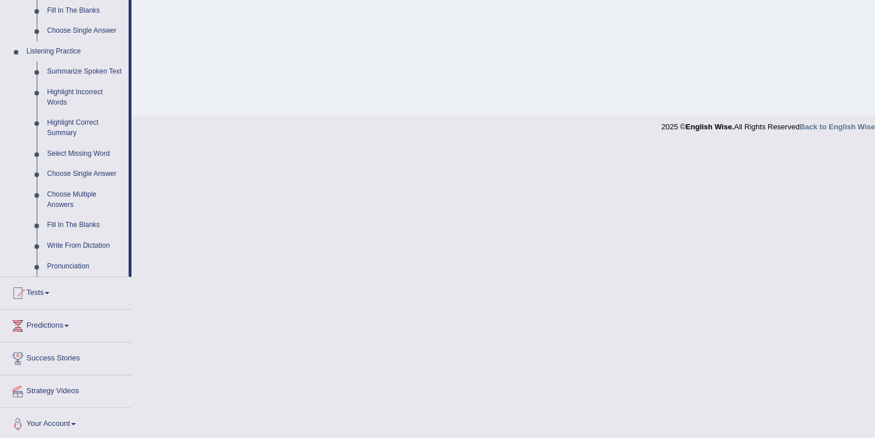
scroll to position [461, 0]
click at [34, 284] on link "Tests" at bounding box center [66, 289] width 131 height 29
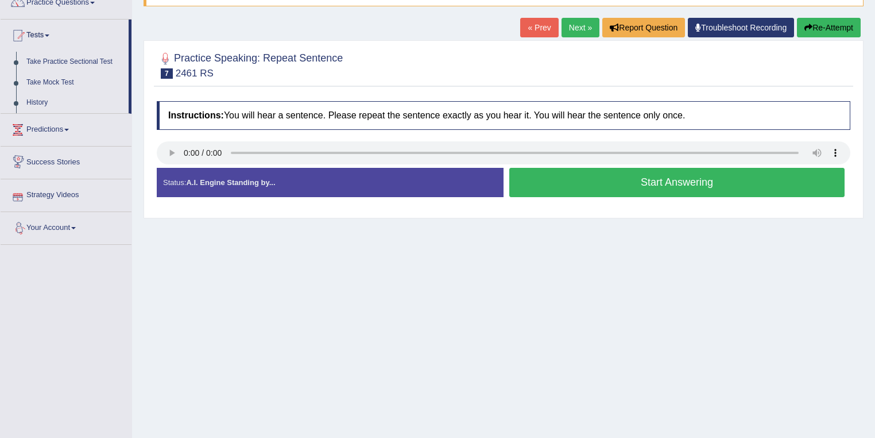
scroll to position [0, 0]
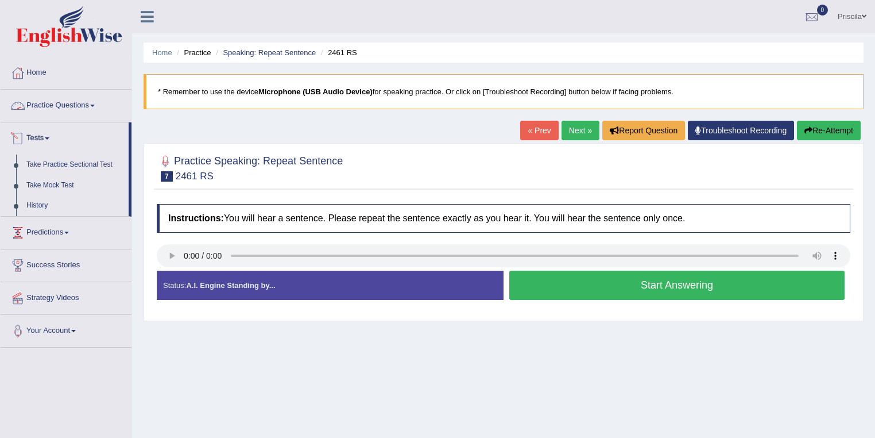
click at [96, 98] on link "Practice Questions" at bounding box center [66, 104] width 131 height 29
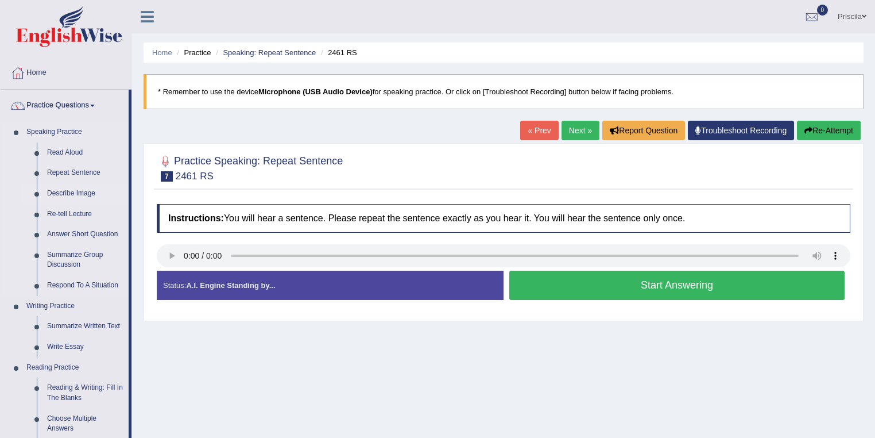
click at [90, 192] on link "Describe Image" at bounding box center [85, 193] width 87 height 21
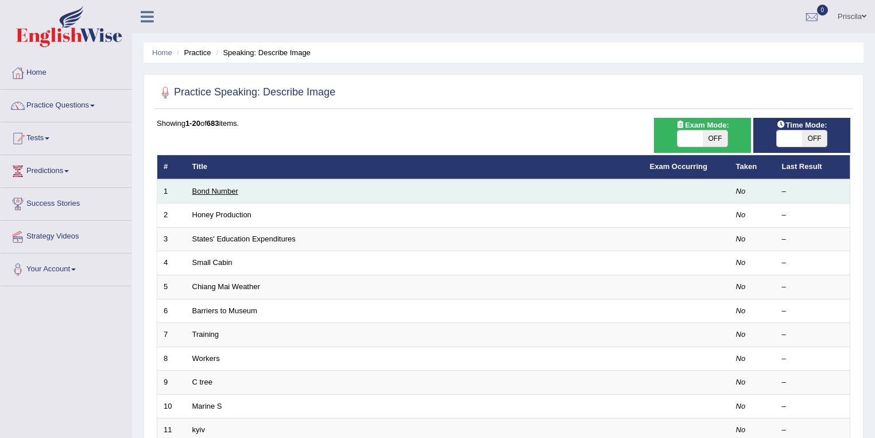
click at [233, 193] on link "Bond Number" at bounding box center [215, 191] width 46 height 9
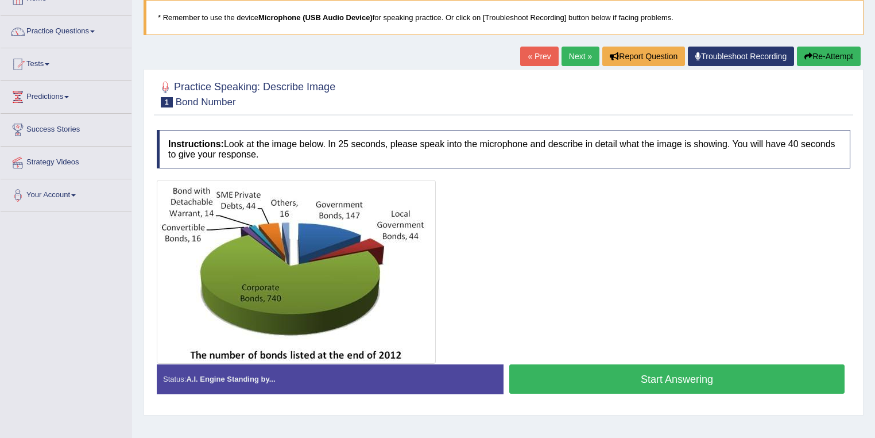
scroll to position [92, 0]
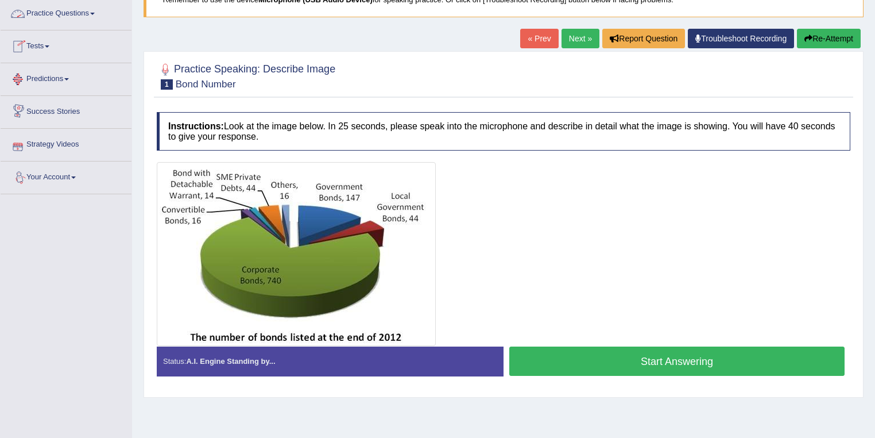
click at [63, 10] on link "Practice Questions" at bounding box center [66, 12] width 131 height 29
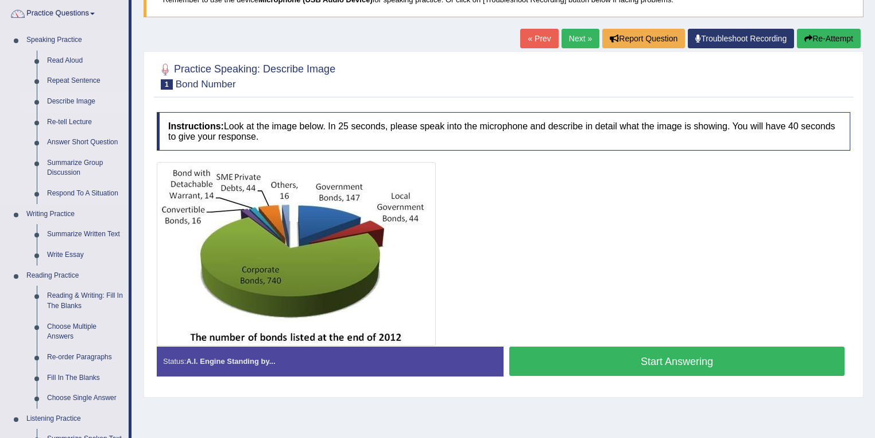
click at [89, 101] on link "Describe Image" at bounding box center [85, 101] width 87 height 21
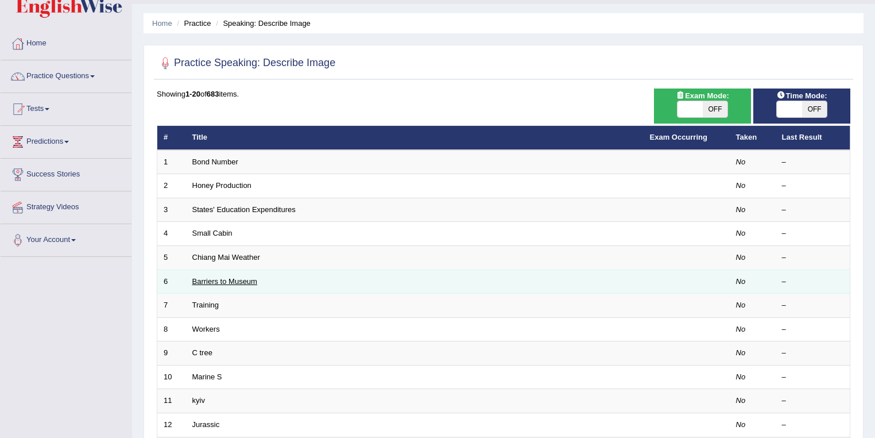
scroll to position [46, 0]
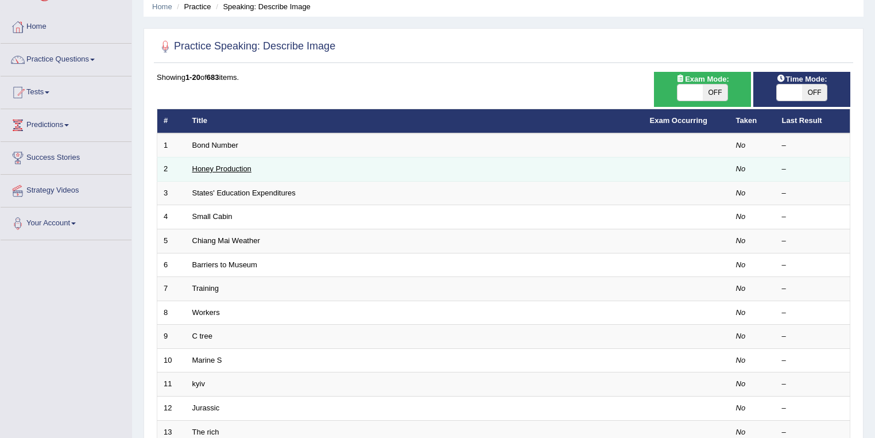
click at [239, 167] on link "Honey Production" at bounding box center [221, 168] width 59 height 9
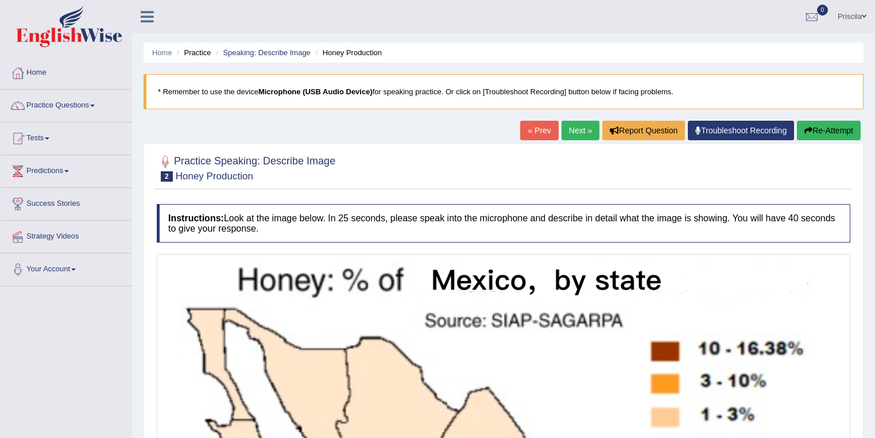
click at [588, 123] on link "Next »" at bounding box center [581, 131] width 38 height 20
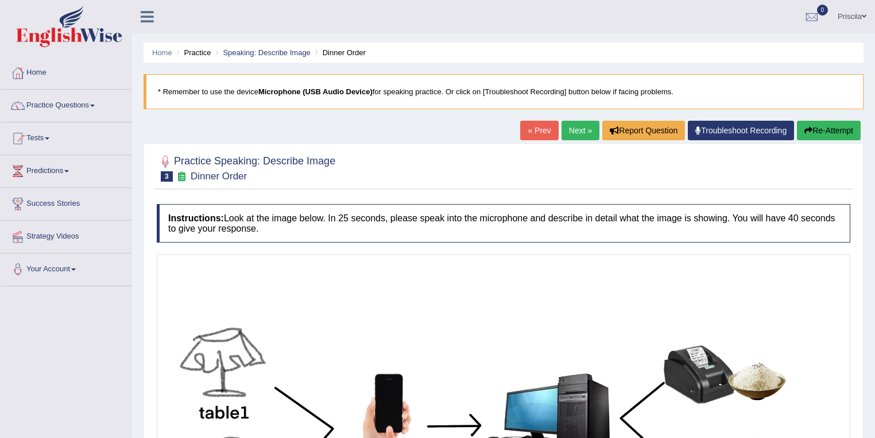
click at [578, 130] on link "Next »" at bounding box center [581, 131] width 38 height 20
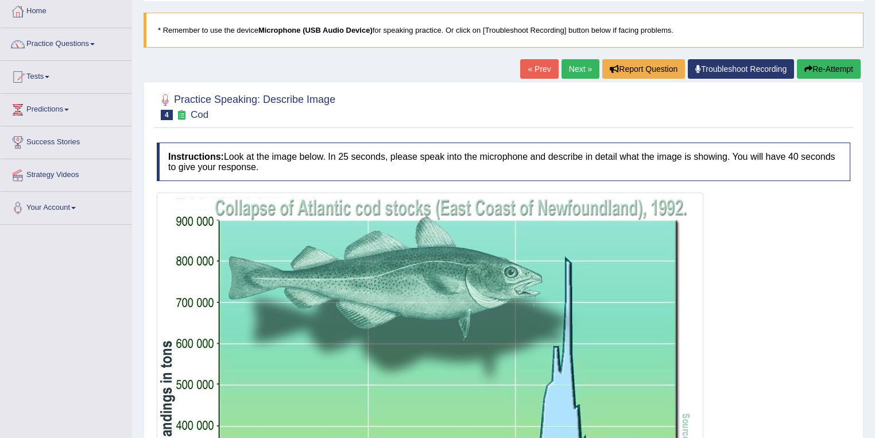
scroll to position [57, 0]
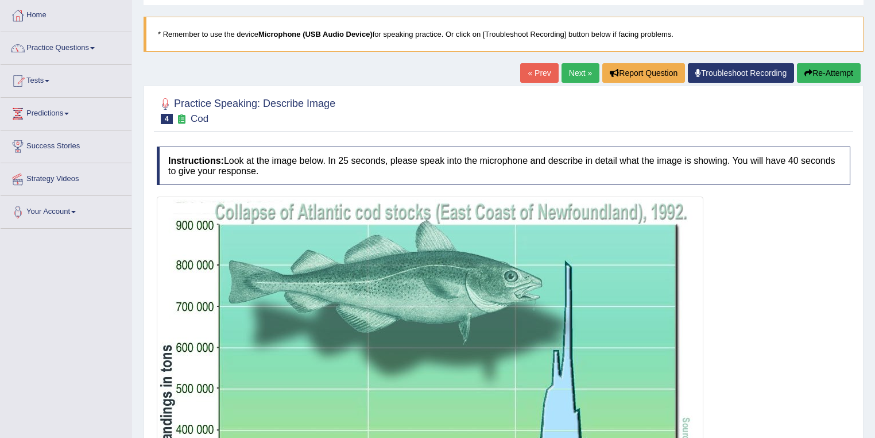
click at [578, 74] on link "Next »" at bounding box center [581, 73] width 38 height 20
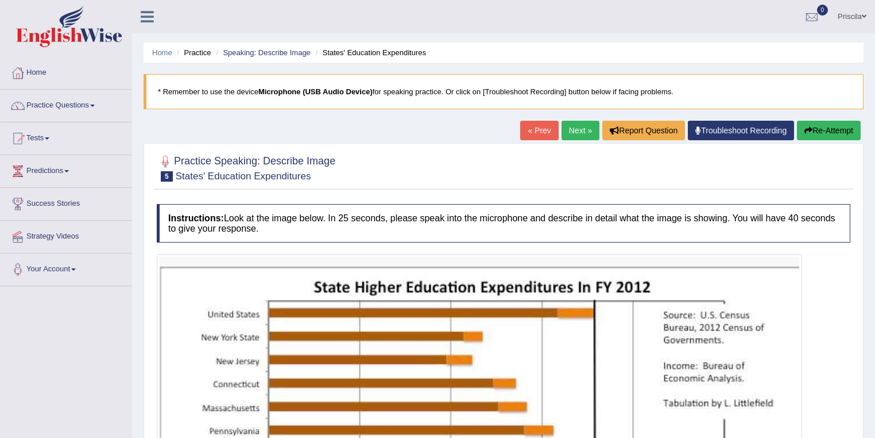
click at [271, 231] on h4 "Instructions: Look at the image below. In 25 seconds, please speak into the mic…" at bounding box center [504, 223] width 694 height 38
click at [532, 129] on link "« Prev" at bounding box center [539, 131] width 38 height 20
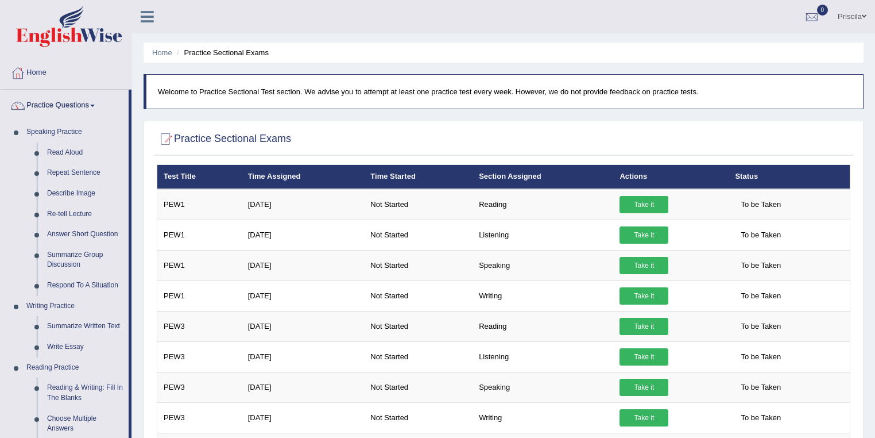
click at [855, 11] on link "Priscila" at bounding box center [852, 15] width 46 height 30
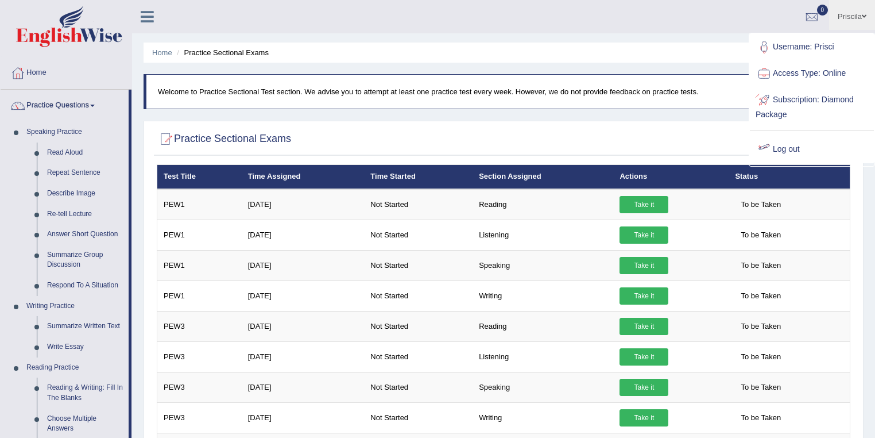
click at [784, 146] on link "Log out" at bounding box center [812, 149] width 124 height 26
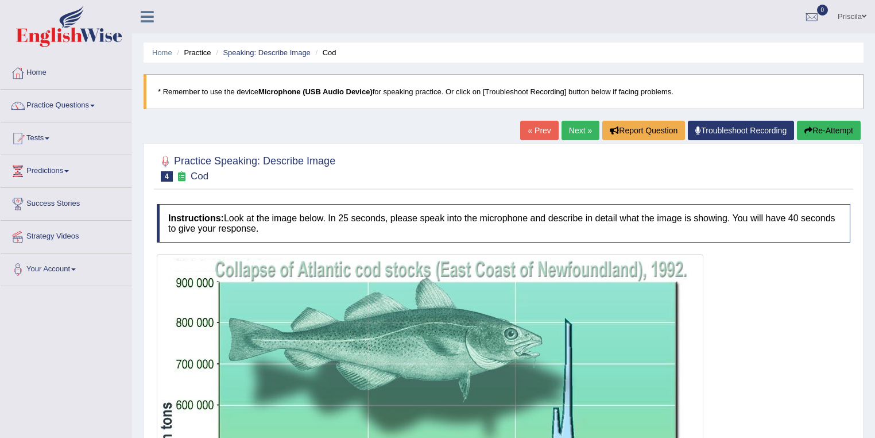
click at [543, 133] on link "« Prev" at bounding box center [539, 131] width 38 height 20
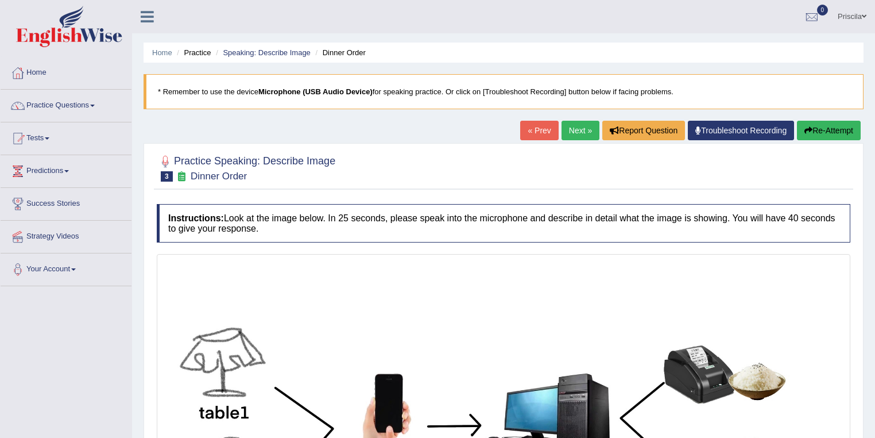
click at [528, 129] on link "« Prev" at bounding box center [539, 131] width 38 height 20
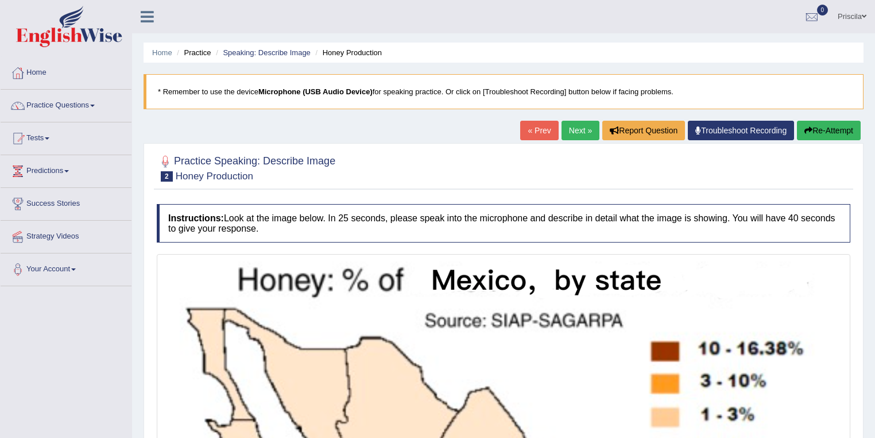
click at [542, 132] on link "« Prev" at bounding box center [539, 131] width 38 height 20
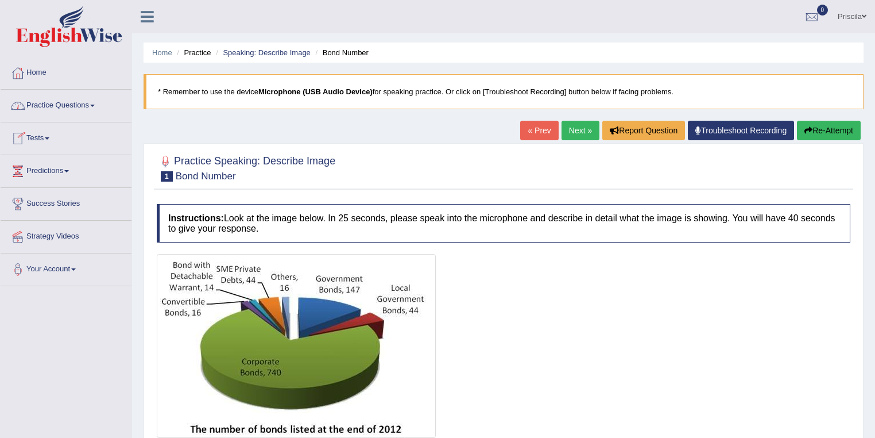
click at [847, 14] on link "Priscila" at bounding box center [852, 15] width 46 height 30
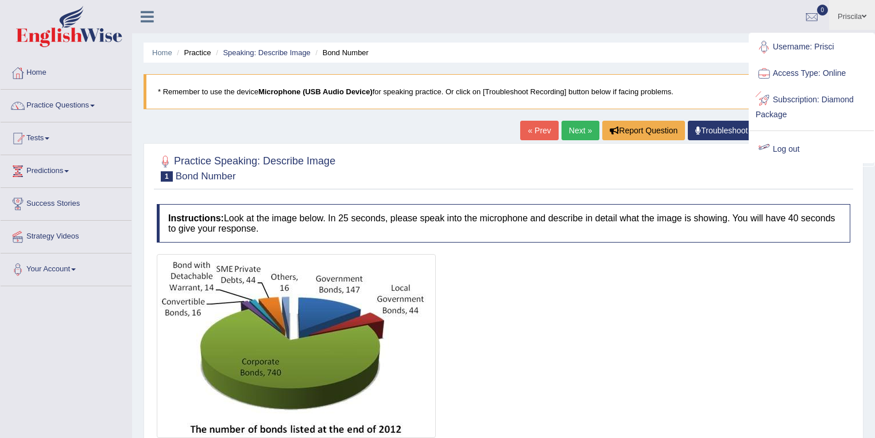
click at [783, 147] on link "Log out" at bounding box center [812, 149] width 124 height 26
